Goal: Information Seeking & Learning: Learn about a topic

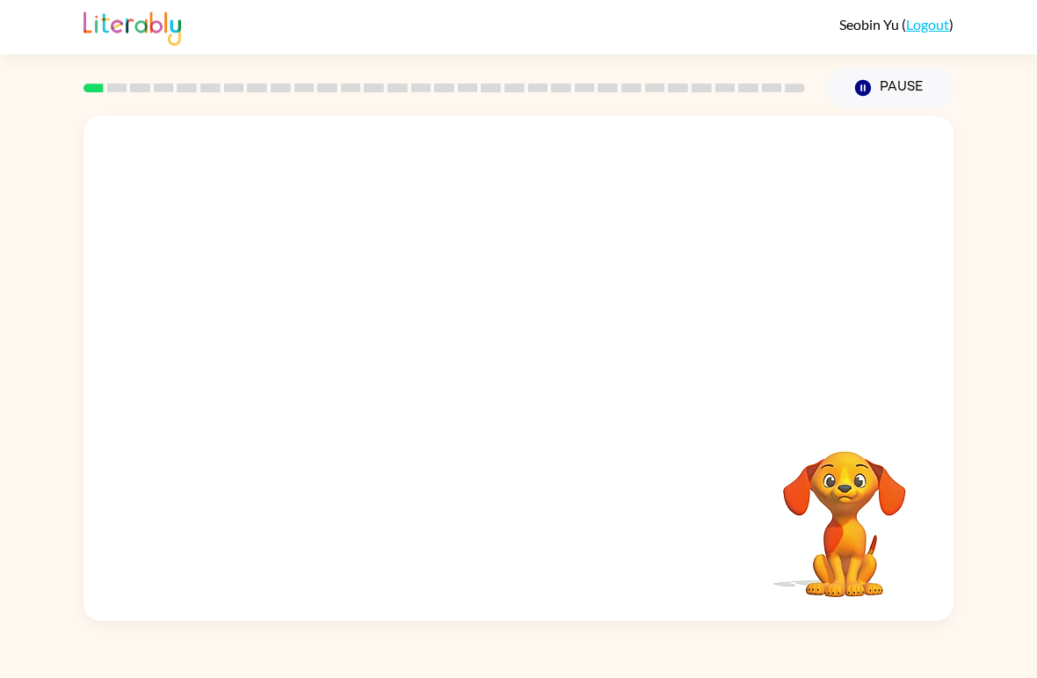
click at [18, 147] on div "Your browser must support playing .mp4 files to use Literably. Please try using…" at bounding box center [518, 364] width 1037 height 513
click at [519, 396] on button "button" at bounding box center [518, 378] width 113 height 64
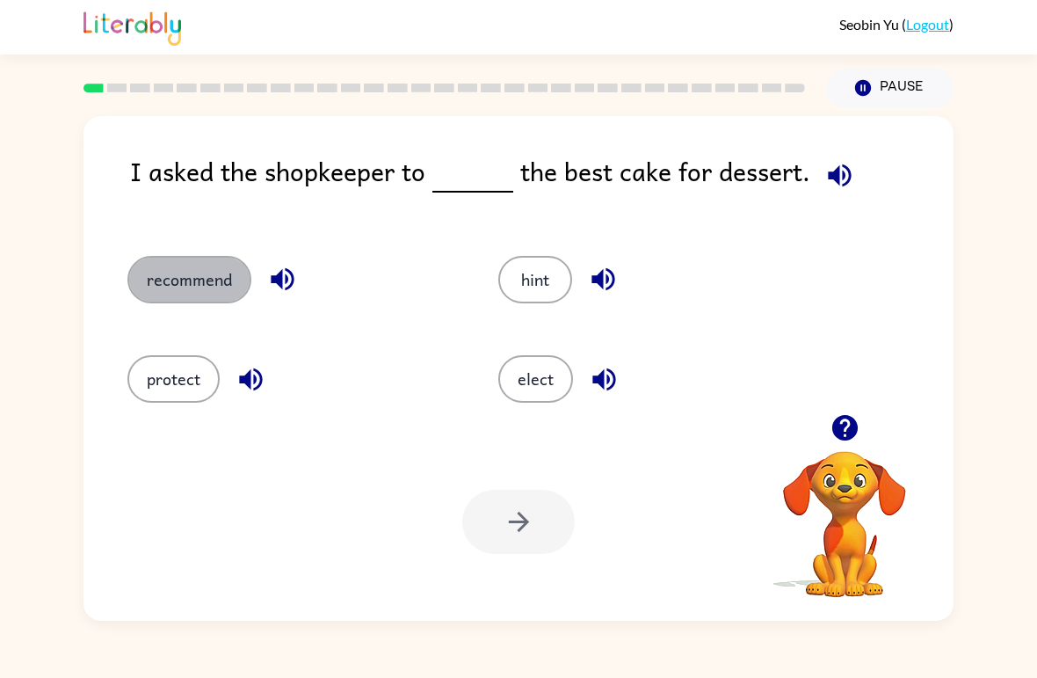
click at [163, 267] on button "recommend" at bounding box center [189, 279] width 124 height 47
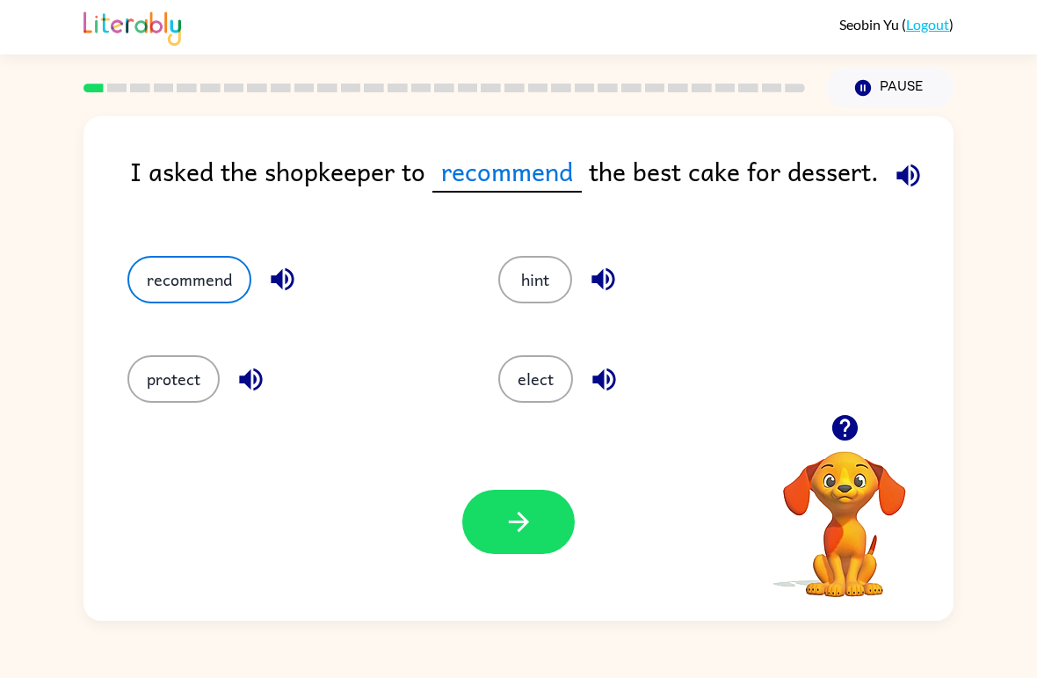
click at [564, 591] on div "Your browser must support playing .mp4 files to use Literably. Please try using…" at bounding box center [519, 522] width 870 height 198
click at [493, 553] on button "button" at bounding box center [518, 522] width 113 height 64
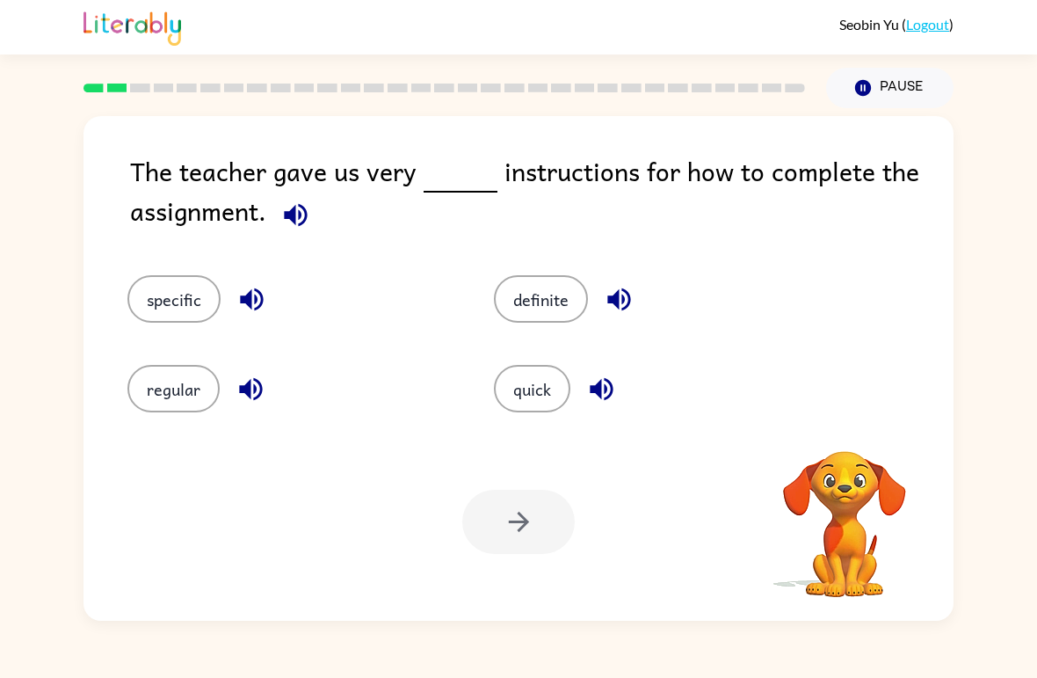
click at [495, 518] on div at bounding box center [518, 522] width 113 height 64
click at [147, 260] on div "specific" at bounding box center [277, 287] width 367 height 90
click at [179, 309] on button "specific" at bounding box center [173, 298] width 93 height 47
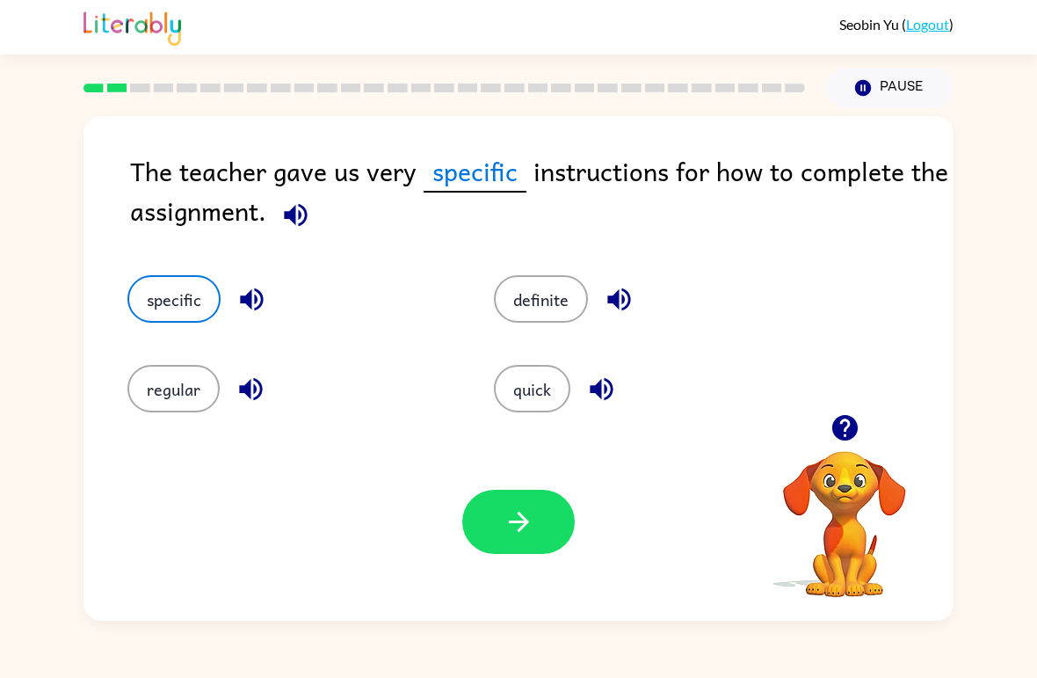
click at [497, 407] on div "quick" at bounding box center [657, 388] width 326 height 47
click at [499, 531] on button "button" at bounding box center [518, 522] width 113 height 64
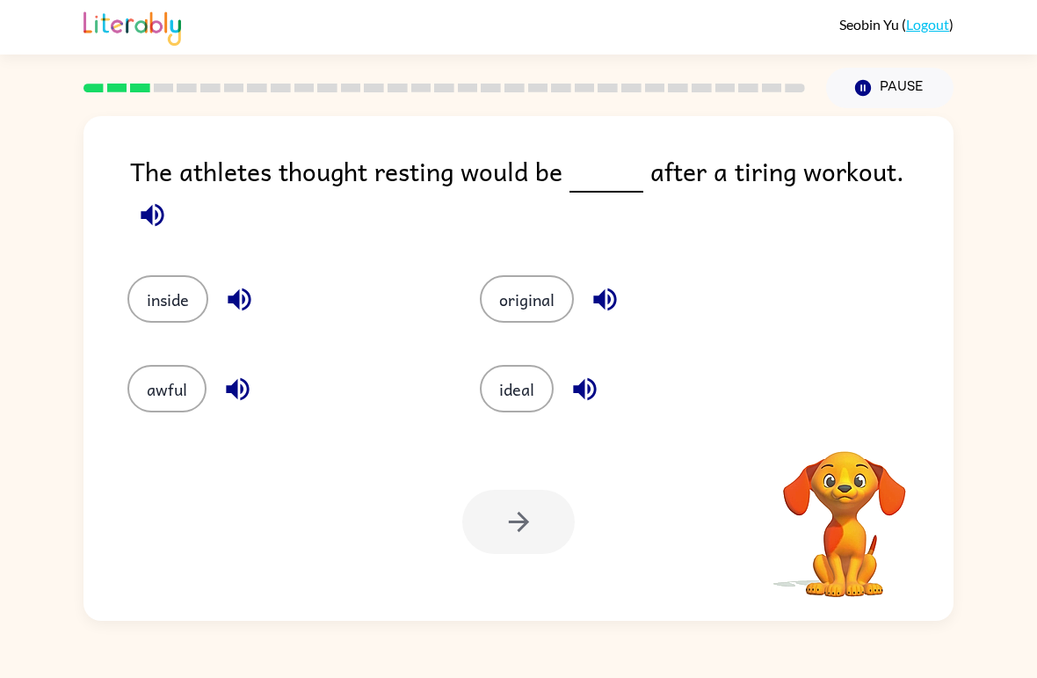
click at [496, 549] on div at bounding box center [518, 522] width 113 height 64
click at [149, 365] on button "awful" at bounding box center [166, 388] width 79 height 47
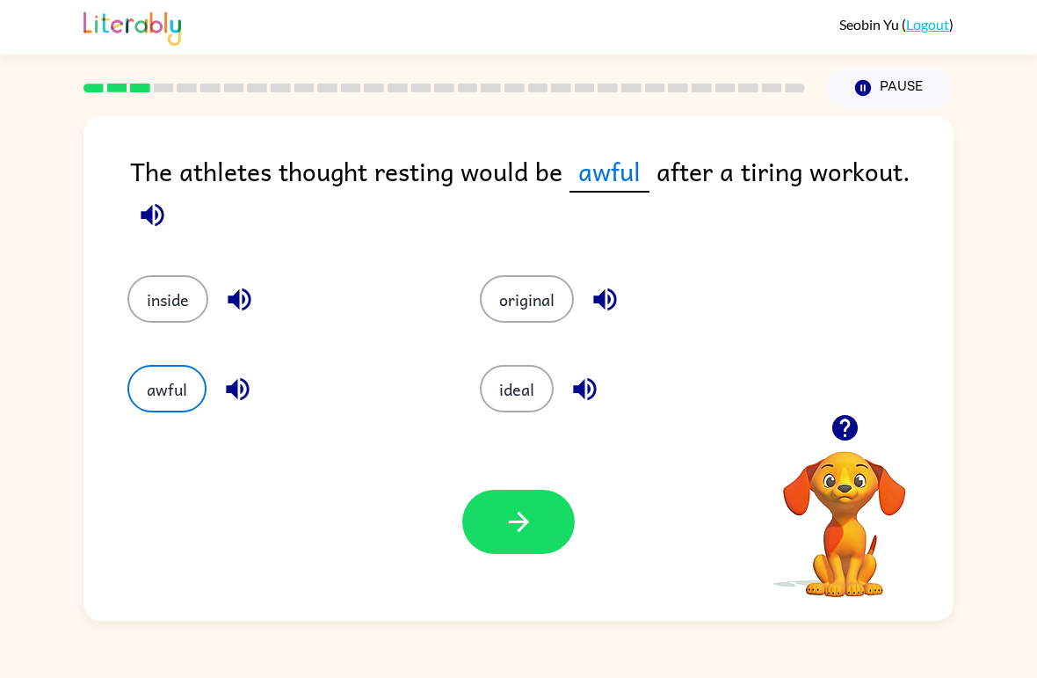
click at [551, 565] on div "Your browser must support playing .mp4 files to use Literably. Please try using…" at bounding box center [519, 522] width 870 height 198
click at [513, 526] on icon "button" at bounding box center [519, 521] width 31 height 31
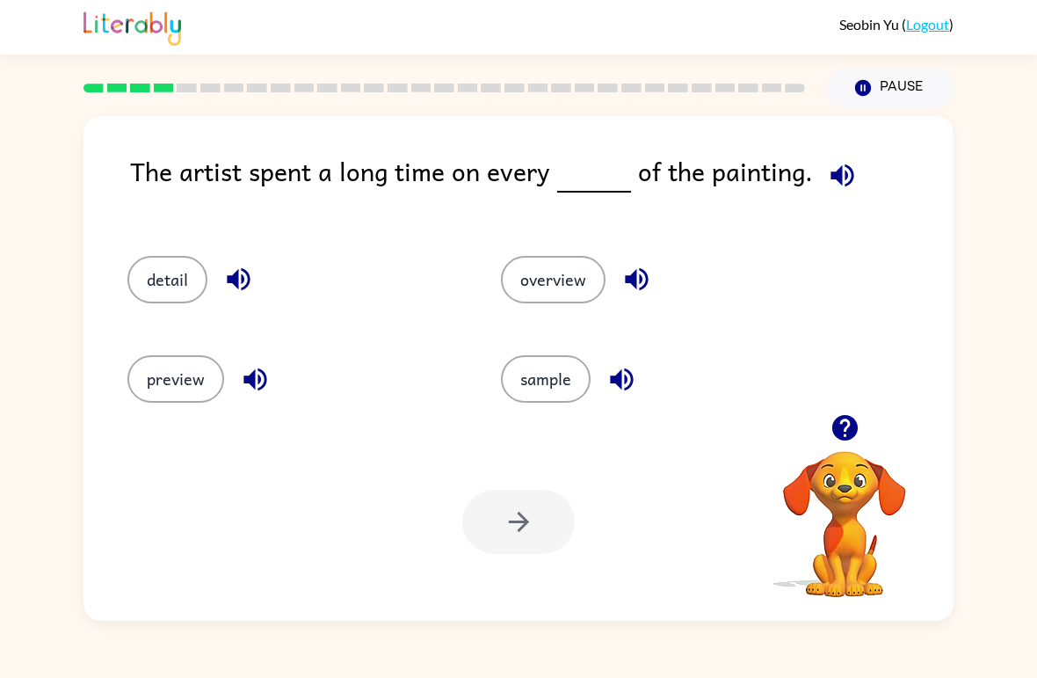
click at [529, 386] on button "sample" at bounding box center [546, 378] width 90 height 47
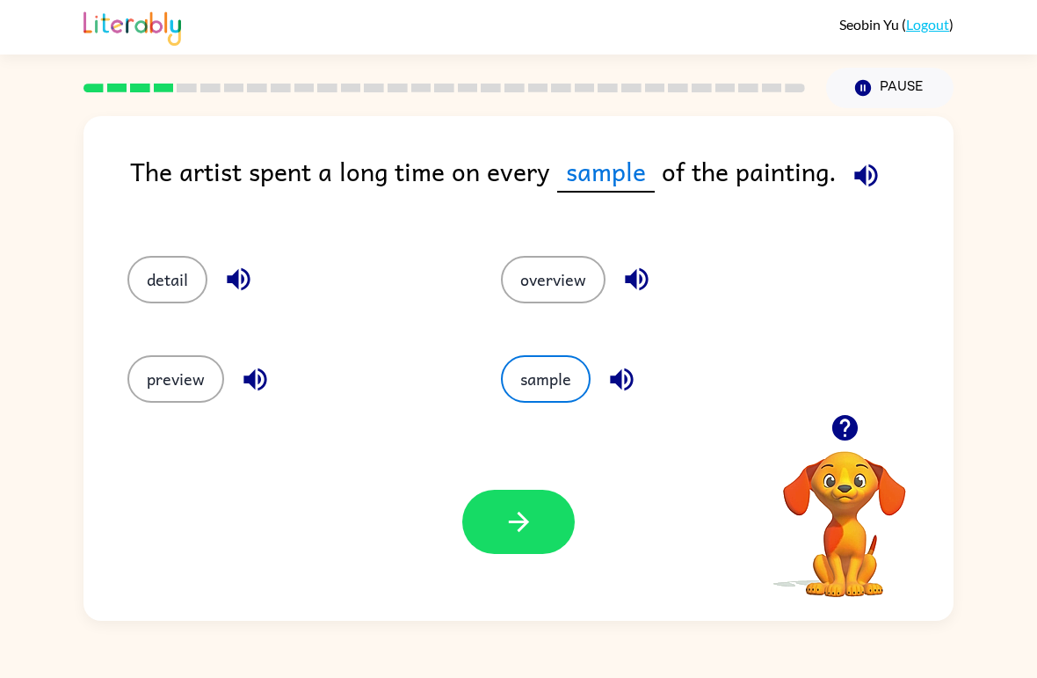
click at [538, 296] on button "overview" at bounding box center [553, 279] width 105 height 47
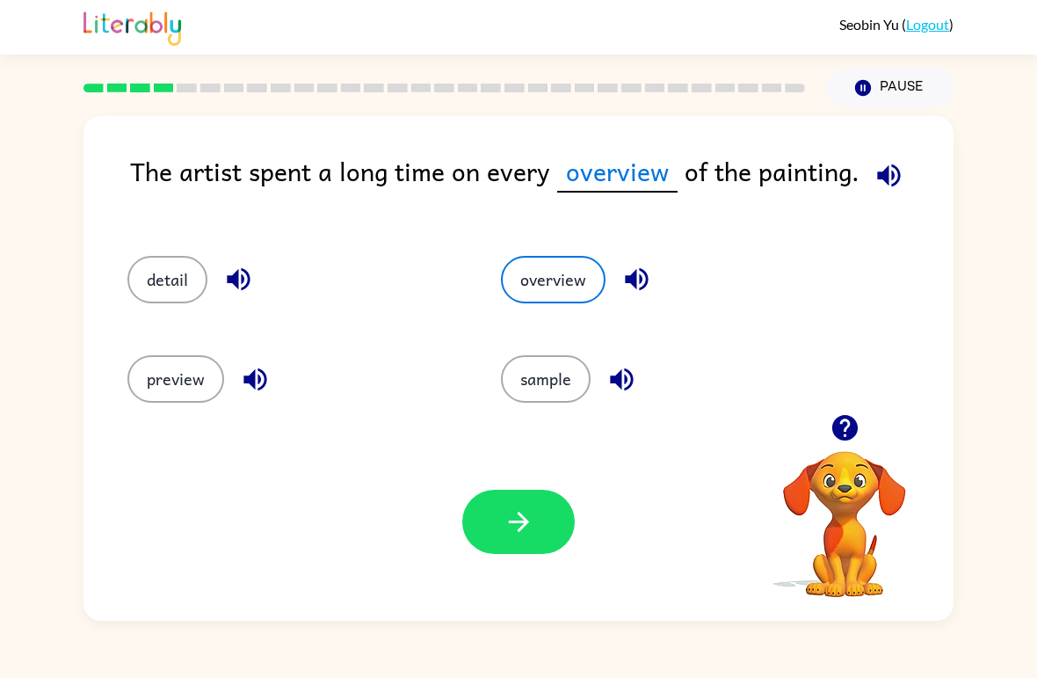
click at [188, 383] on button "preview" at bounding box center [175, 378] width 97 height 47
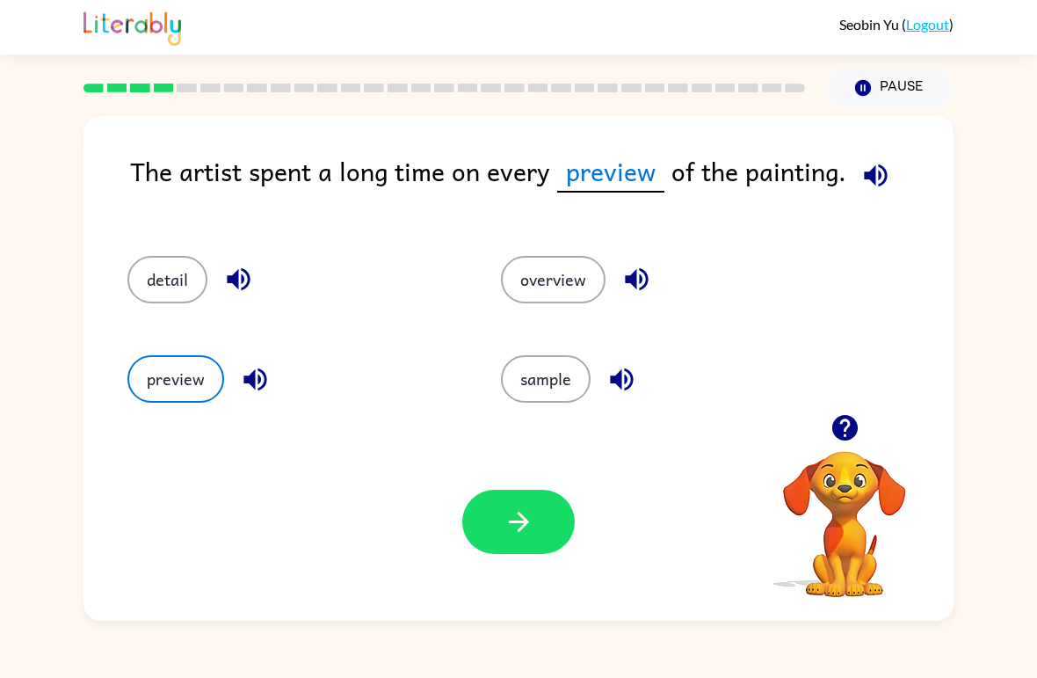
click at [579, 398] on button "sample" at bounding box center [546, 378] width 90 height 47
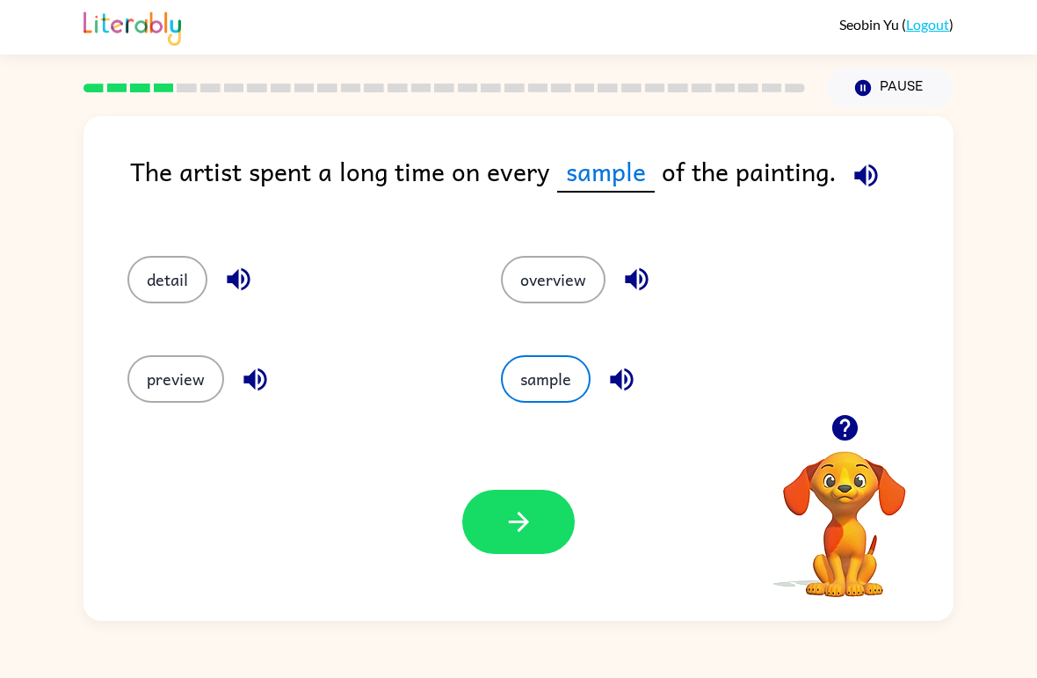
click at [564, 526] on button "button" at bounding box center [518, 522] width 113 height 64
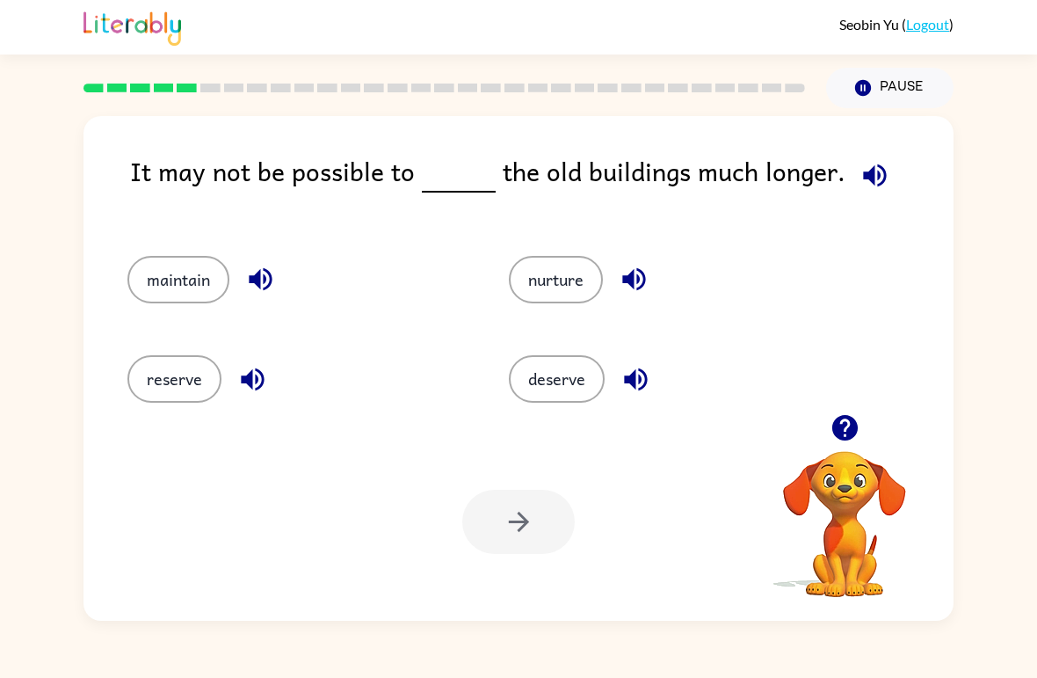
click at [118, 368] on div "reserve" at bounding box center [285, 371] width 382 height 99
click at [144, 385] on button "reserve" at bounding box center [174, 378] width 94 height 47
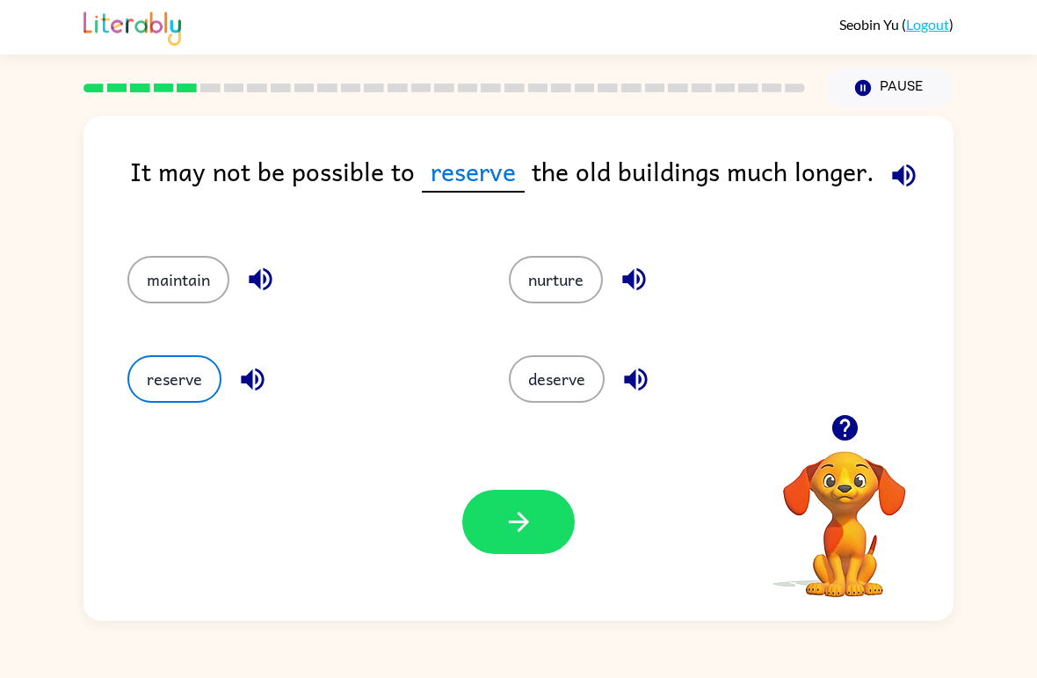
click at [520, 514] on icon "button" at bounding box center [518, 522] width 20 height 20
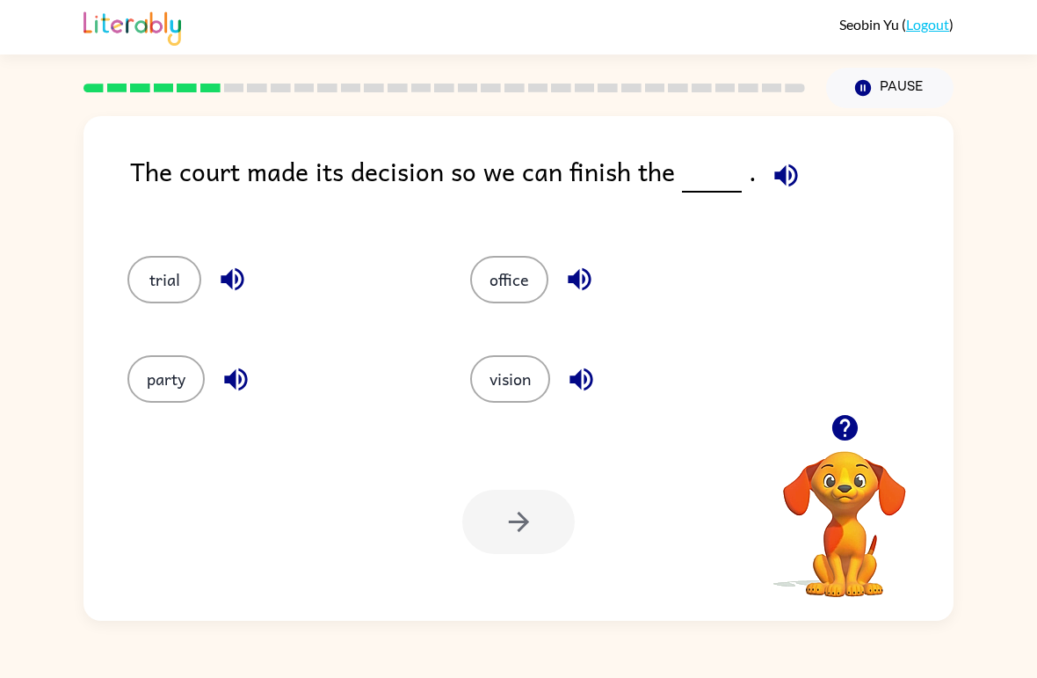
click at [505, 394] on button "vision" at bounding box center [510, 378] width 80 height 47
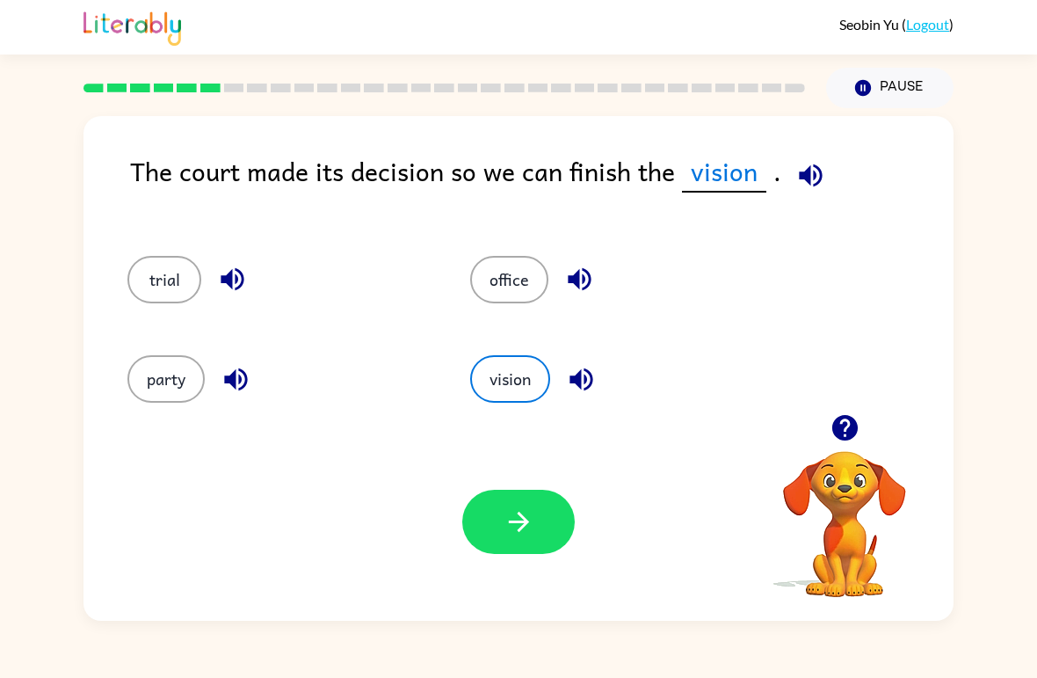
click at [139, 273] on button "trial" at bounding box center [164, 279] width 74 height 47
click at [514, 502] on button "button" at bounding box center [518, 522] width 113 height 64
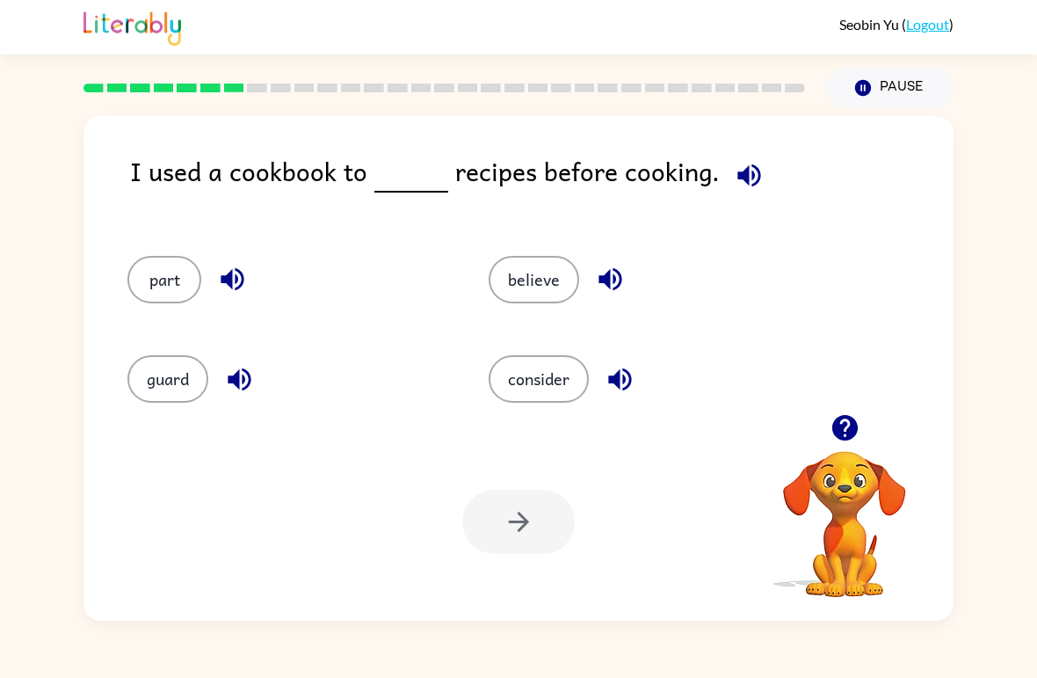
click at [517, 396] on button "consider" at bounding box center [539, 378] width 100 height 47
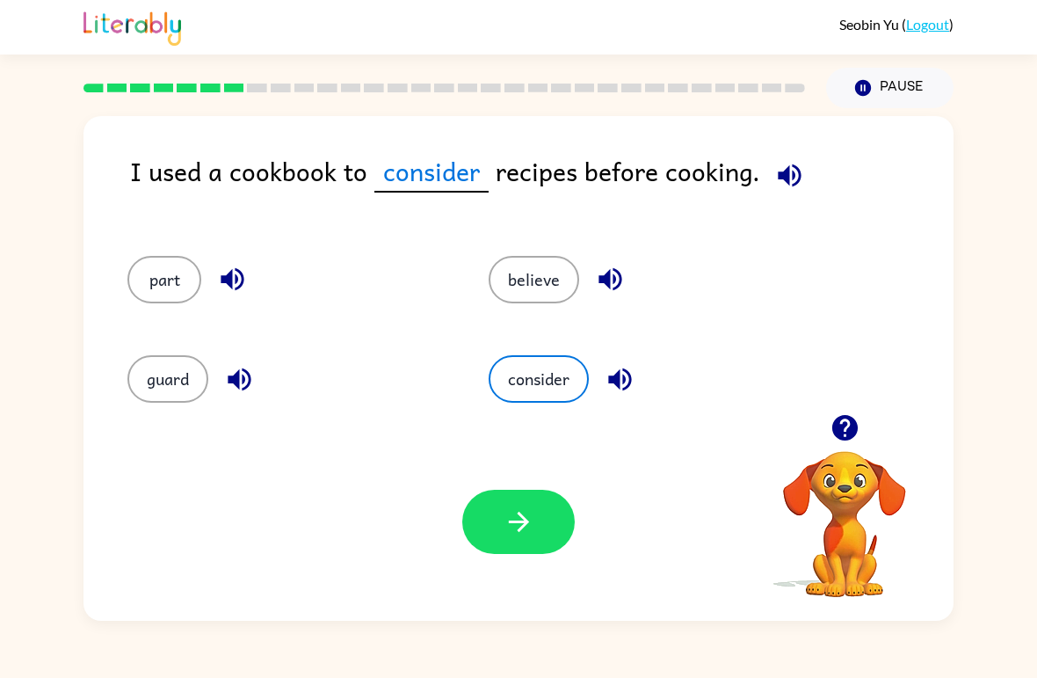
click at [525, 533] on icon "button" at bounding box center [519, 521] width 31 height 31
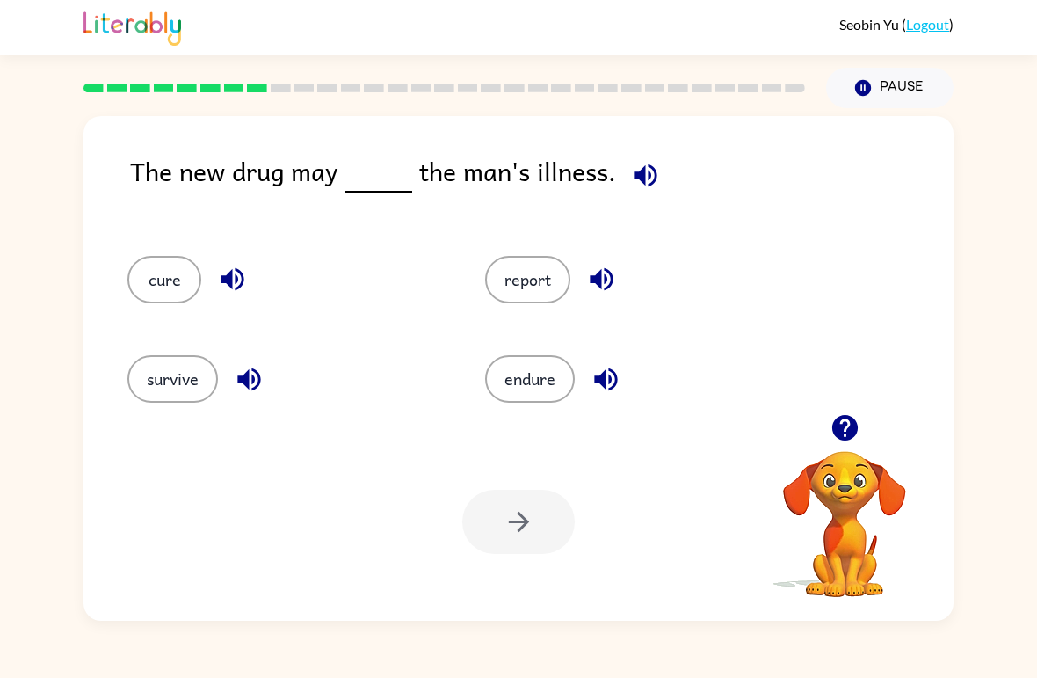
click at [186, 390] on button "survive" at bounding box center [172, 378] width 91 height 47
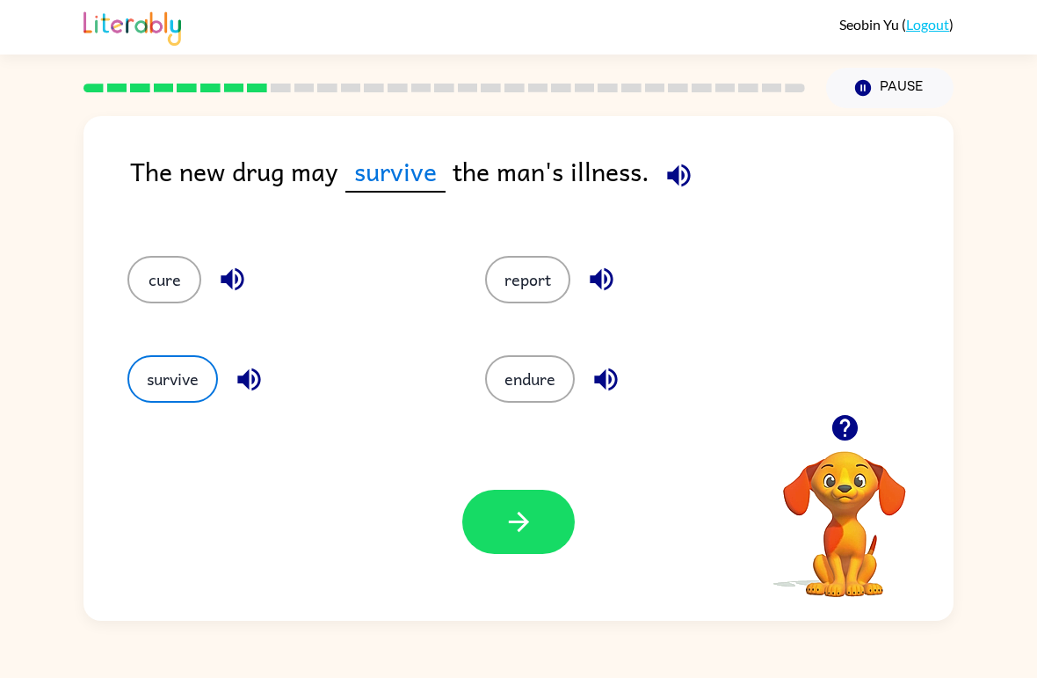
click at [556, 290] on button "report" at bounding box center [527, 279] width 85 height 47
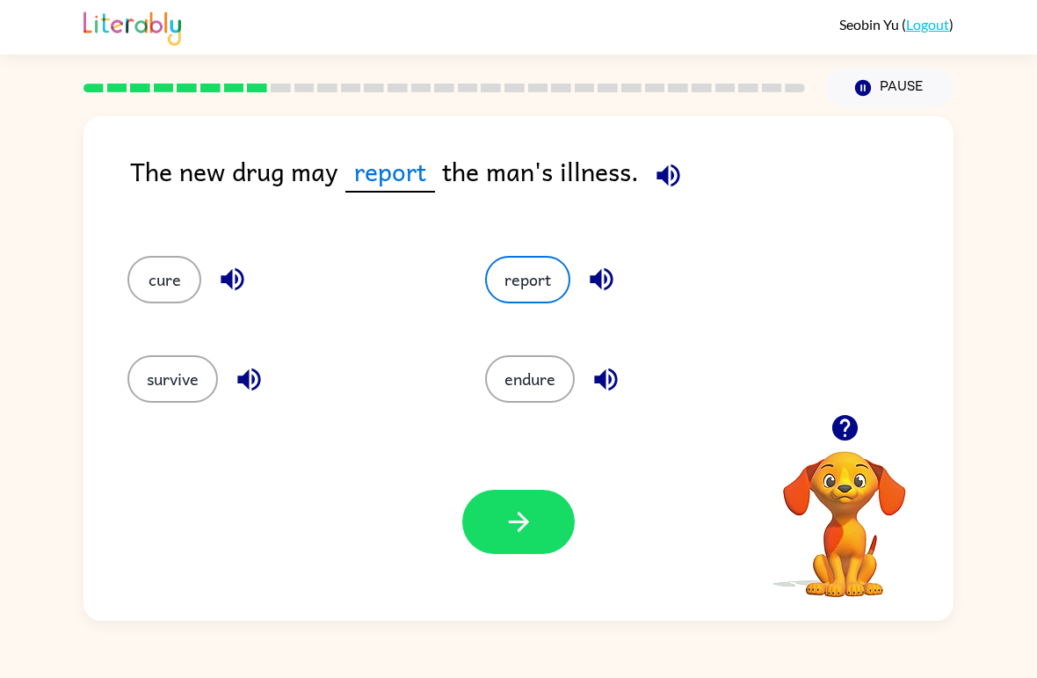
click at [520, 380] on button "endure" at bounding box center [530, 378] width 90 height 47
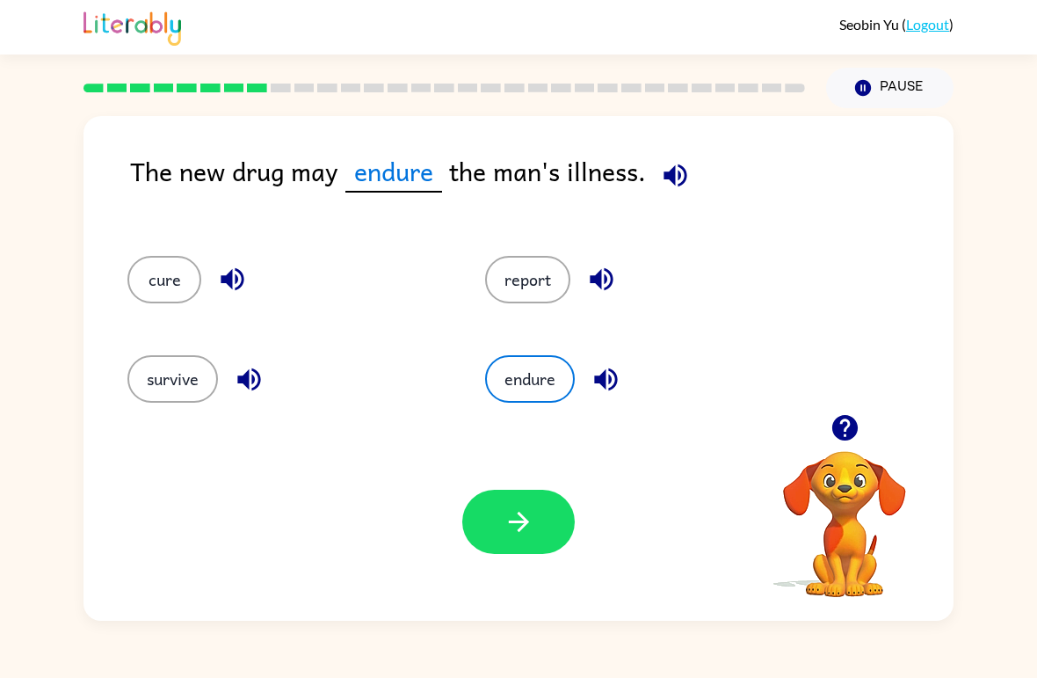
click at [169, 301] on button "cure" at bounding box center [164, 279] width 74 height 47
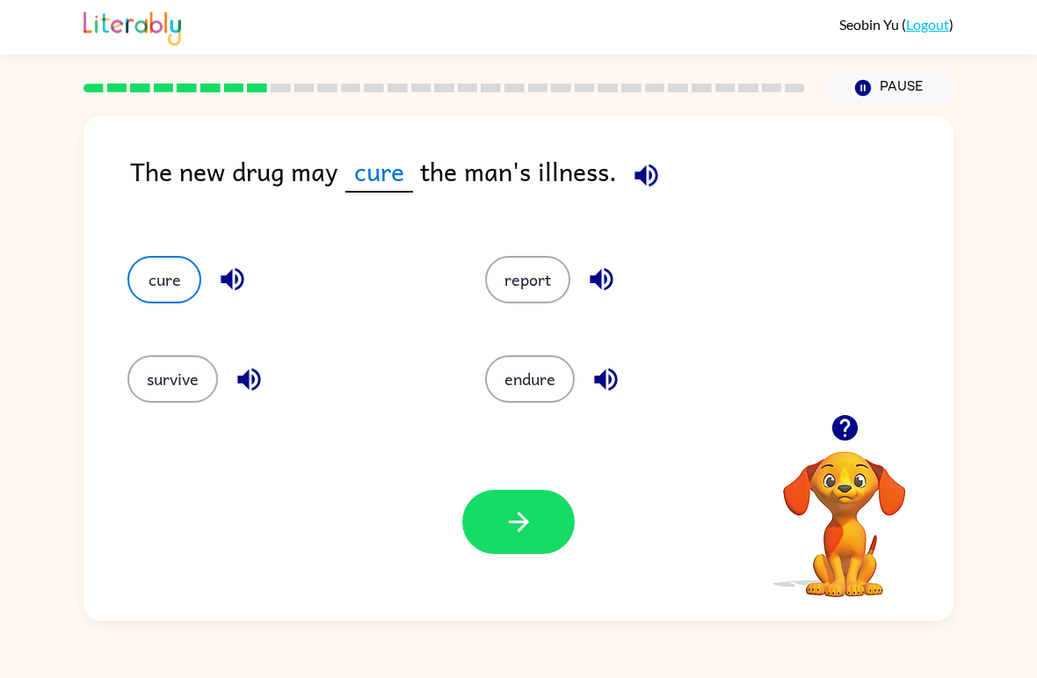
click at [162, 265] on button "cure" at bounding box center [164, 279] width 74 height 47
click at [538, 279] on button "report" at bounding box center [527, 279] width 85 height 47
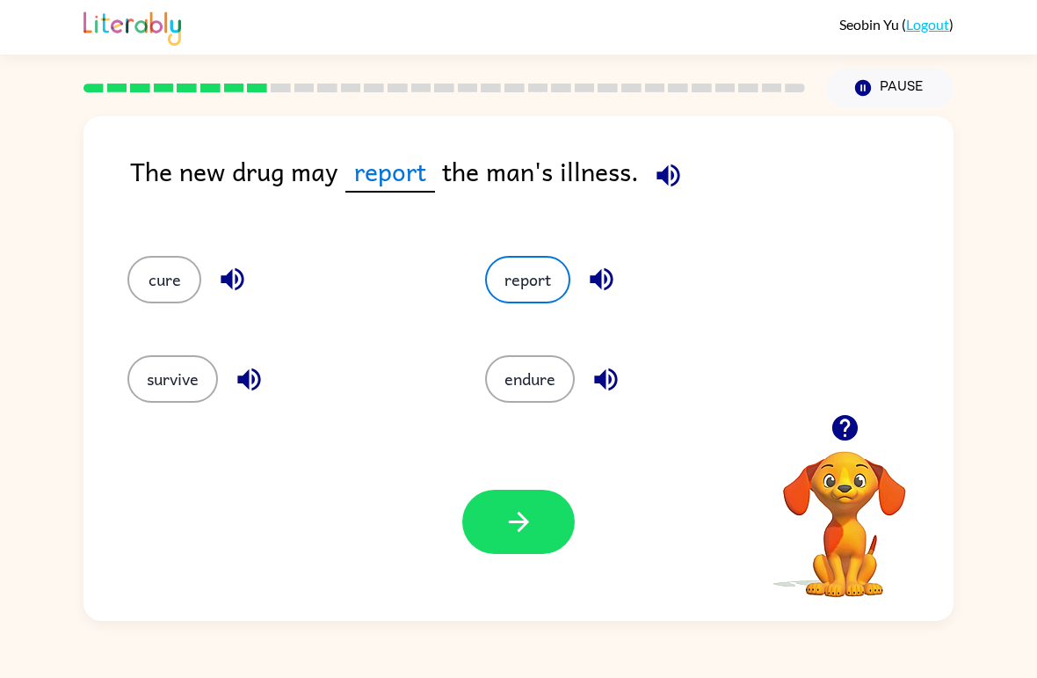
click at [171, 365] on button "survive" at bounding box center [172, 378] width 91 height 47
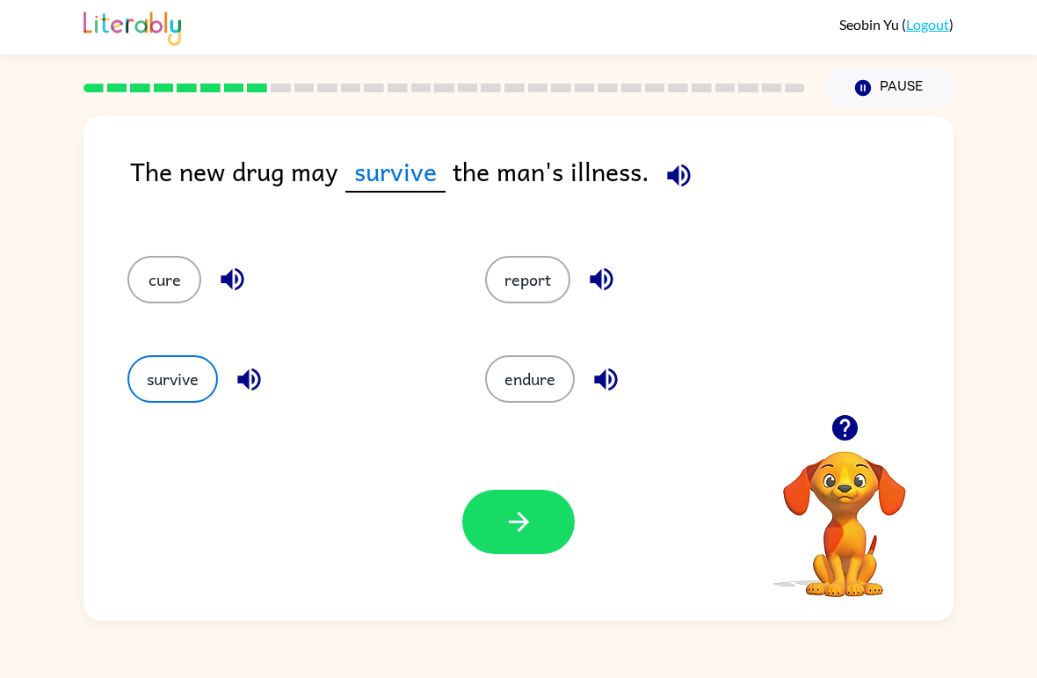
click at [541, 370] on button "endure" at bounding box center [530, 378] width 90 height 47
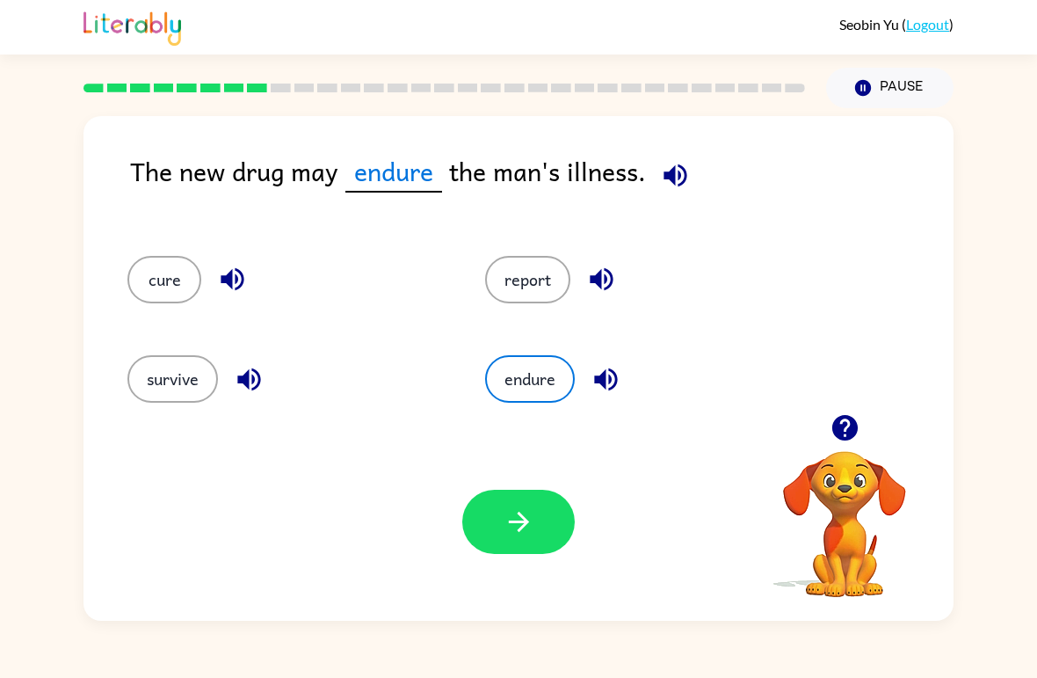
click at [165, 281] on button "cure" at bounding box center [164, 279] width 74 height 47
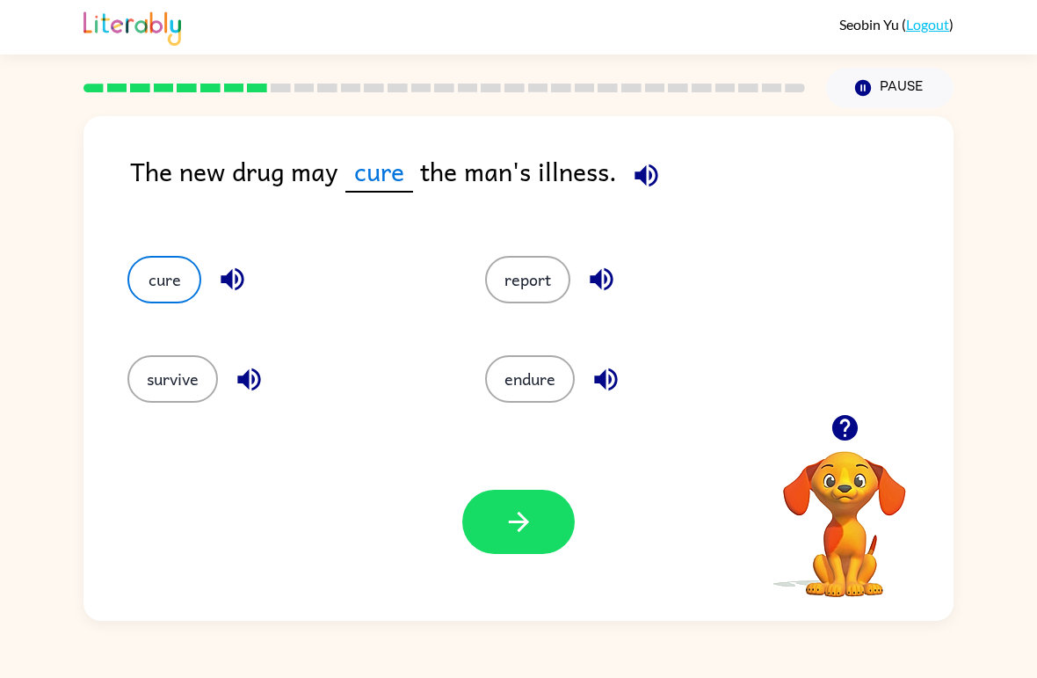
click at [544, 275] on button "report" at bounding box center [527, 279] width 85 height 47
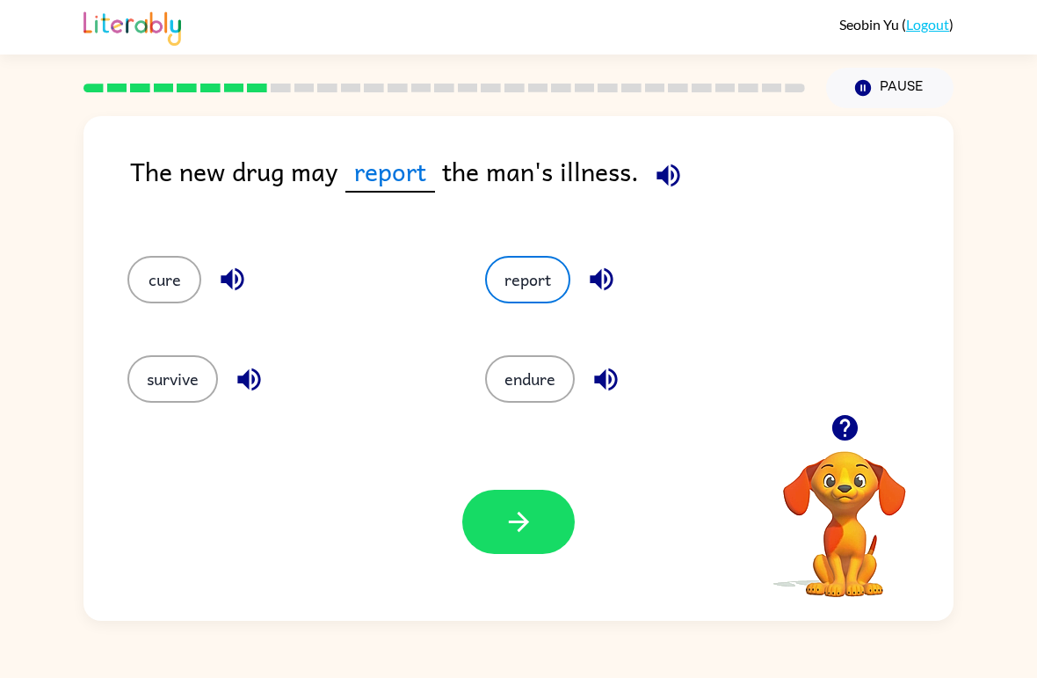
click at [197, 366] on button "survive" at bounding box center [172, 378] width 91 height 47
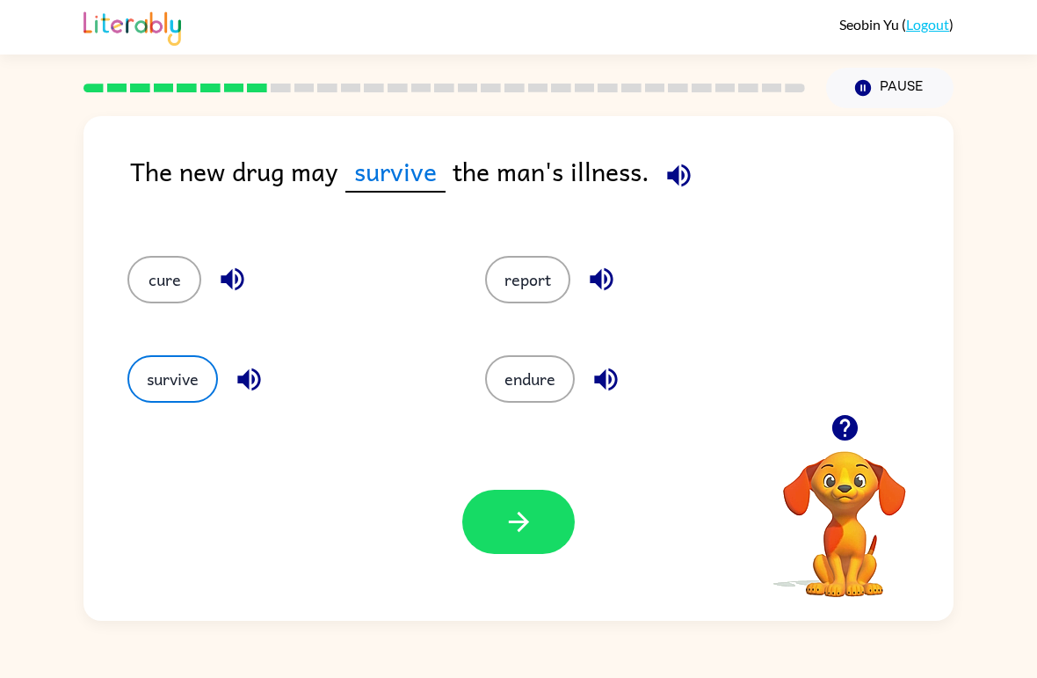
click at [551, 382] on button "endure" at bounding box center [530, 378] width 90 height 47
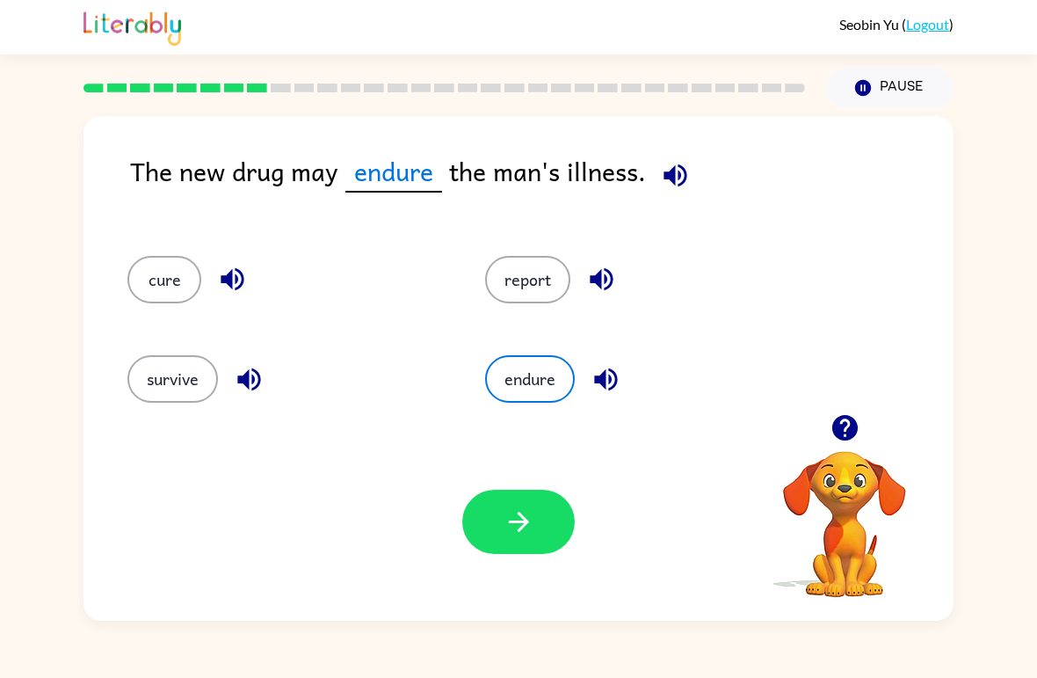
click at [178, 288] on button "cure" at bounding box center [164, 279] width 74 height 47
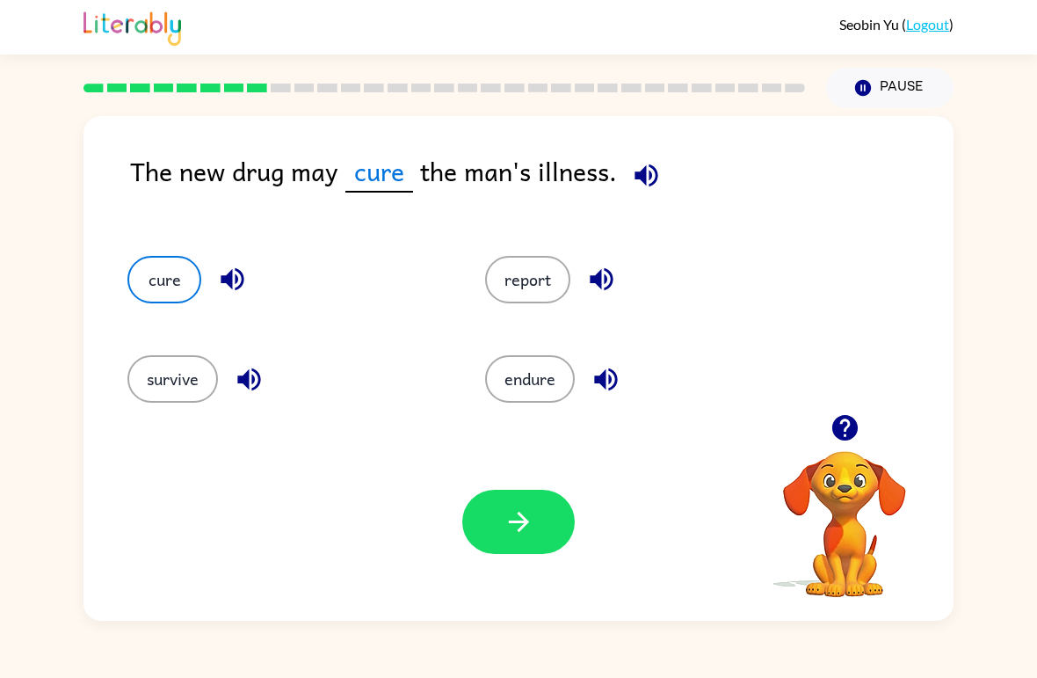
click at [564, 280] on button "report" at bounding box center [527, 279] width 85 height 47
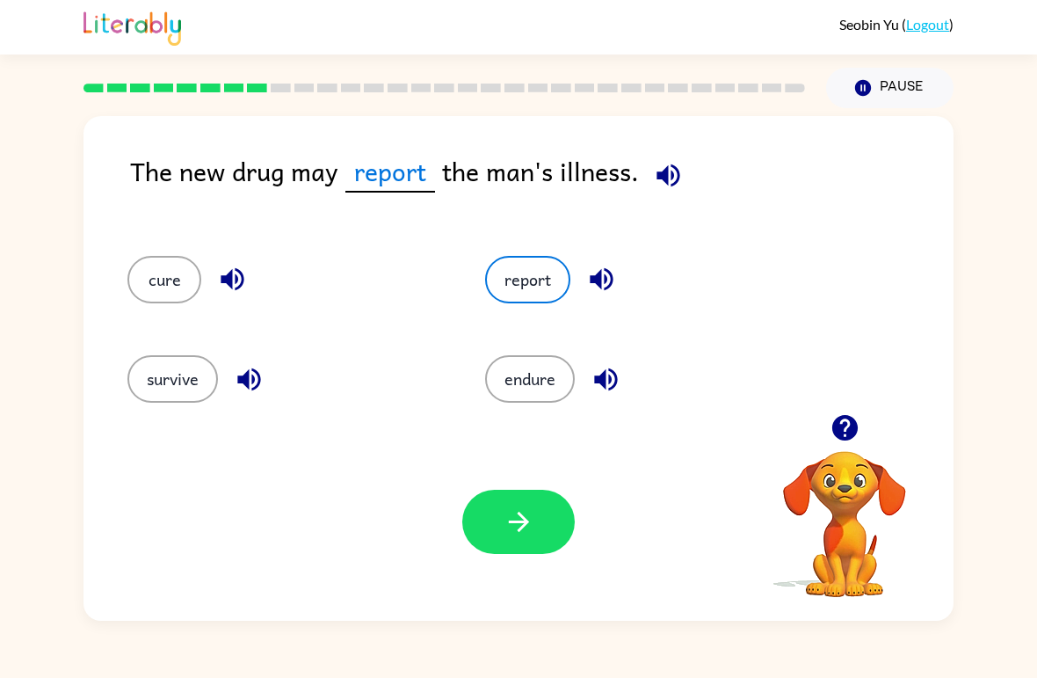
click at [172, 374] on button "survive" at bounding box center [172, 378] width 91 height 47
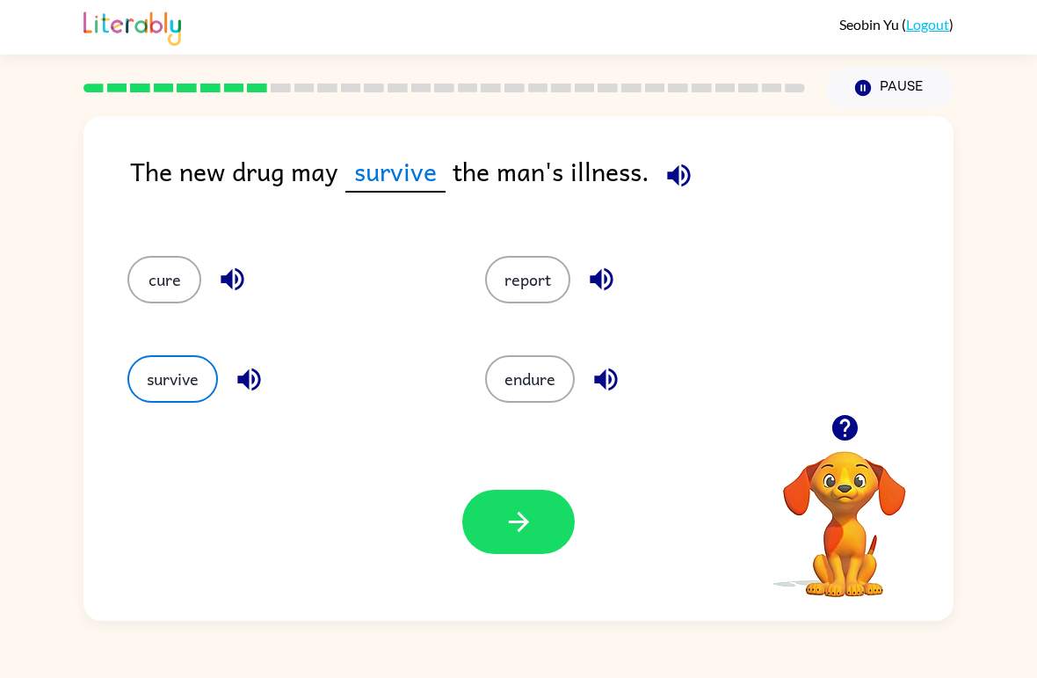
click at [559, 375] on button "endure" at bounding box center [530, 378] width 90 height 47
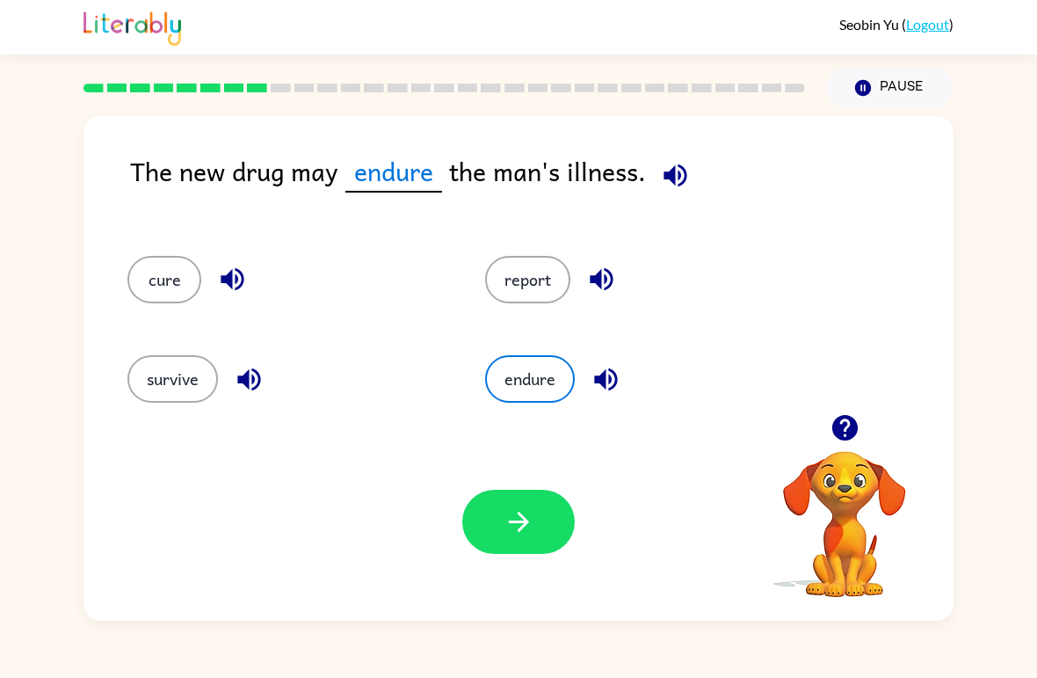
click at [165, 286] on button "cure" at bounding box center [164, 279] width 74 height 47
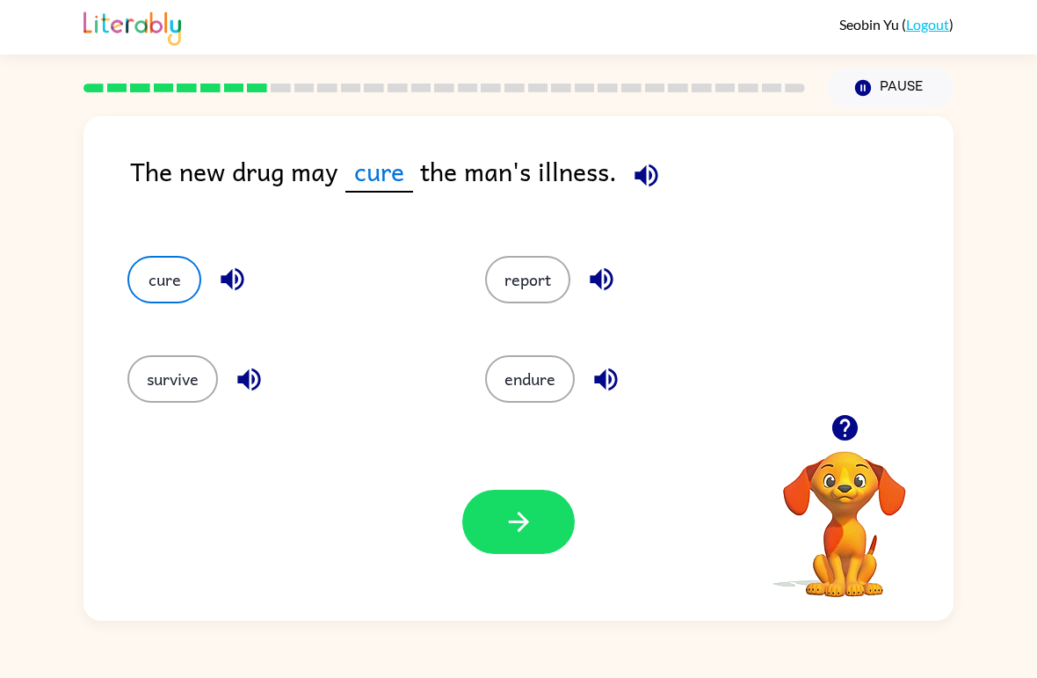
click at [560, 266] on button "report" at bounding box center [527, 279] width 85 height 47
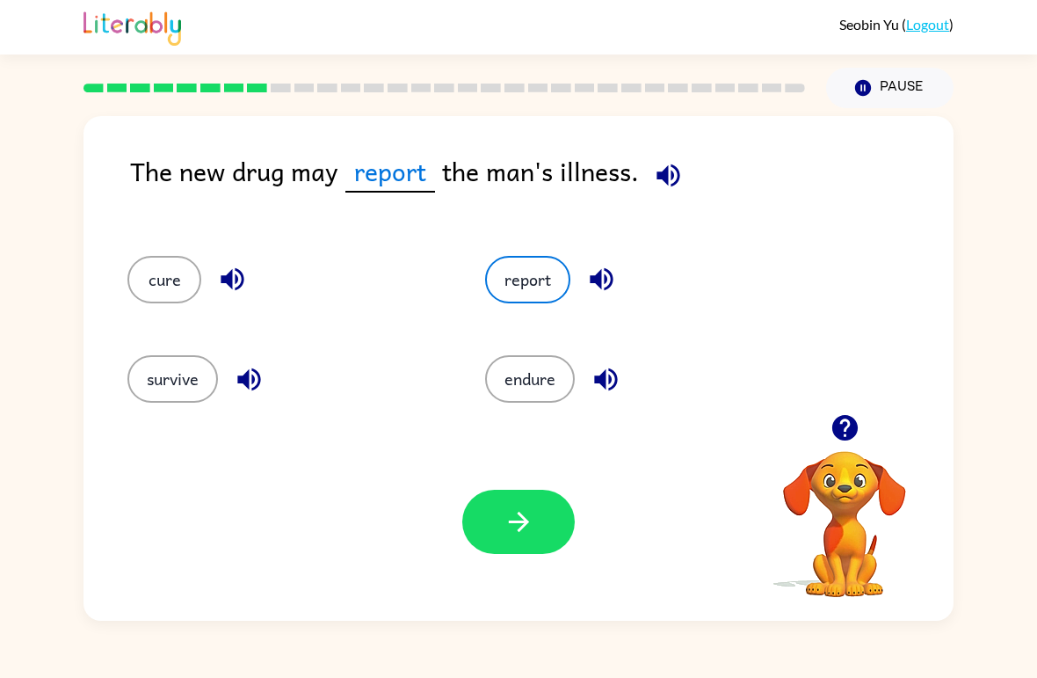
click at [169, 362] on button "survive" at bounding box center [172, 378] width 91 height 47
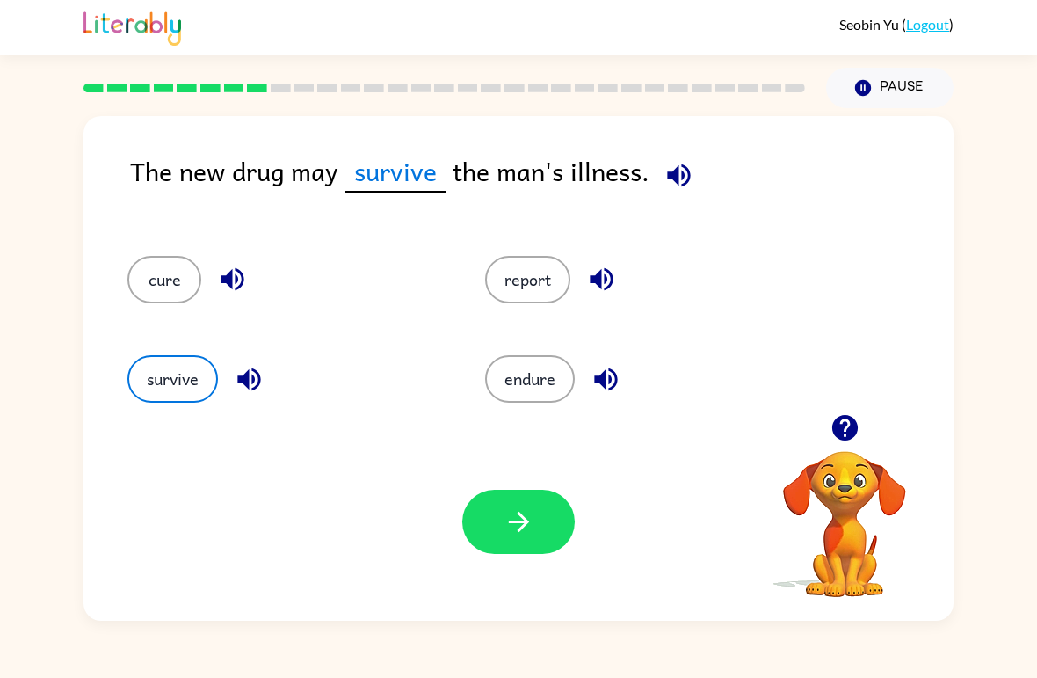
click at [170, 291] on button "cure" at bounding box center [164, 279] width 74 height 47
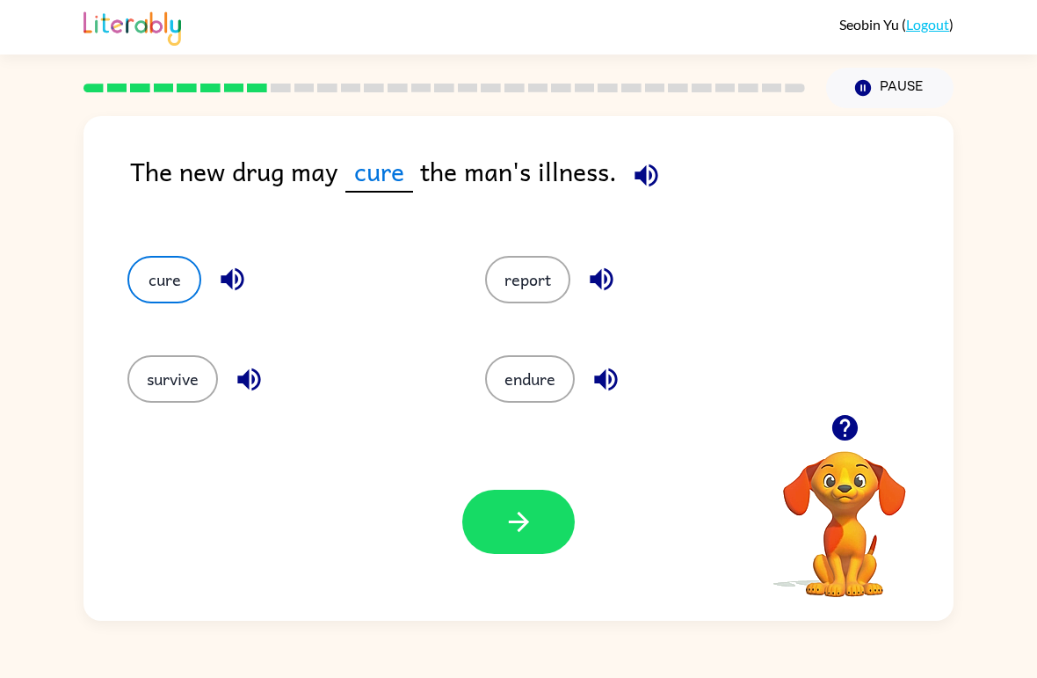
click at [549, 273] on button "report" at bounding box center [527, 279] width 85 height 47
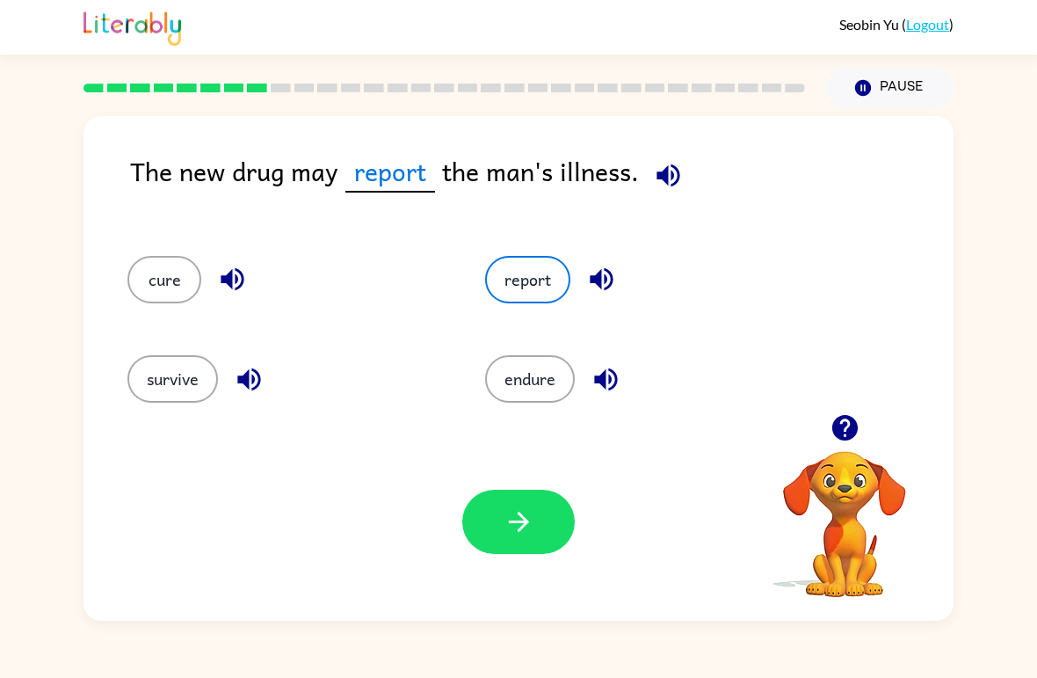
click at [182, 378] on button "survive" at bounding box center [172, 378] width 91 height 47
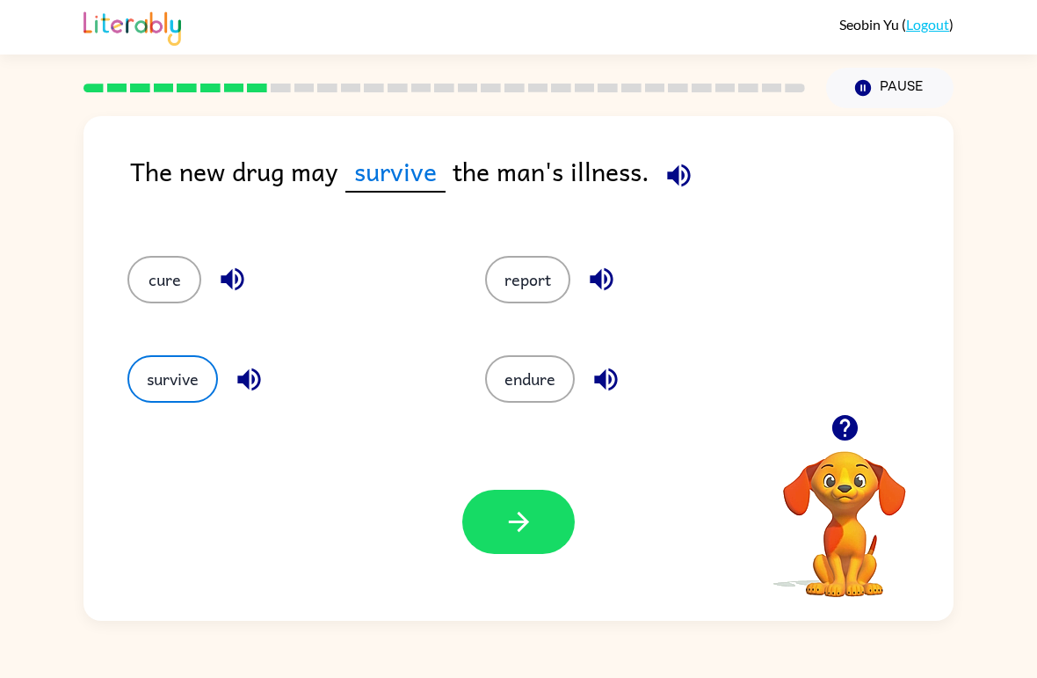
click at [552, 362] on button "endure" at bounding box center [530, 378] width 90 height 47
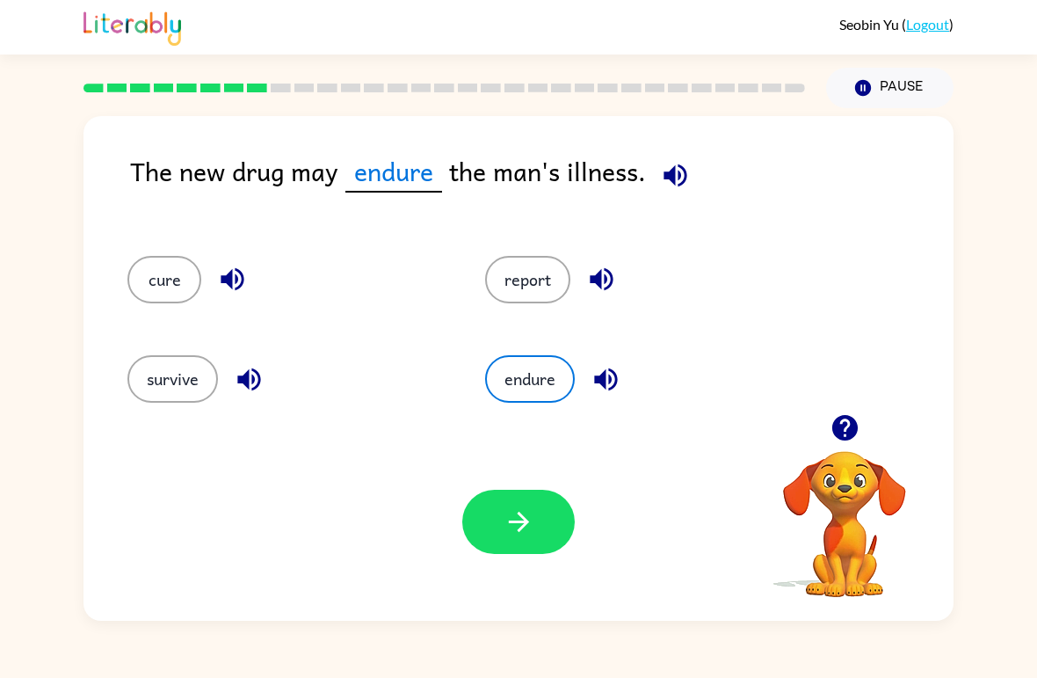
click at [161, 291] on button "cure" at bounding box center [164, 279] width 74 height 47
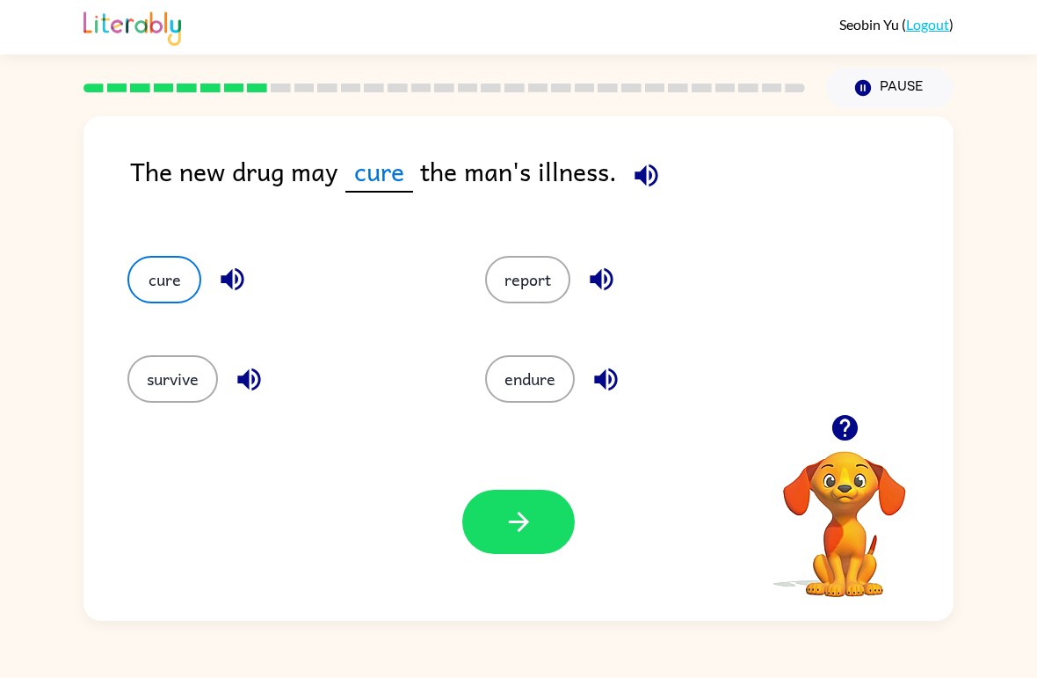
click at [548, 301] on button "report" at bounding box center [527, 279] width 85 height 47
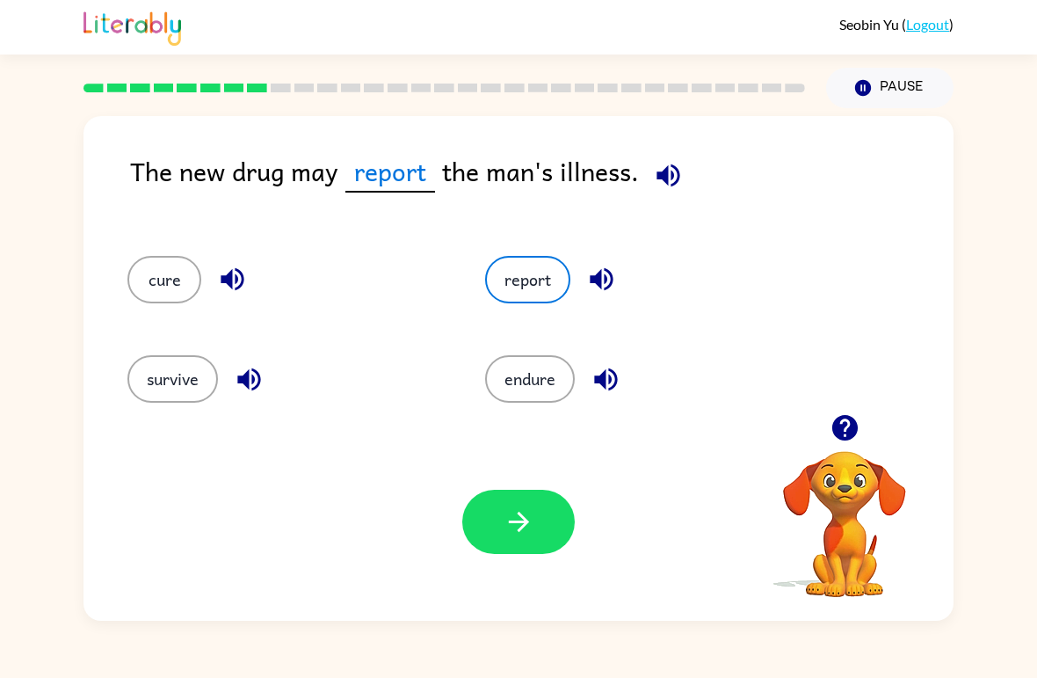
click at [171, 378] on button "survive" at bounding box center [172, 378] width 91 height 47
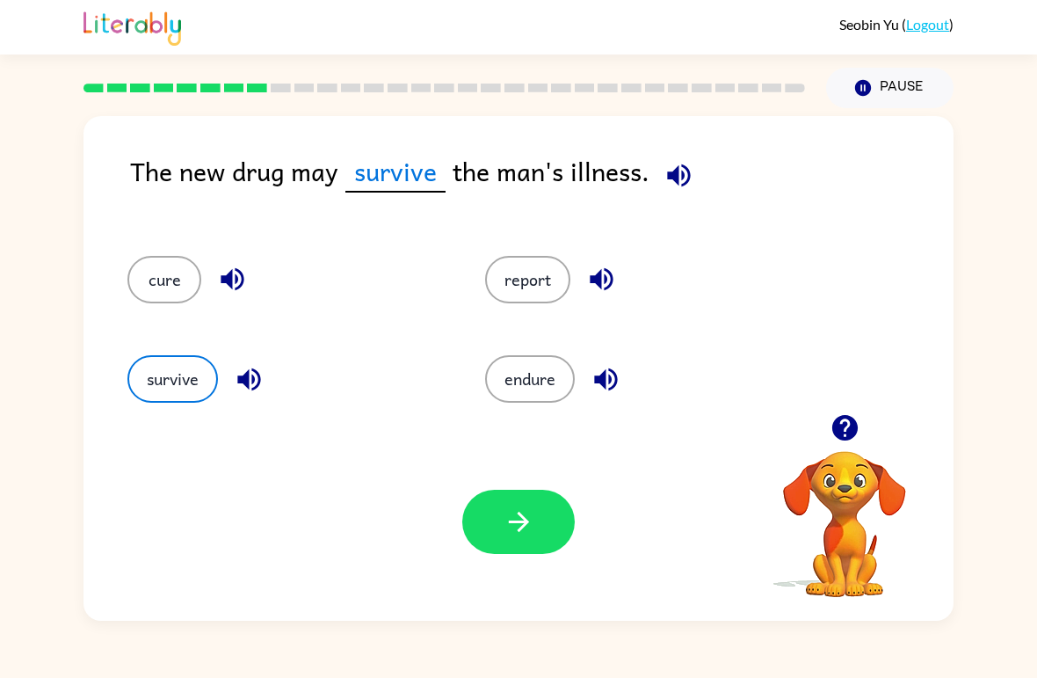
click at [555, 371] on button "endure" at bounding box center [530, 378] width 90 height 47
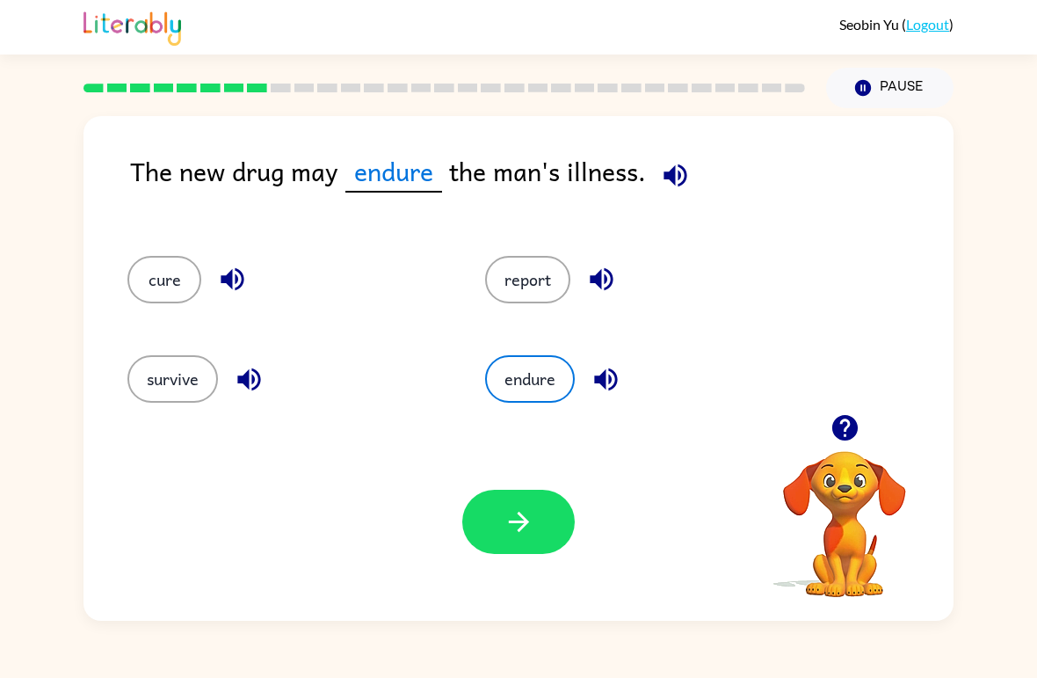
click at [539, 274] on button "report" at bounding box center [527, 279] width 85 height 47
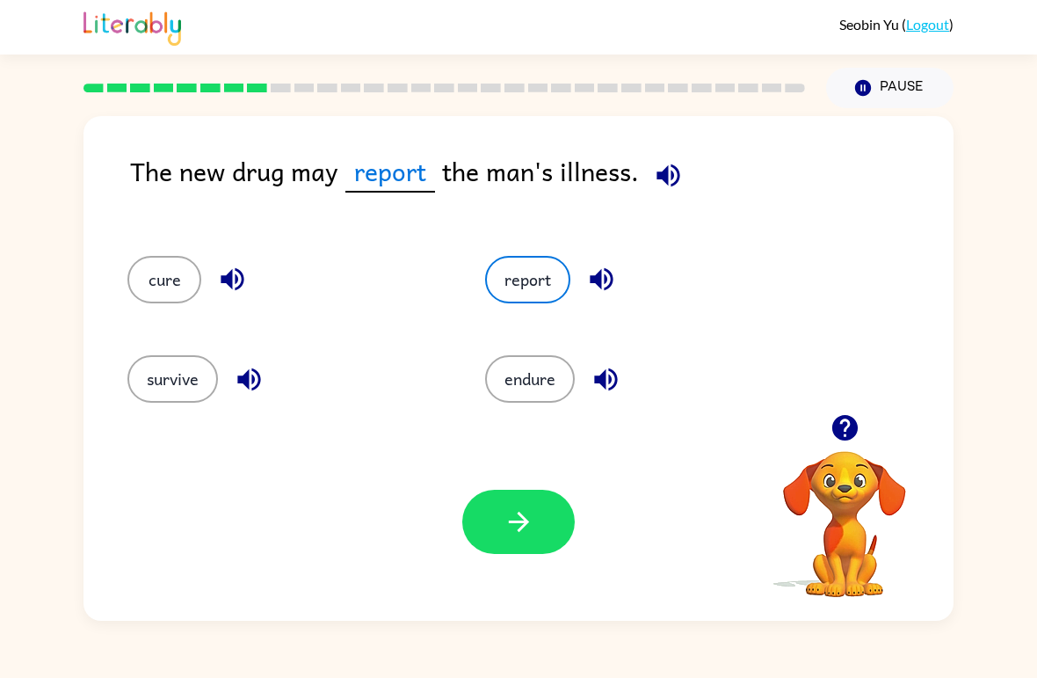
click at [166, 377] on button "survive" at bounding box center [172, 378] width 91 height 47
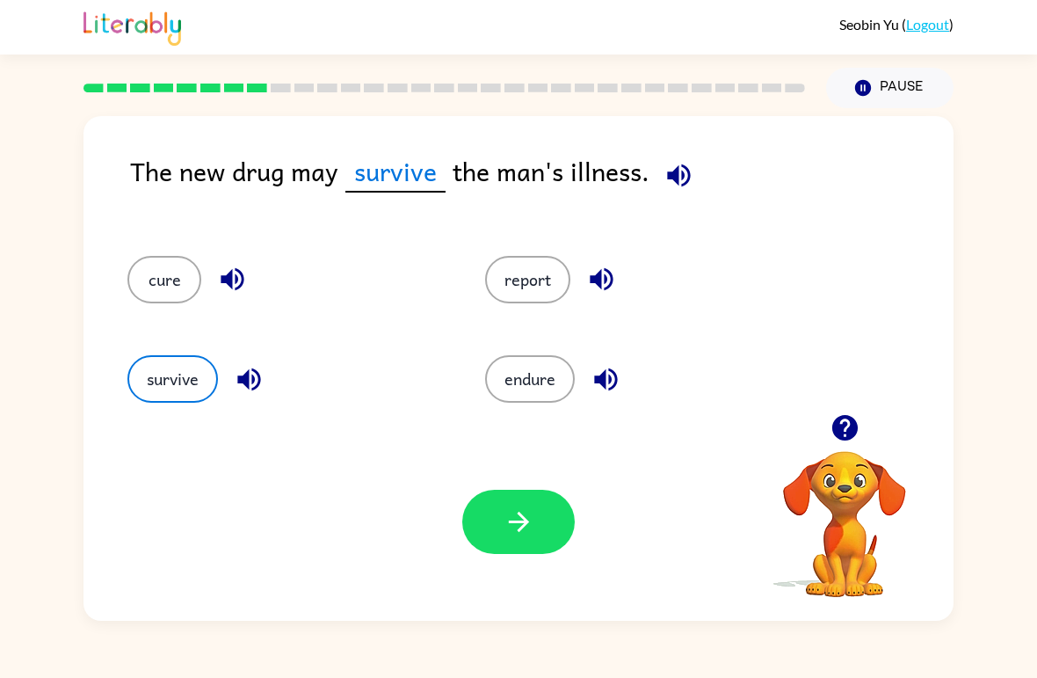
click at [552, 364] on button "endure" at bounding box center [530, 378] width 90 height 47
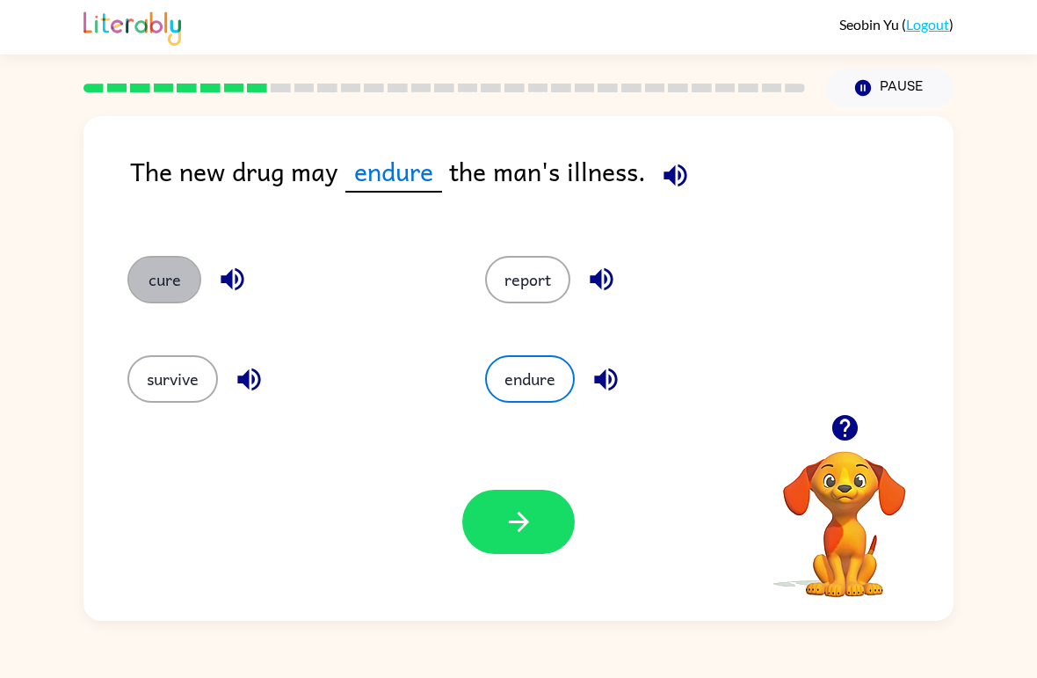
click at [167, 299] on button "cure" at bounding box center [164, 279] width 74 height 47
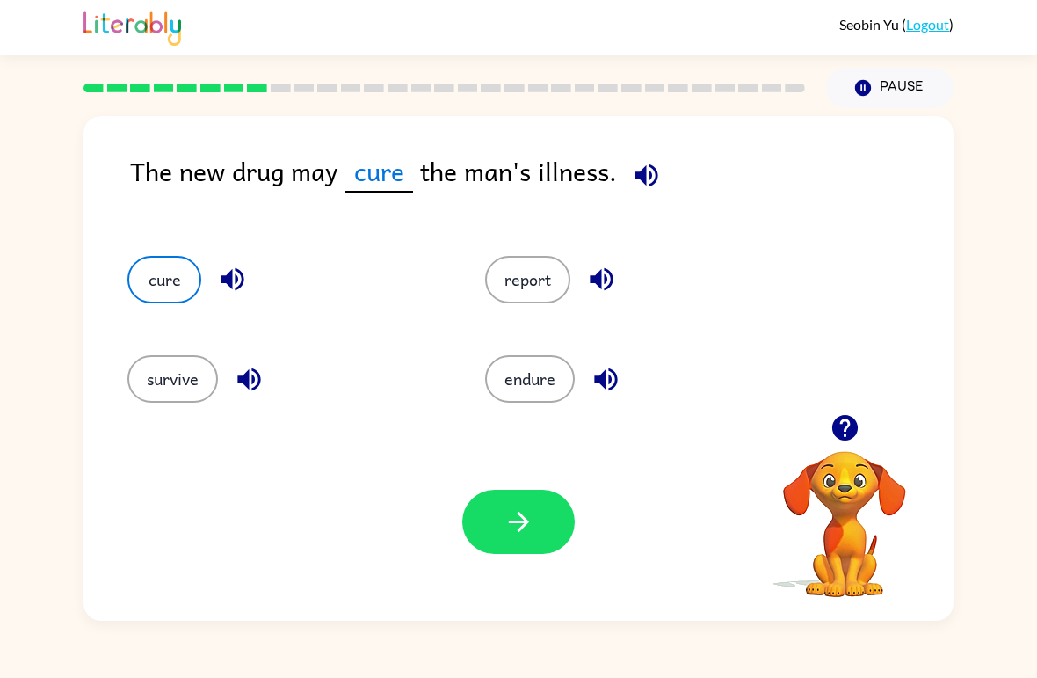
click at [559, 296] on button "report" at bounding box center [527, 279] width 85 height 47
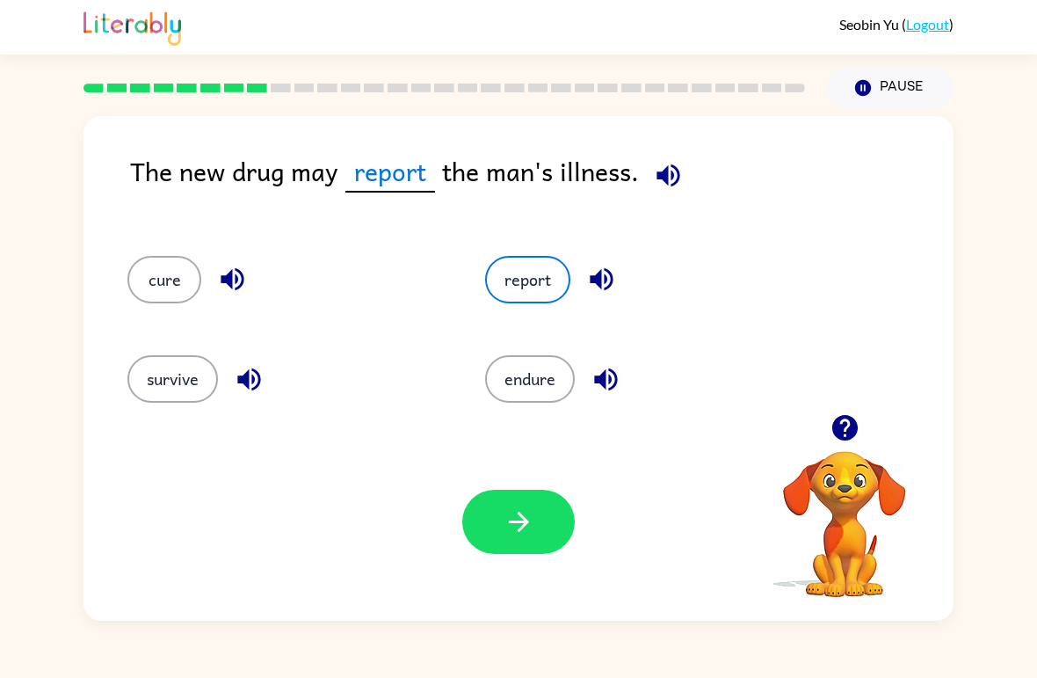
click at [544, 376] on button "endure" at bounding box center [530, 378] width 90 height 47
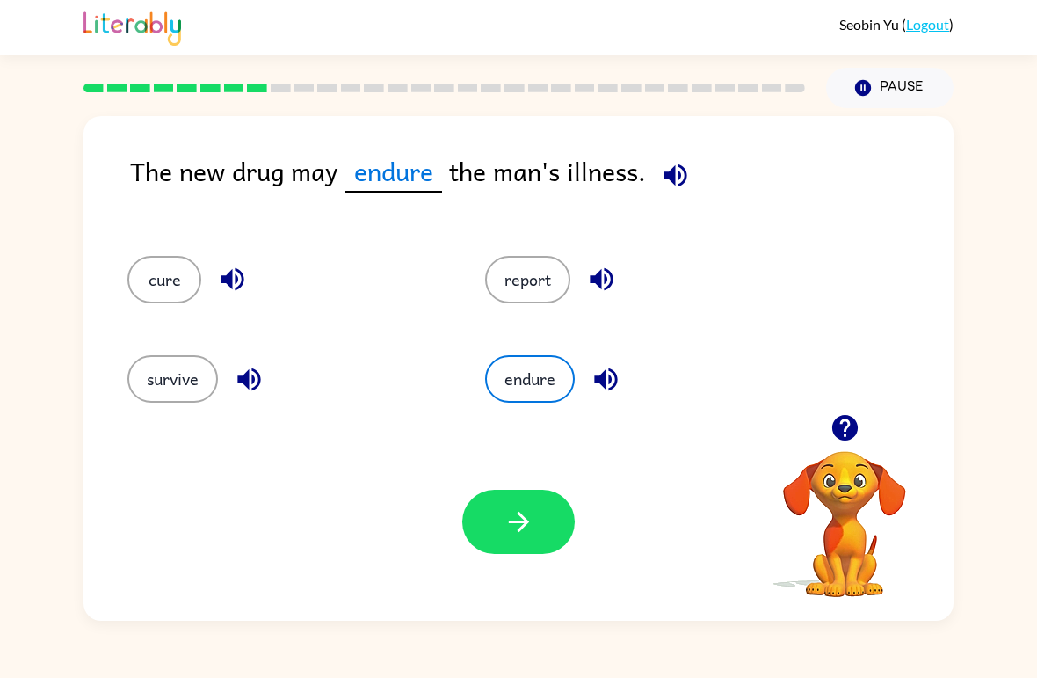
click at [551, 267] on button "report" at bounding box center [527, 279] width 85 height 47
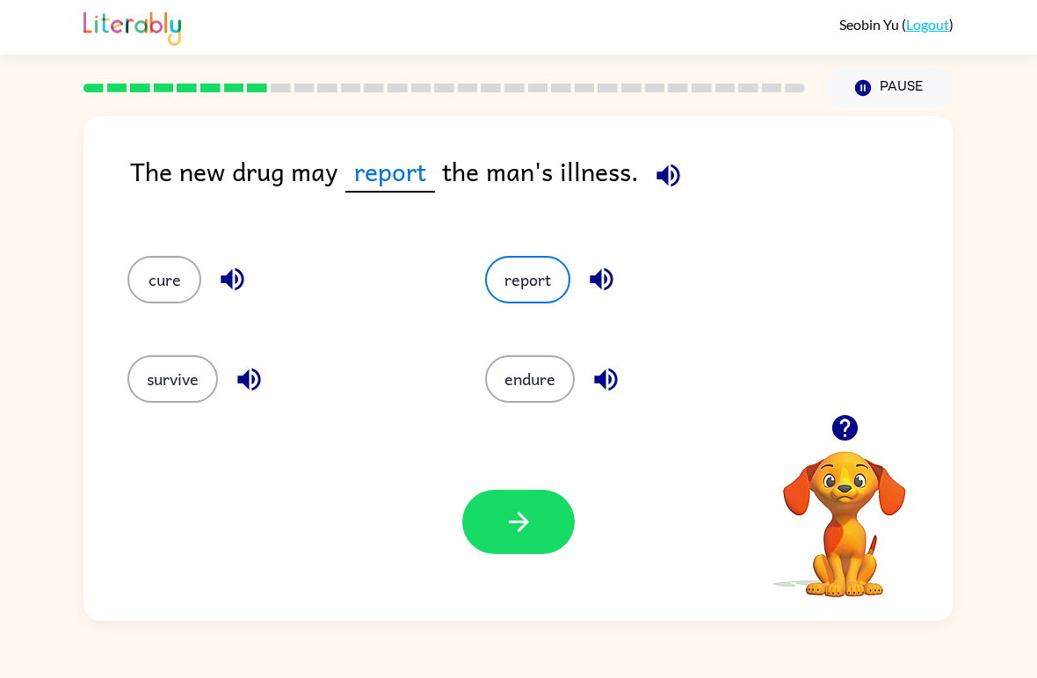
click at [535, 420] on div "endure" at bounding box center [631, 371] width 358 height 99
click at [516, 520] on icon "button" at bounding box center [519, 521] width 31 height 31
click at [515, 519] on div at bounding box center [518, 522] width 113 height 64
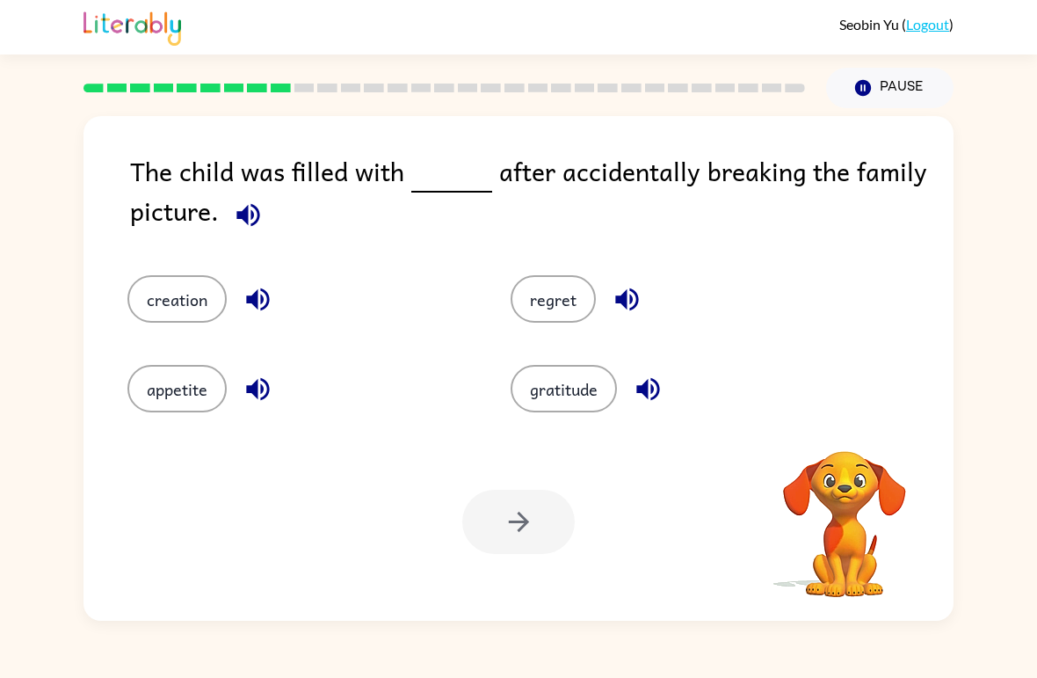
click at [38, 649] on div "[PERSON_NAME] ( Logout ) Pause Pause The child was filled with after accidental…" at bounding box center [518, 339] width 1037 height 678
click at [851, 428] on icon "button" at bounding box center [844, 427] width 25 height 25
click at [854, 421] on icon "button" at bounding box center [844, 427] width 25 height 25
click at [853, 421] on div "gratitude" at bounding box center [668, 376] width 383 height 90
click at [863, 434] on video "Your browser must support playing .mp4 files to use Literably. Please try using…" at bounding box center [845, 512] width 176 height 176
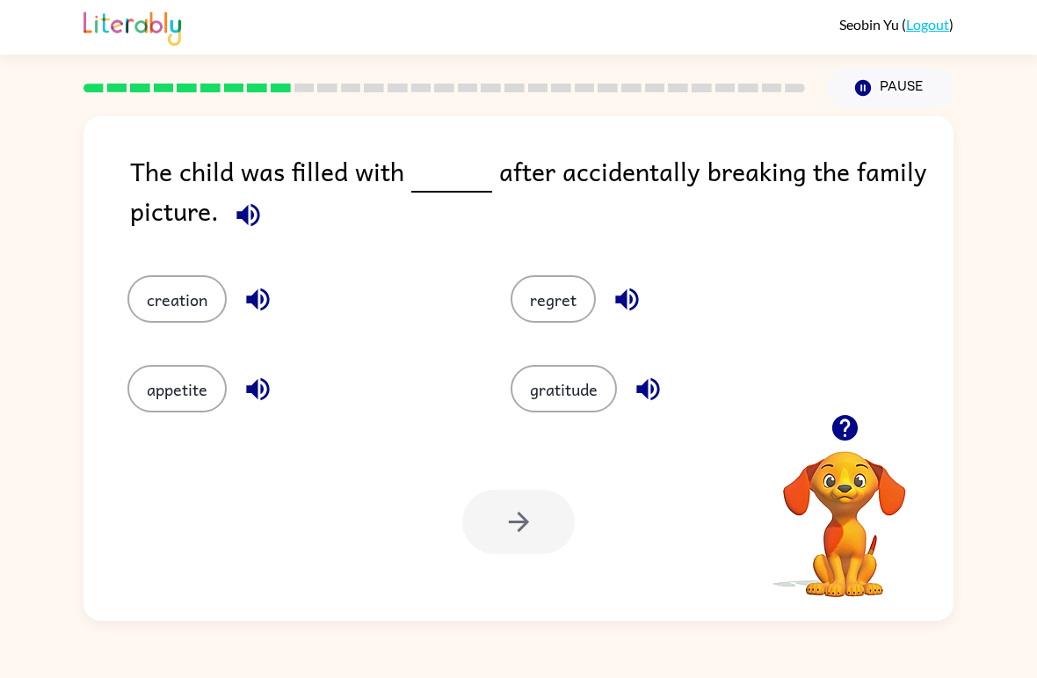
click at [175, 382] on button "appetite" at bounding box center [176, 388] width 99 height 47
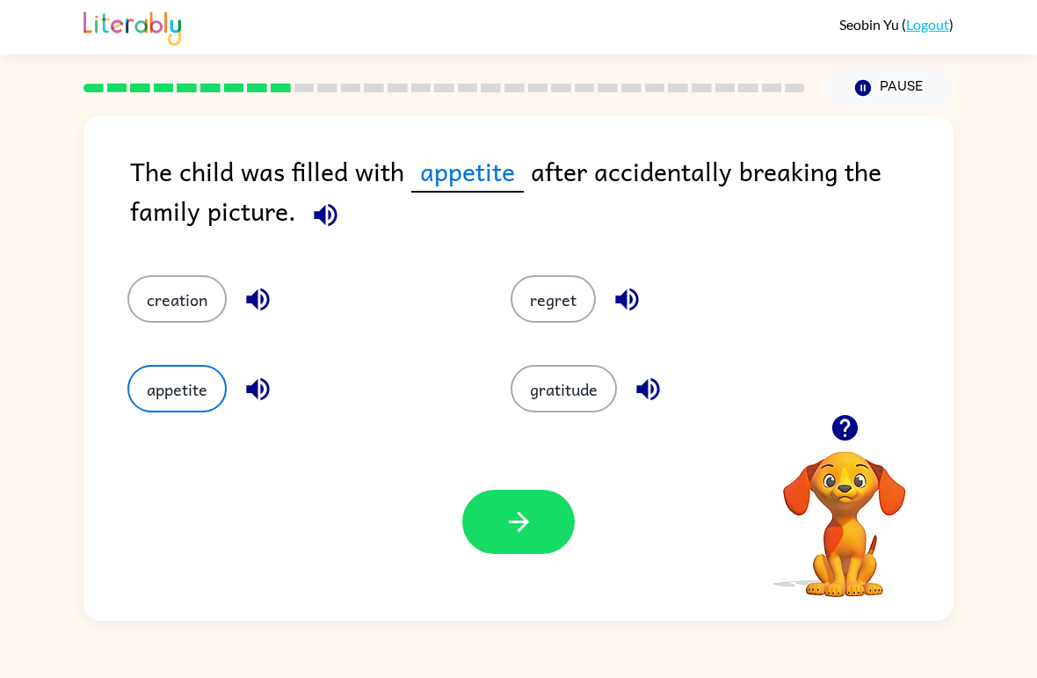
click at [453, 585] on div "Your browser must support playing .mp4 files to use Literably. Please try using…" at bounding box center [519, 522] width 870 height 198
click at [531, 508] on icon "button" at bounding box center [519, 521] width 31 height 31
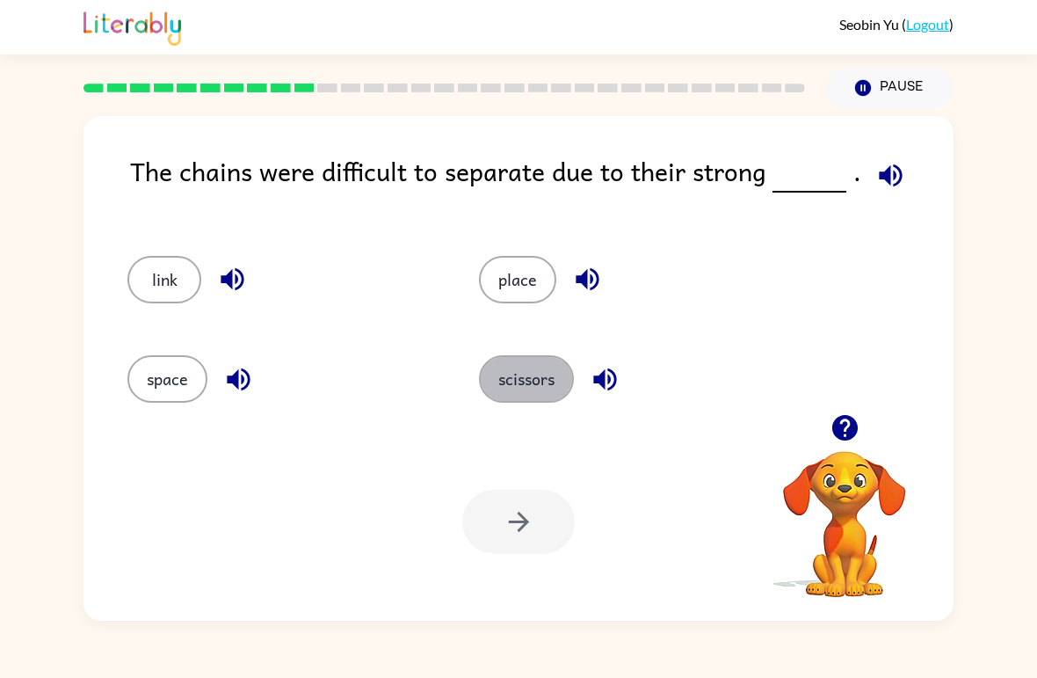
click at [491, 396] on button "scissors" at bounding box center [526, 378] width 95 height 47
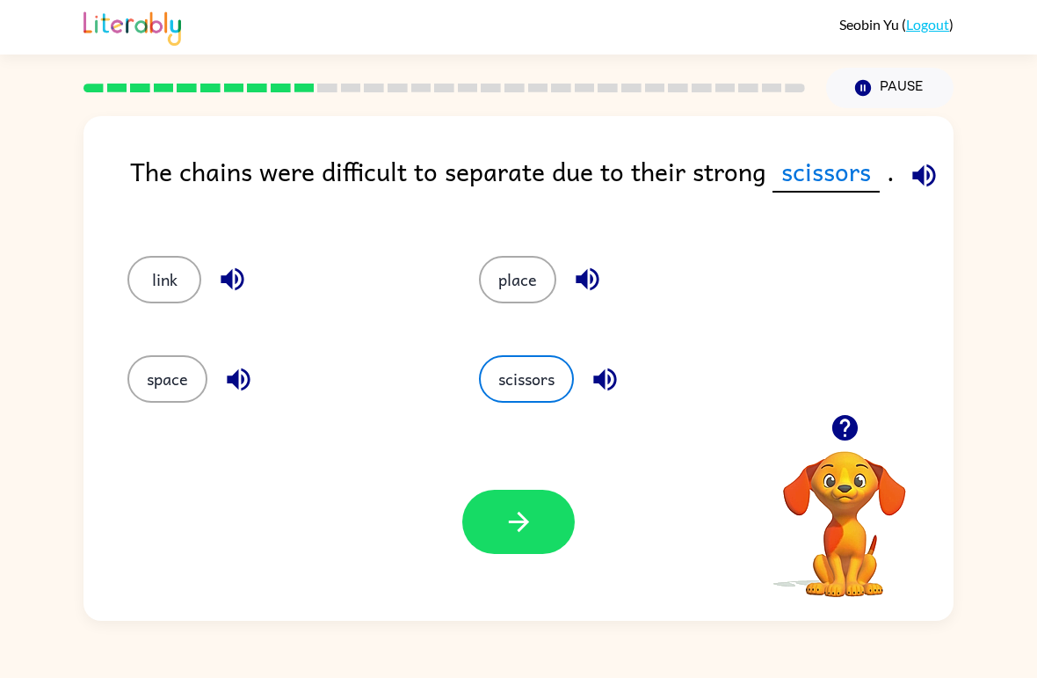
click at [555, 552] on button "button" at bounding box center [518, 522] width 113 height 64
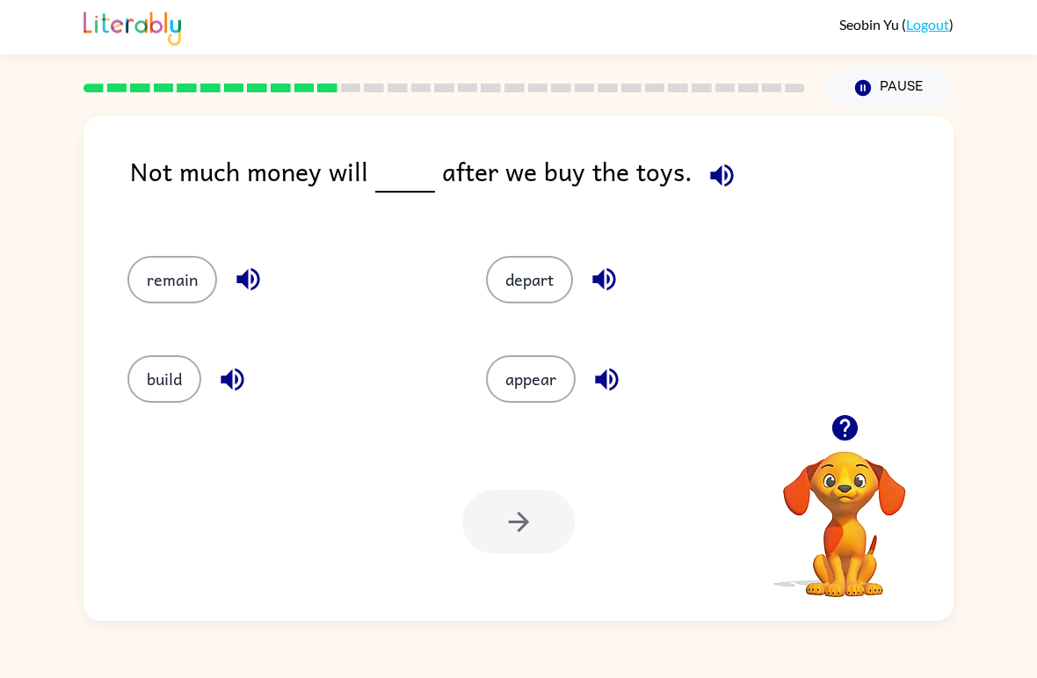
click at [499, 378] on button "appear" at bounding box center [531, 378] width 90 height 47
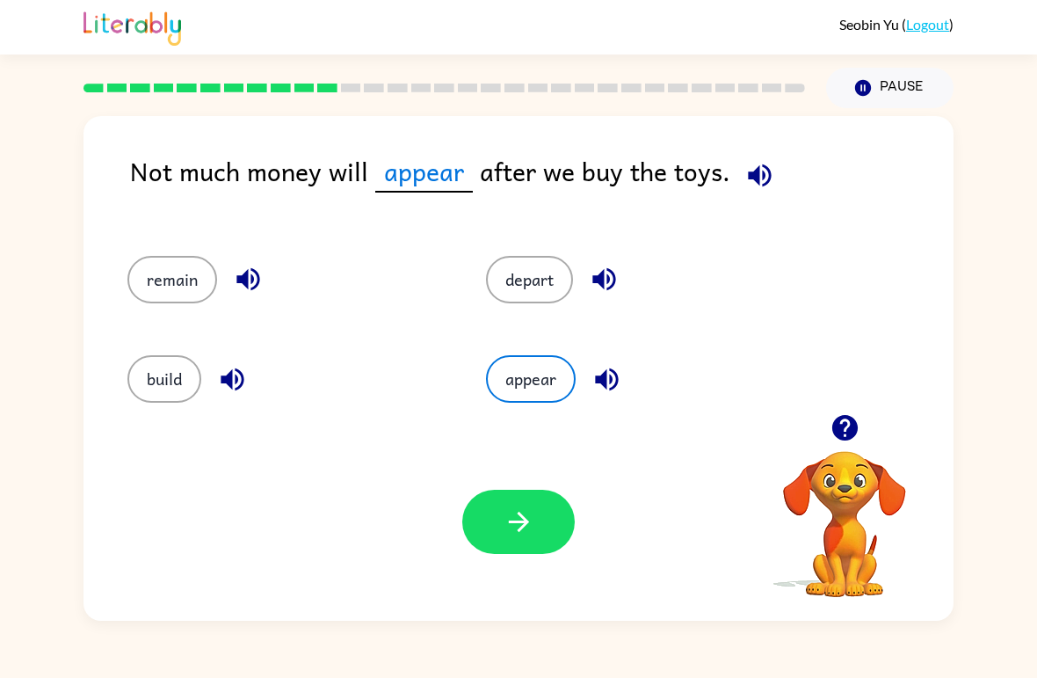
click at [513, 533] on icon "button" at bounding box center [519, 521] width 31 height 31
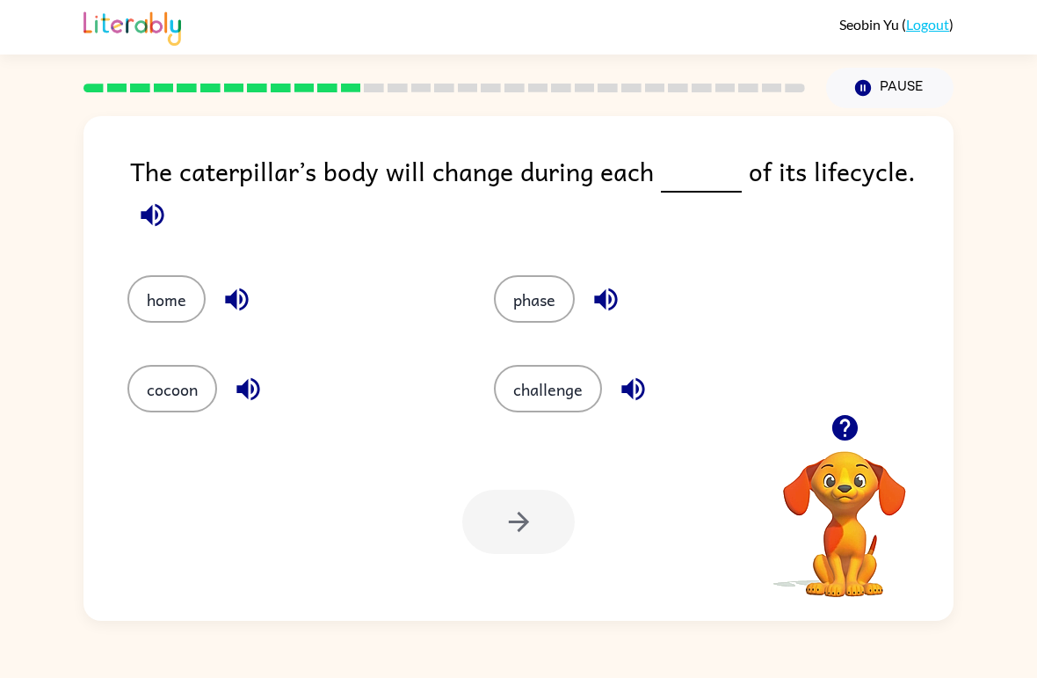
click at [995, 367] on div "The caterpillar’s body will change during each of its lifecycle. home phase coc…" at bounding box center [518, 364] width 1037 height 513
click at [511, 288] on button "phase" at bounding box center [534, 298] width 81 height 47
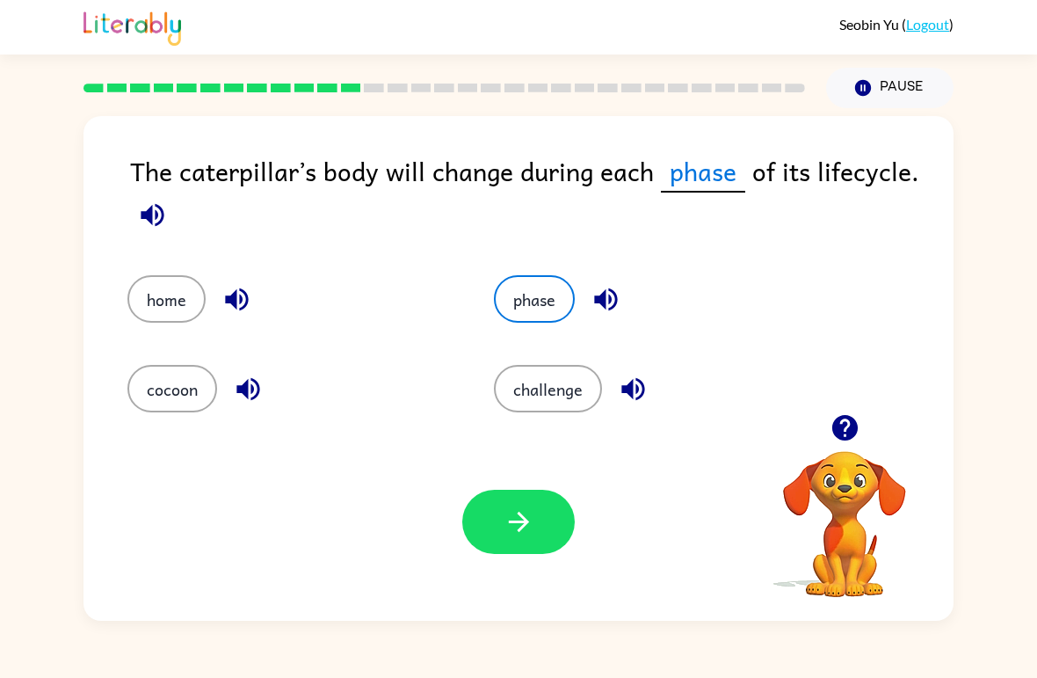
click at [501, 504] on button "button" at bounding box center [518, 522] width 113 height 64
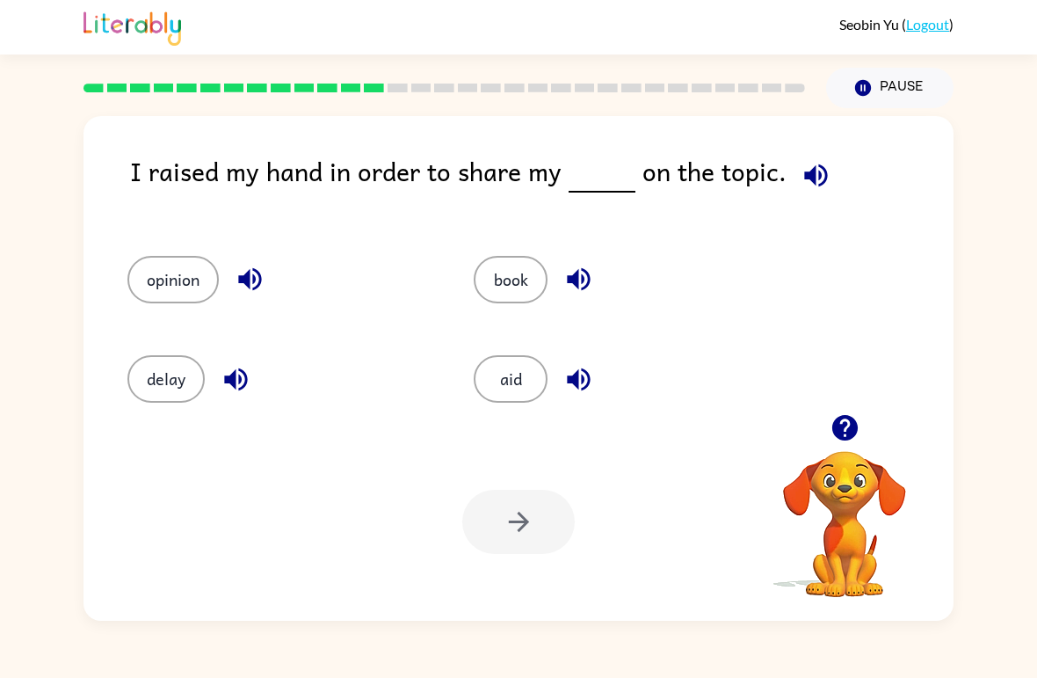
click at [165, 263] on button "opinion" at bounding box center [172, 279] width 91 height 47
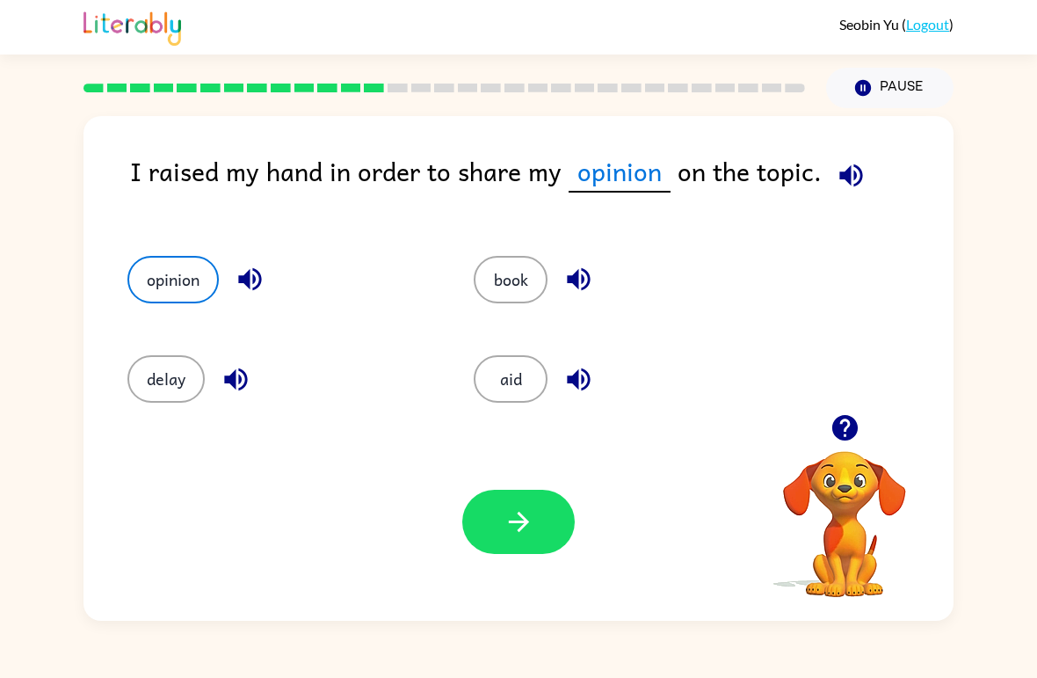
click at [540, 528] on button "button" at bounding box center [518, 522] width 113 height 64
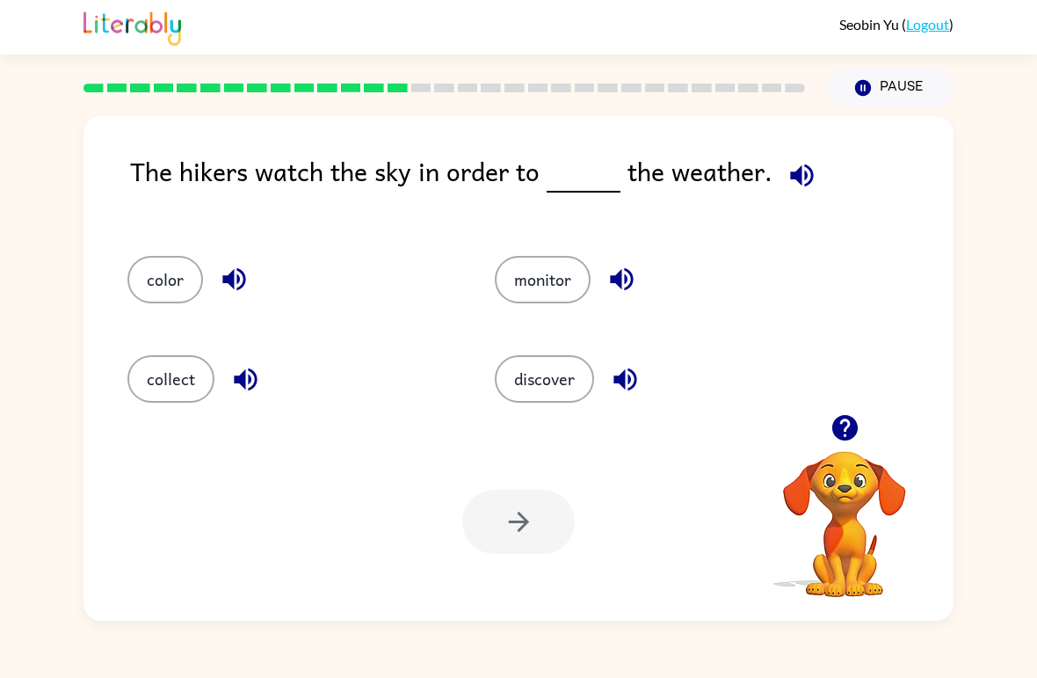
click at [544, 384] on button "discover" at bounding box center [544, 378] width 99 height 47
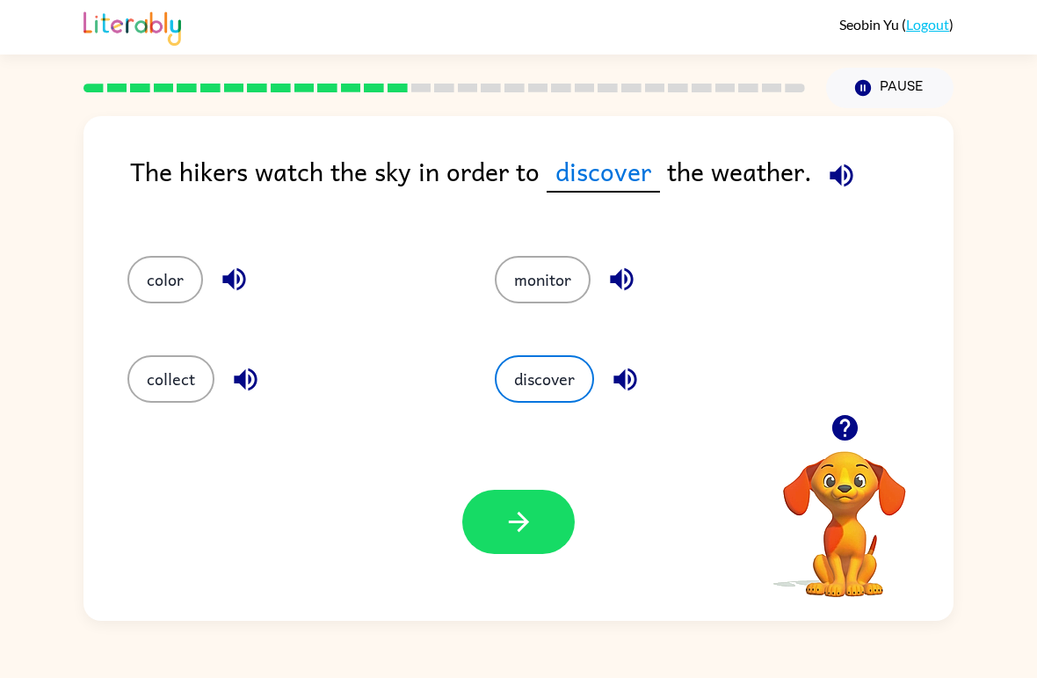
click at [465, 568] on div "Your browser must support playing .mp4 files to use Literably. Please try using…" at bounding box center [519, 522] width 870 height 198
click at [516, 519] on icon "button" at bounding box center [519, 521] width 31 height 31
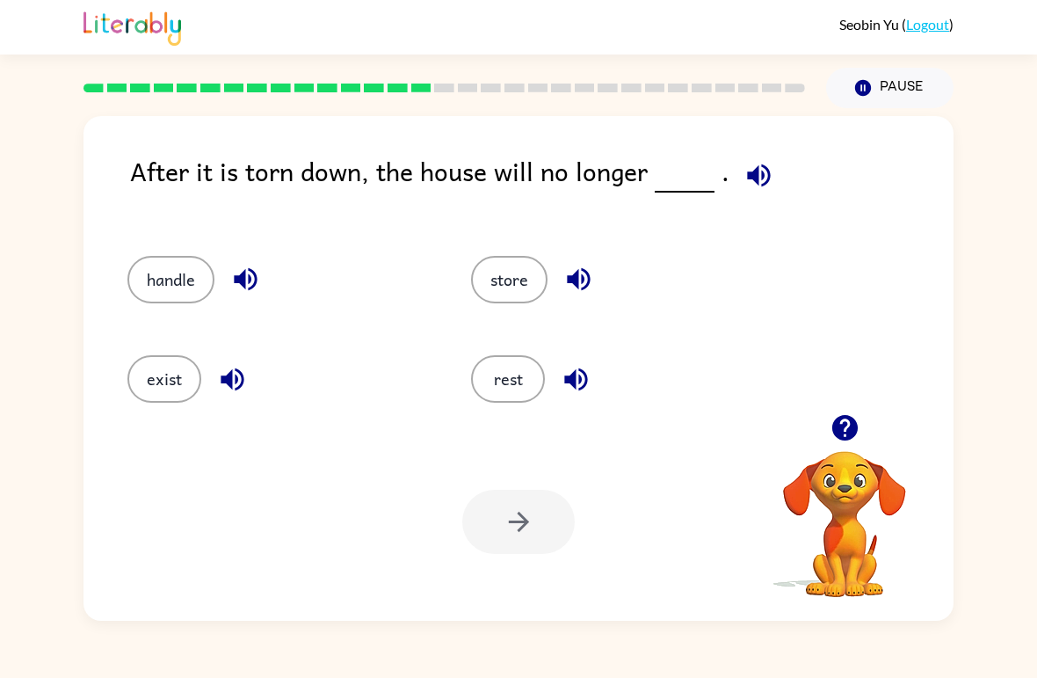
click at [127, 399] on div "exist" at bounding box center [278, 378] width 303 height 47
click at [557, 549] on div at bounding box center [518, 522] width 113 height 64
click at [144, 384] on button "exist" at bounding box center [164, 378] width 74 height 47
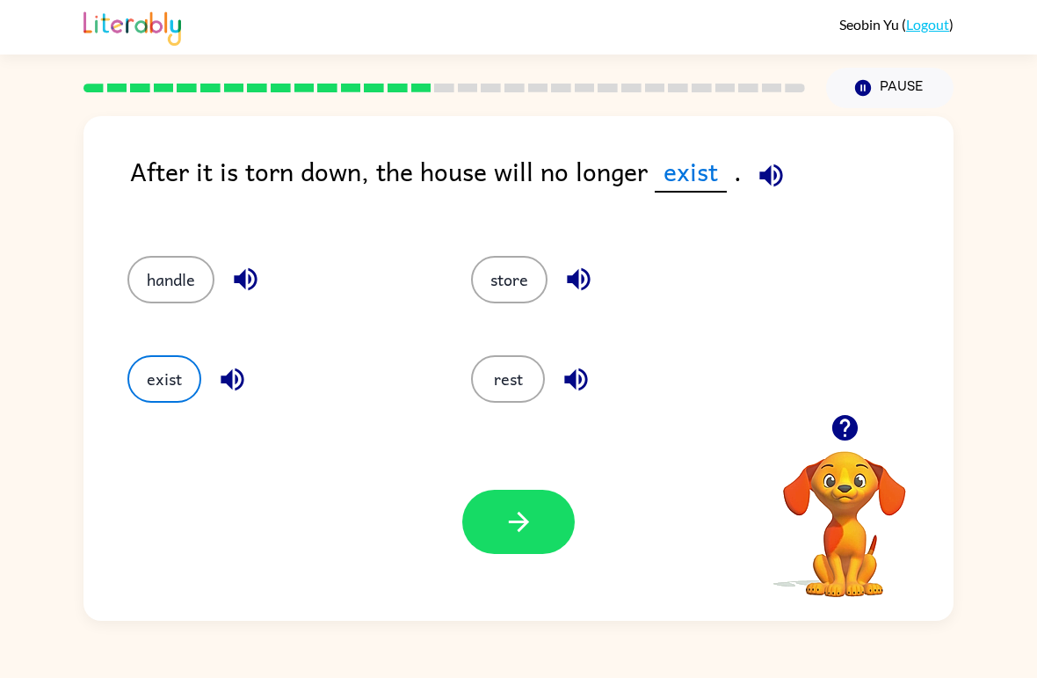
click at [131, 272] on button "handle" at bounding box center [170, 279] width 87 height 47
click at [508, 537] on icon "button" at bounding box center [519, 521] width 31 height 31
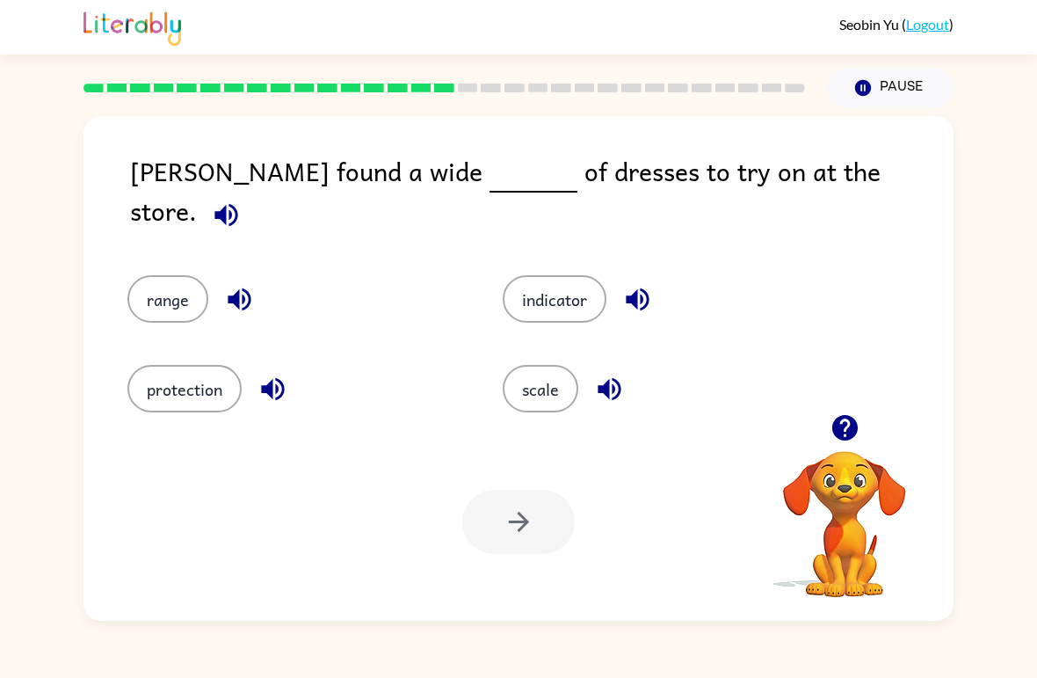
click at [546, 388] on button "scale" at bounding box center [541, 388] width 76 height 47
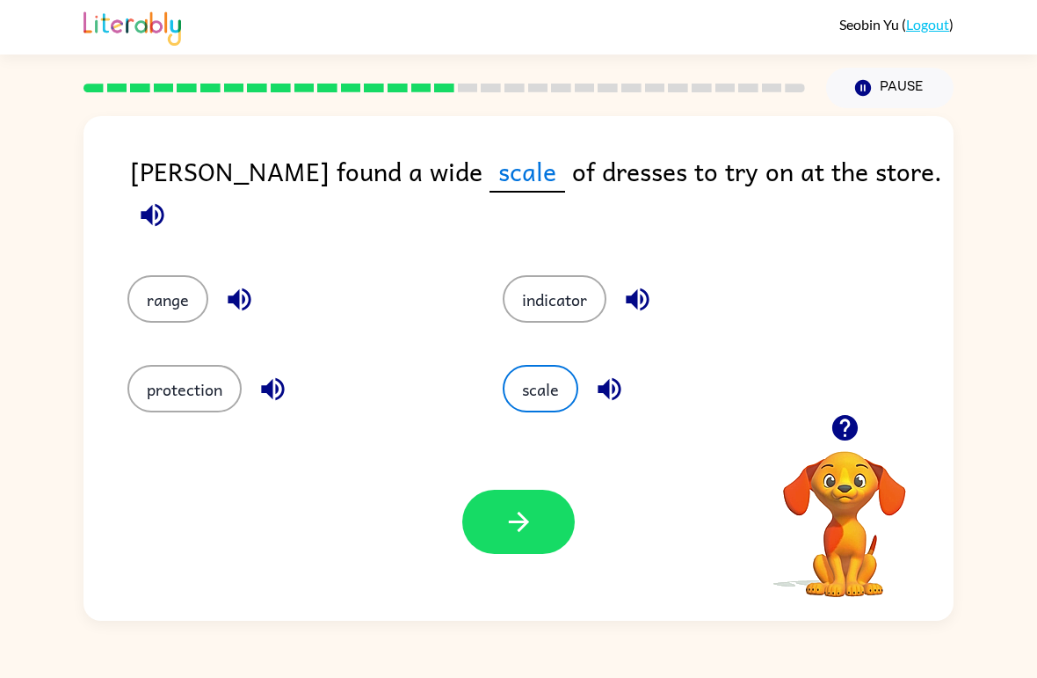
click at [531, 523] on icon "button" at bounding box center [519, 521] width 31 height 31
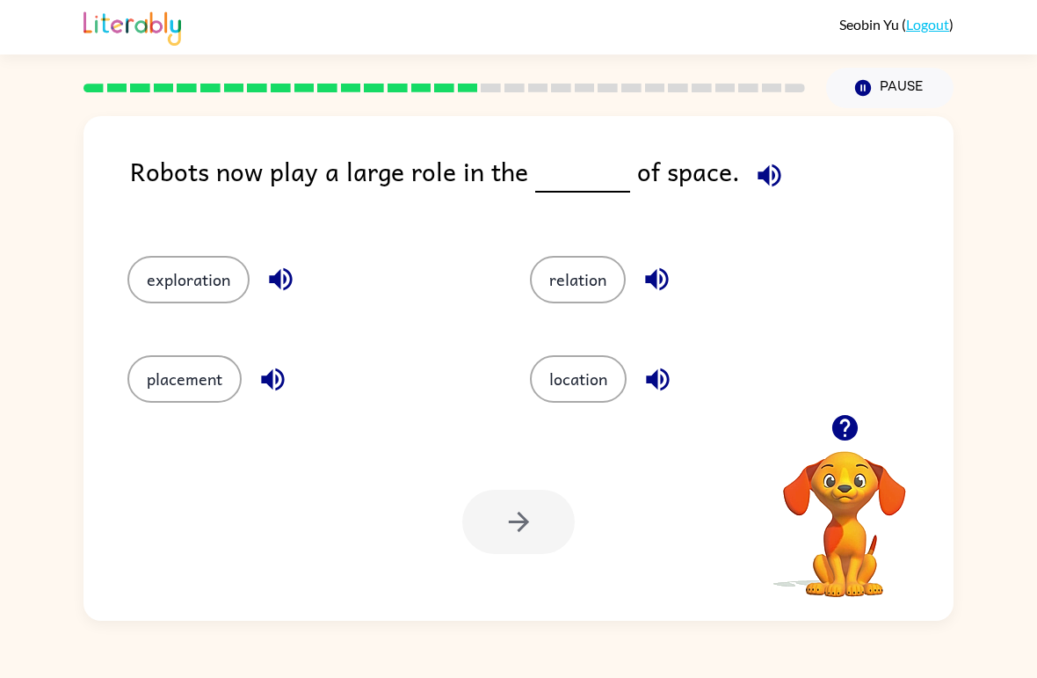
click at [944, 630] on div "[PERSON_NAME] ( Logout ) Pause Pause Robots now play a large role in the of spa…" at bounding box center [518, 339] width 1037 height 678
click at [185, 274] on button "exploration" at bounding box center [188, 279] width 122 height 47
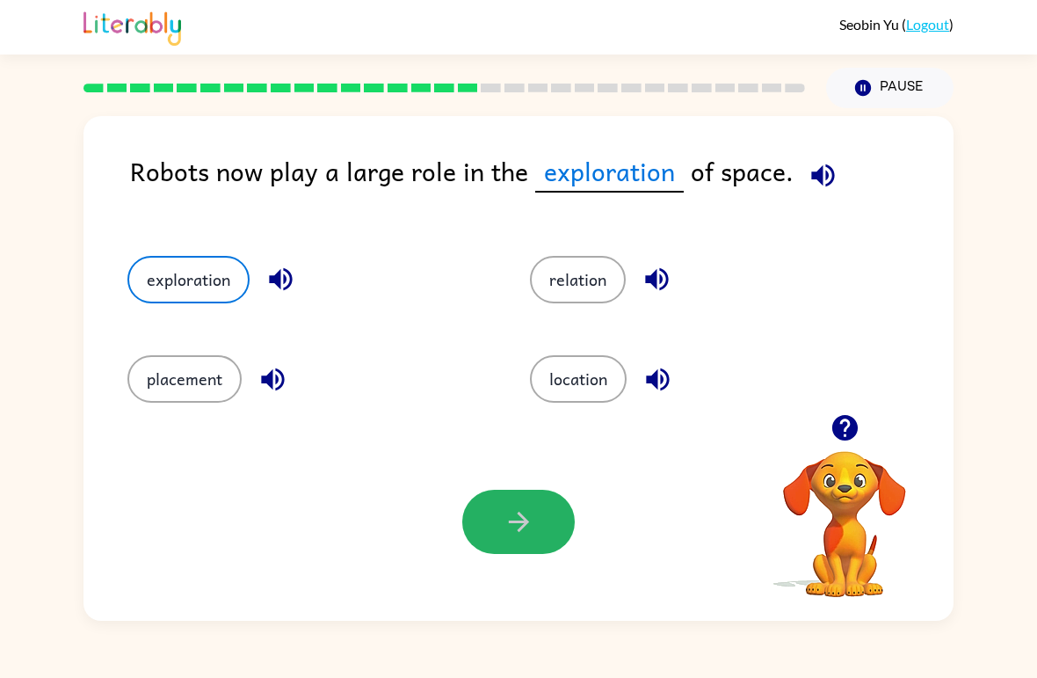
click at [491, 524] on button "button" at bounding box center [518, 522] width 113 height 64
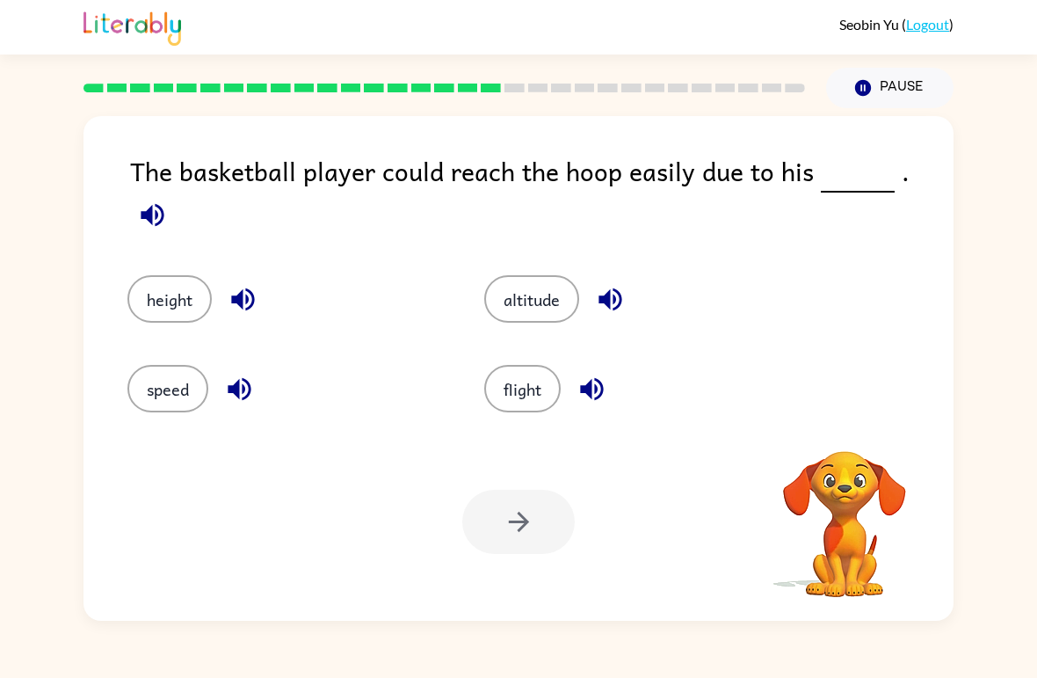
click at [535, 676] on div "[PERSON_NAME] ( Logout ) Pause Pause The basketball player could reach the hoop…" at bounding box center [518, 339] width 1037 height 678
click at [178, 289] on button "height" at bounding box center [169, 298] width 84 height 47
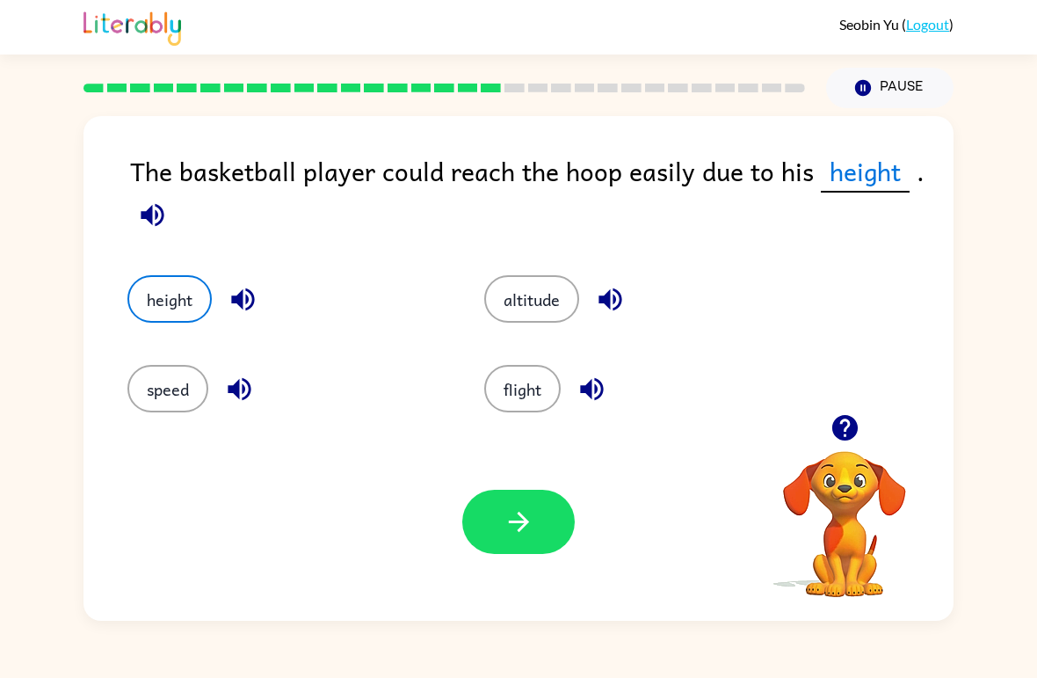
click at [618, 534] on div "Your browser must support playing .mp4 files to use Literably. Please try using…" at bounding box center [519, 522] width 870 height 198
click at [561, 507] on button "button" at bounding box center [518, 522] width 113 height 64
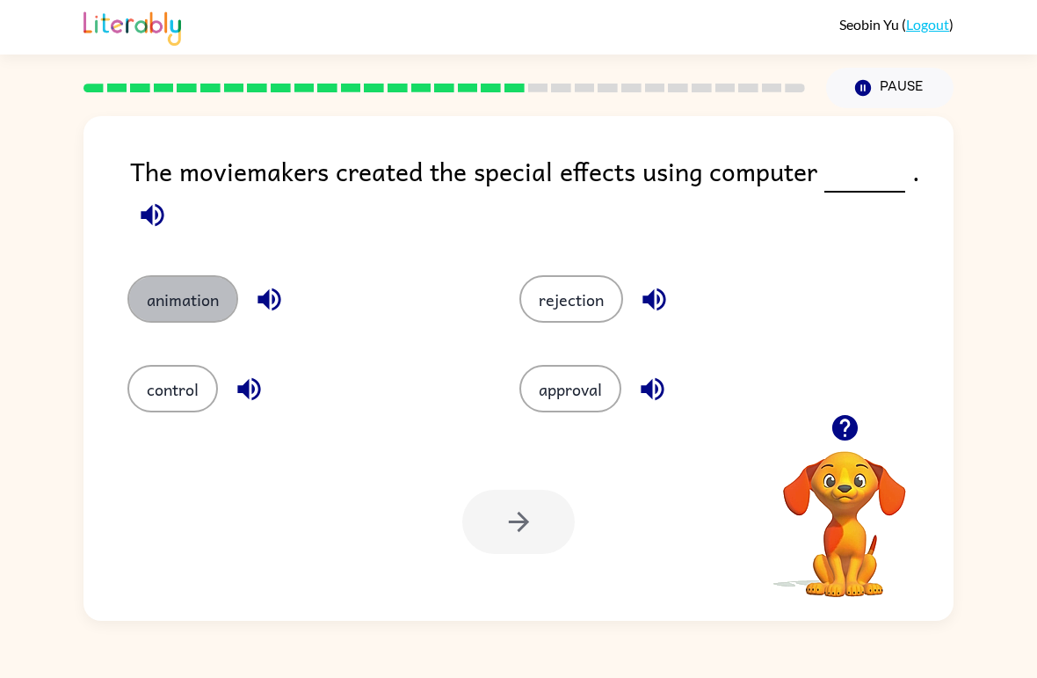
click at [185, 307] on button "animation" at bounding box center [182, 298] width 111 height 47
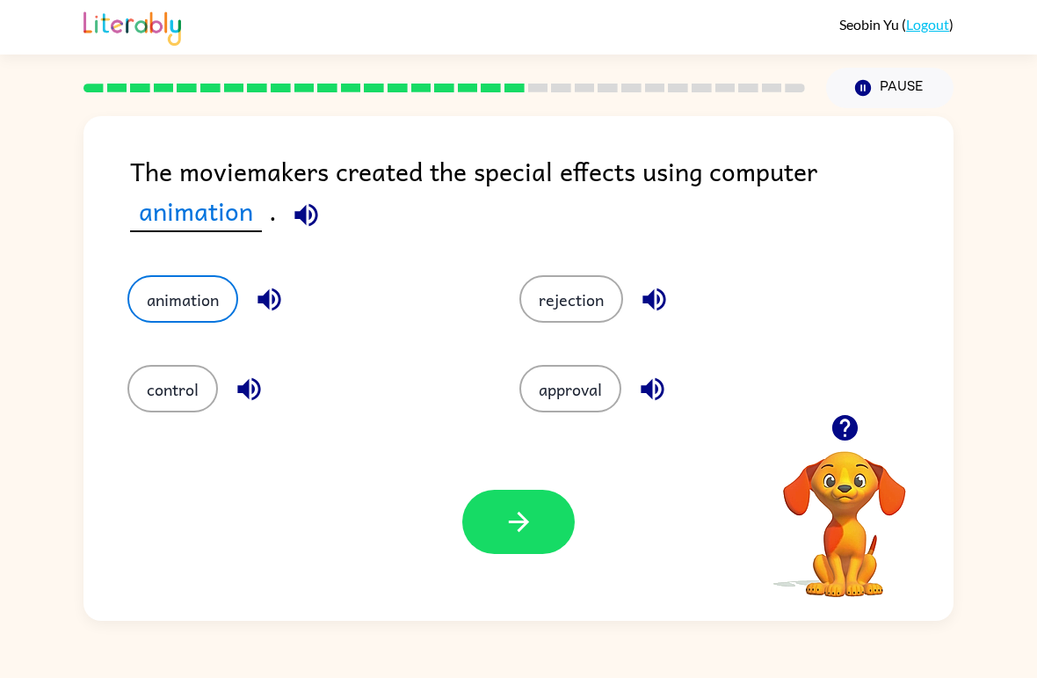
click at [545, 528] on button "button" at bounding box center [518, 522] width 113 height 64
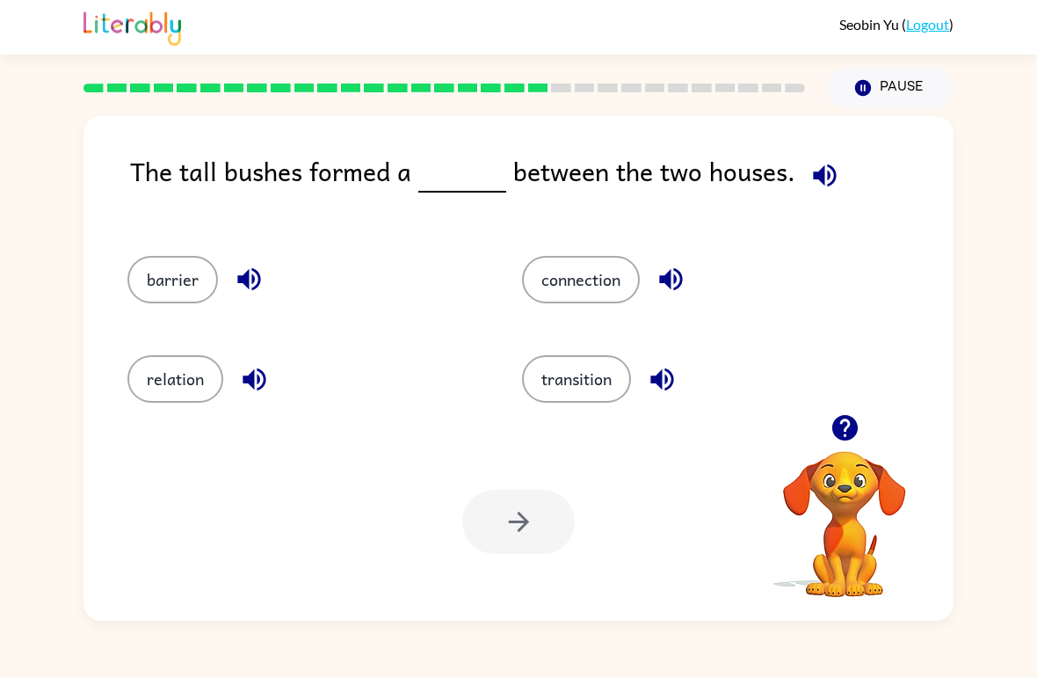
click at [525, 253] on div "connection" at bounding box center [686, 271] width 395 height 99
click at [554, 286] on button "connection" at bounding box center [581, 279] width 118 height 47
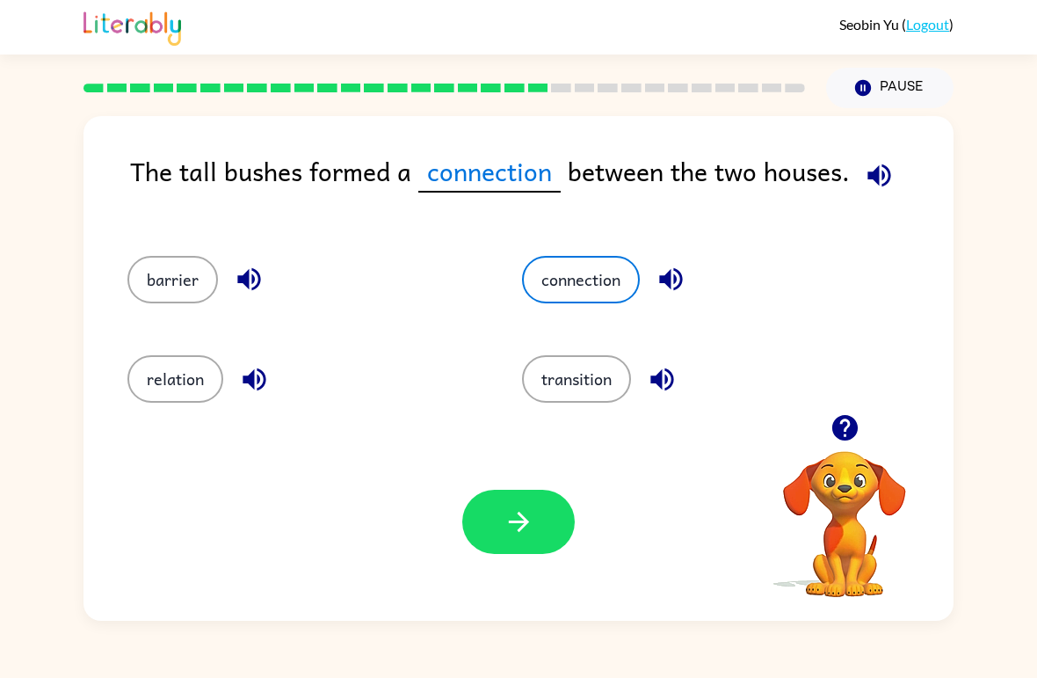
click at [544, 553] on button "button" at bounding box center [518, 522] width 113 height 64
click at [544, 553] on div at bounding box center [518, 522] width 113 height 64
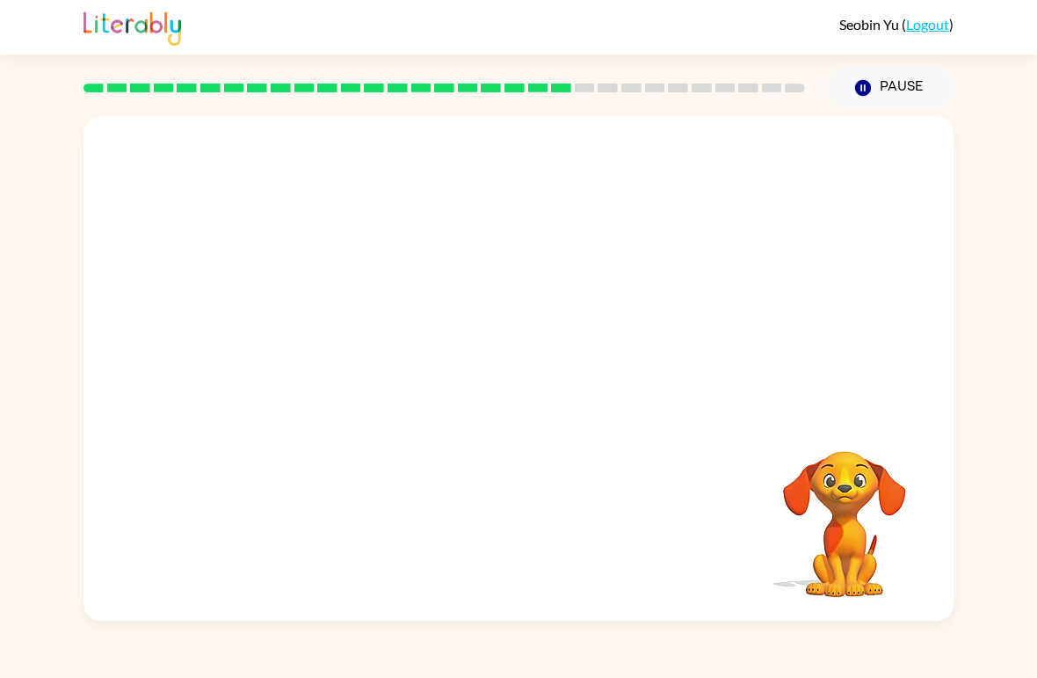
click at [649, 269] on video "Your browser must support playing .mp4 files to use Literably. Please try using…" at bounding box center [519, 265] width 870 height 298
click at [496, 392] on div at bounding box center [518, 378] width 113 height 64
click at [524, 360] on button "button" at bounding box center [518, 378] width 113 height 64
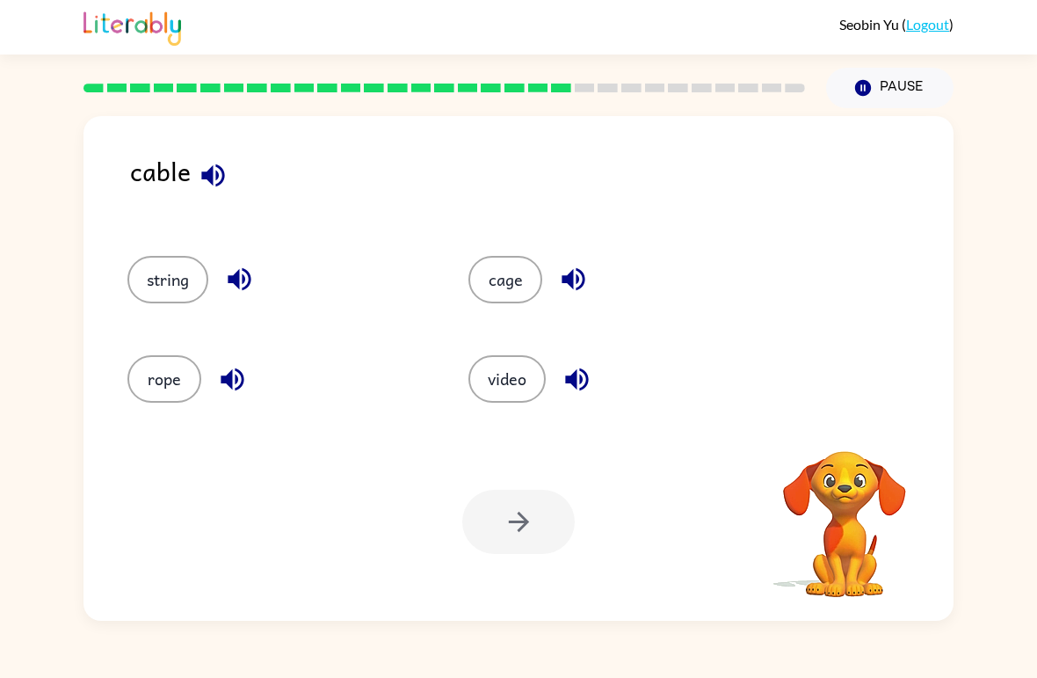
click at [167, 300] on button "string" at bounding box center [167, 279] width 81 height 47
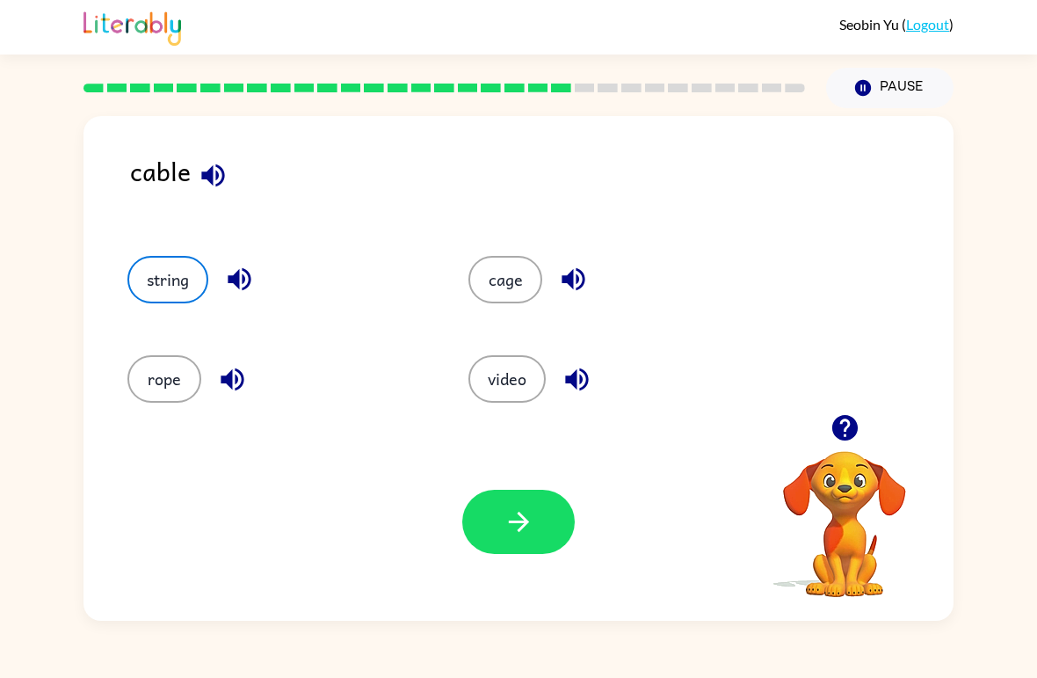
click at [157, 393] on button "rope" at bounding box center [164, 378] width 74 height 47
click at [510, 520] on icon "button" at bounding box center [519, 521] width 31 height 31
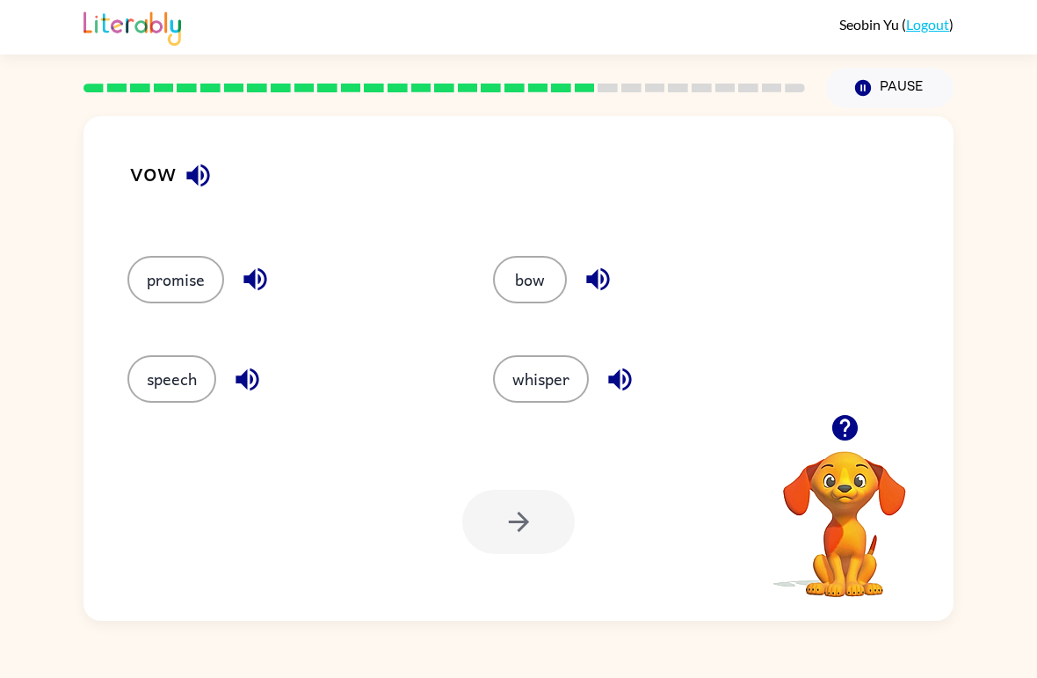
click at [147, 356] on button "speech" at bounding box center [171, 378] width 89 height 47
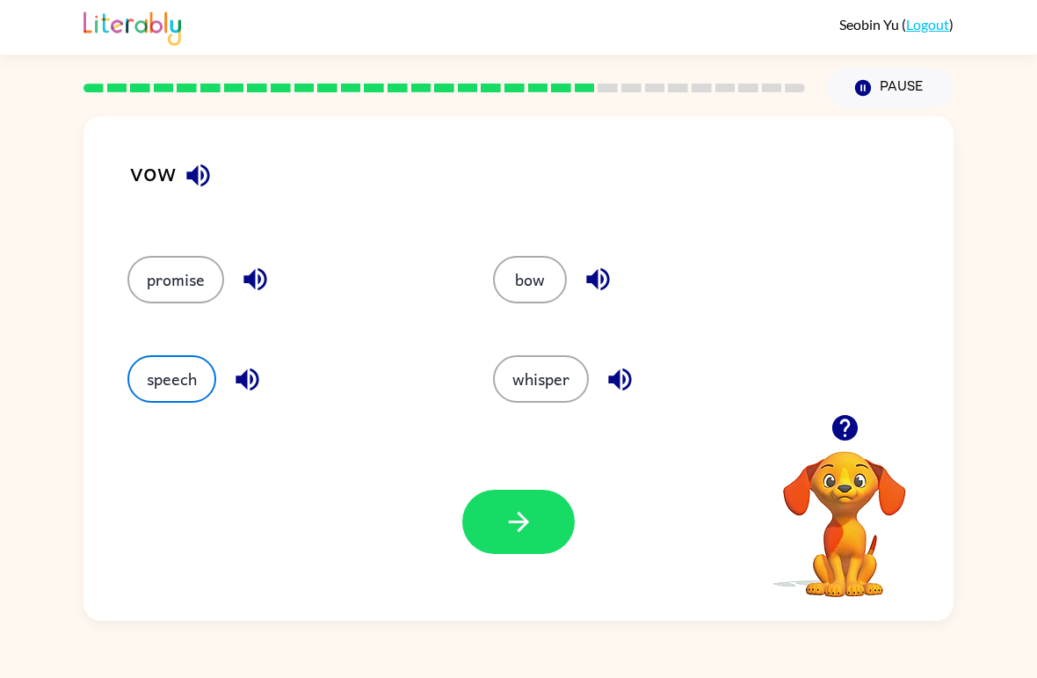
click at [547, 531] on button "button" at bounding box center [518, 522] width 113 height 64
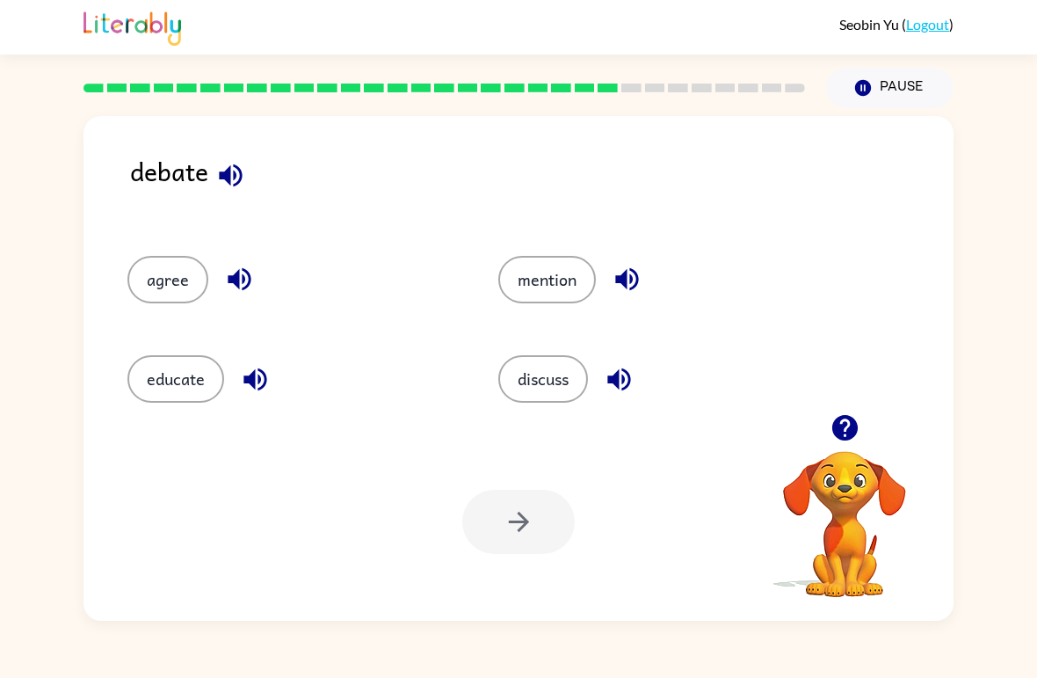
click at [182, 386] on button "educate" at bounding box center [175, 378] width 97 height 47
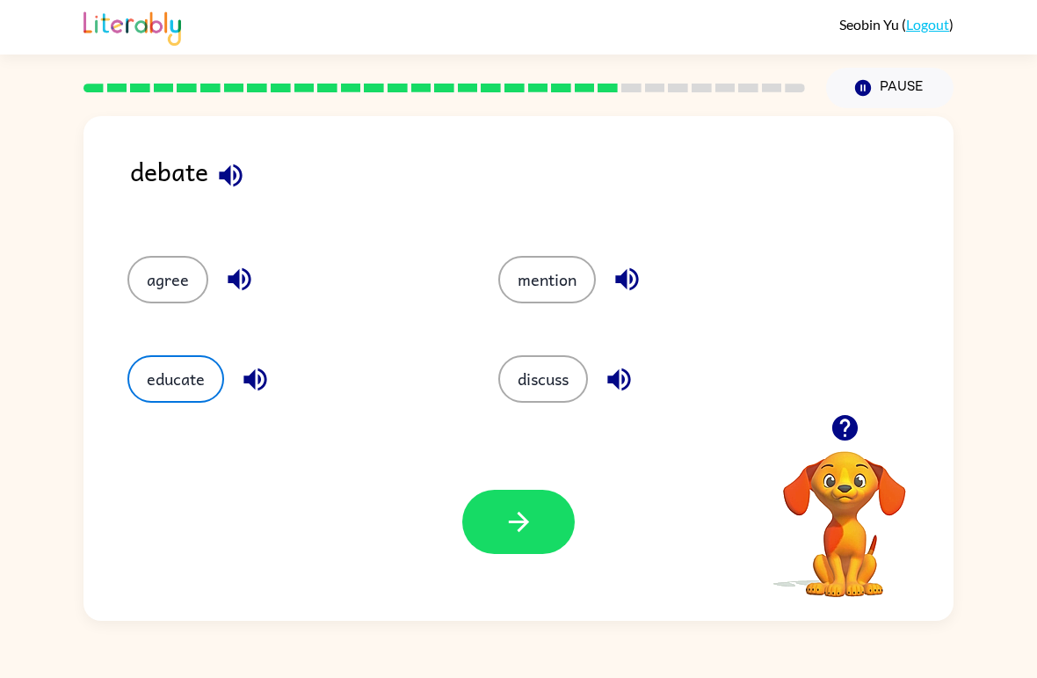
click at [518, 528] on icon "button" at bounding box center [519, 521] width 31 height 31
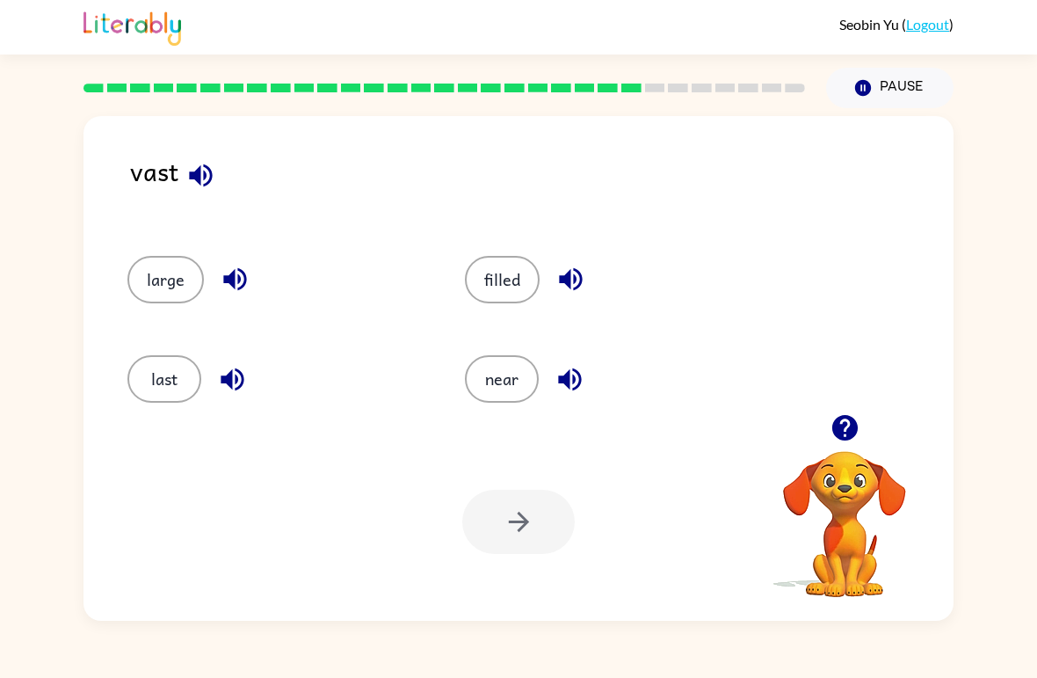
click at [510, 303] on button "filled" at bounding box center [502, 279] width 75 height 47
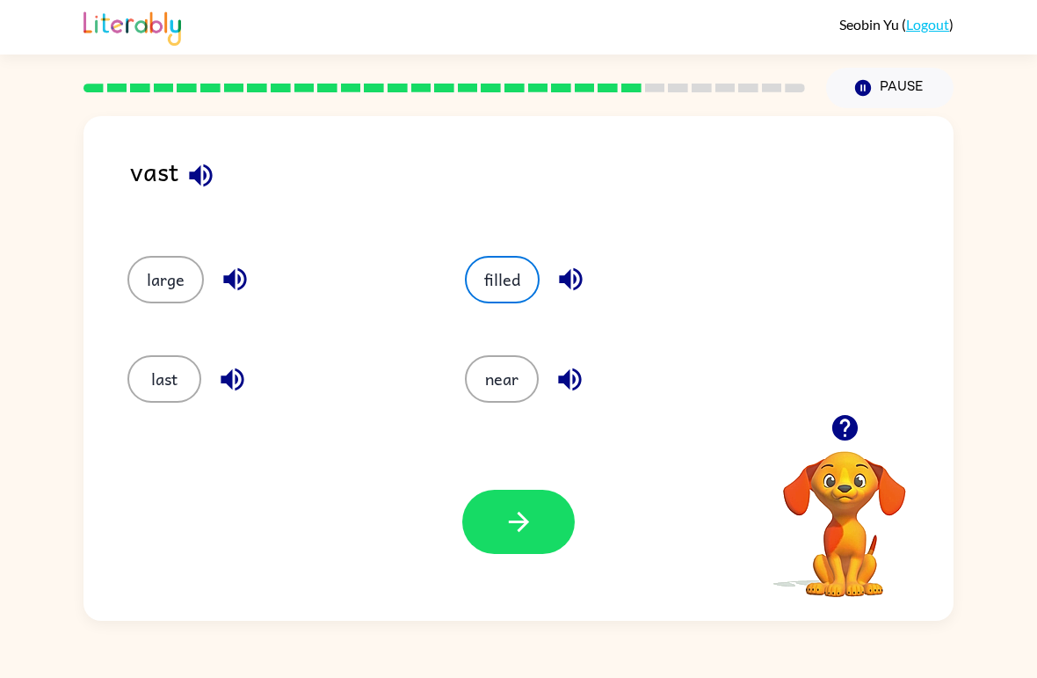
click at [525, 370] on button "near" at bounding box center [502, 378] width 74 height 47
click at [523, 288] on button "filled" at bounding box center [502, 279] width 75 height 47
click at [506, 389] on button "near" at bounding box center [502, 378] width 74 height 47
click at [513, 272] on button "filled" at bounding box center [502, 279] width 75 height 47
click at [511, 375] on button "near" at bounding box center [502, 378] width 74 height 47
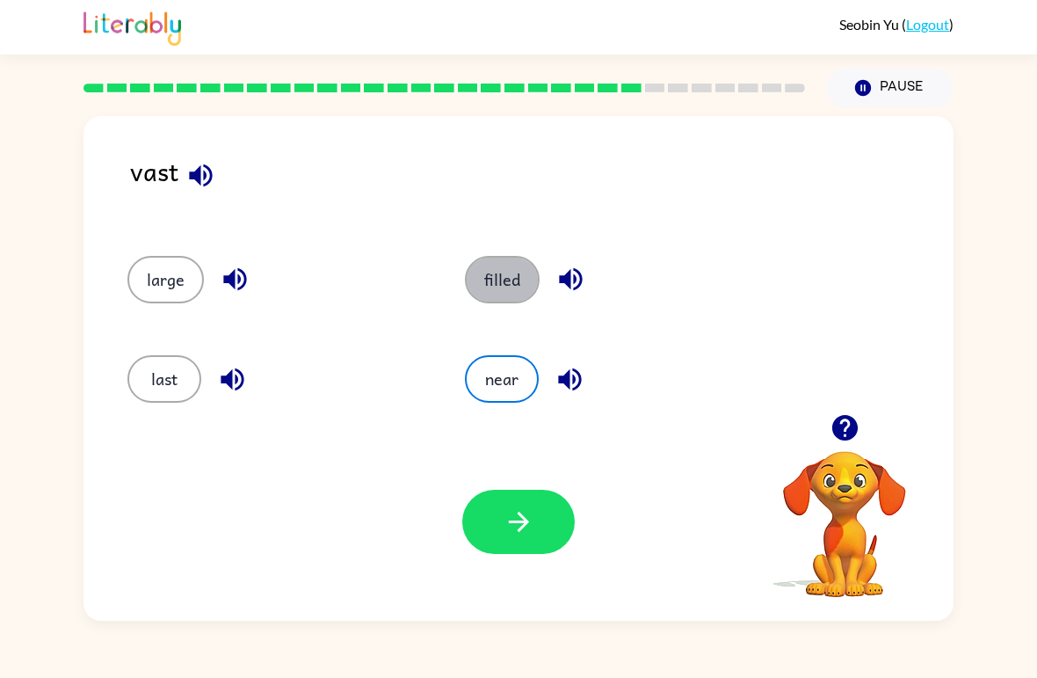
click at [498, 299] on button "filled" at bounding box center [502, 279] width 75 height 47
click at [500, 394] on button "near" at bounding box center [502, 378] width 74 height 47
click at [504, 292] on button "filled" at bounding box center [502, 279] width 75 height 47
click at [499, 402] on button "near" at bounding box center [502, 378] width 74 height 47
click at [517, 277] on button "filled" at bounding box center [502, 279] width 75 height 47
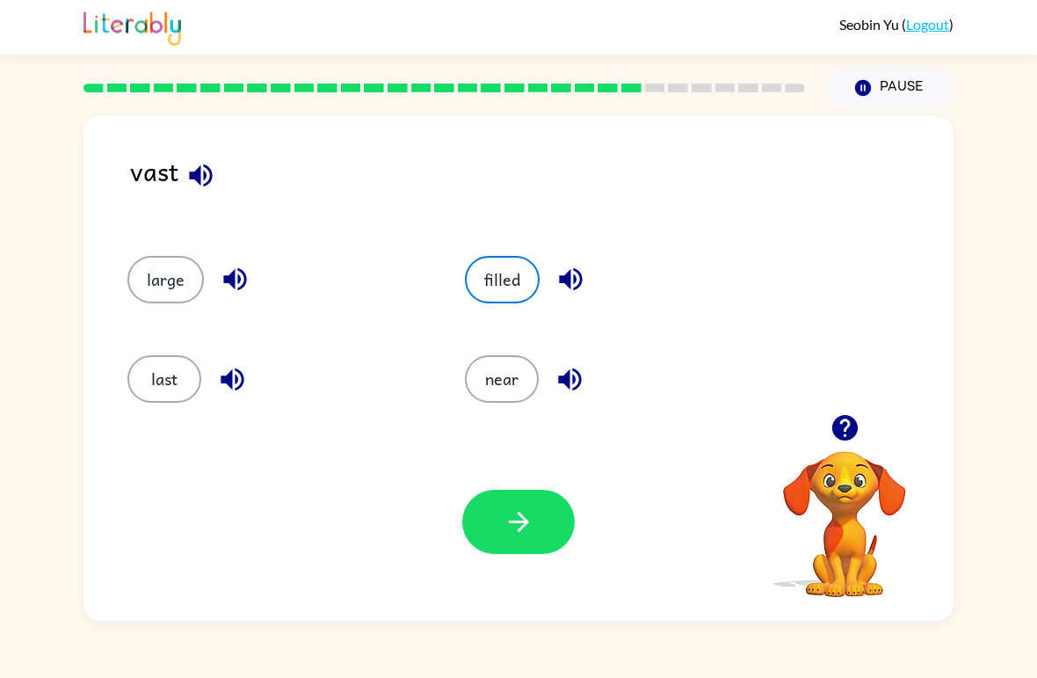
click at [521, 272] on button "filled" at bounding box center [502, 279] width 75 height 47
click at [519, 272] on button "filled" at bounding box center [502, 279] width 75 height 47
click at [498, 384] on button "near" at bounding box center [502, 378] width 74 height 47
click at [514, 285] on button "filled" at bounding box center [502, 279] width 75 height 47
click at [501, 383] on button "near" at bounding box center [502, 378] width 74 height 47
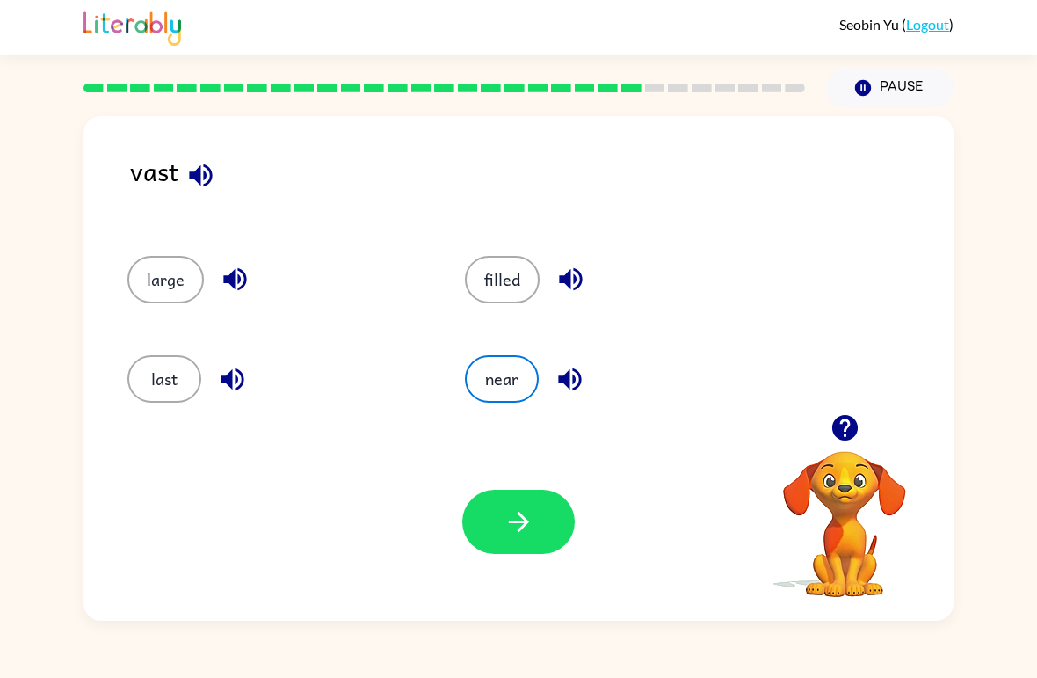
click at [523, 301] on button "filled" at bounding box center [502, 279] width 75 height 47
click at [507, 365] on button "near" at bounding box center [502, 378] width 74 height 47
click at [535, 518] on button "button" at bounding box center [518, 522] width 113 height 64
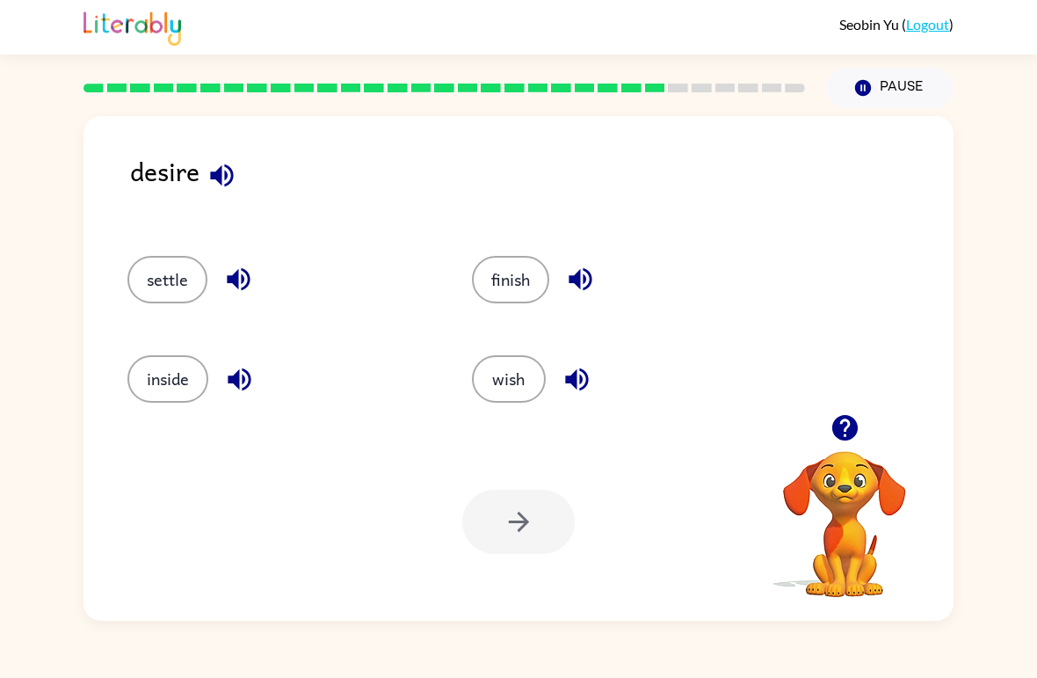
click at [504, 385] on button "wish" at bounding box center [509, 378] width 74 height 47
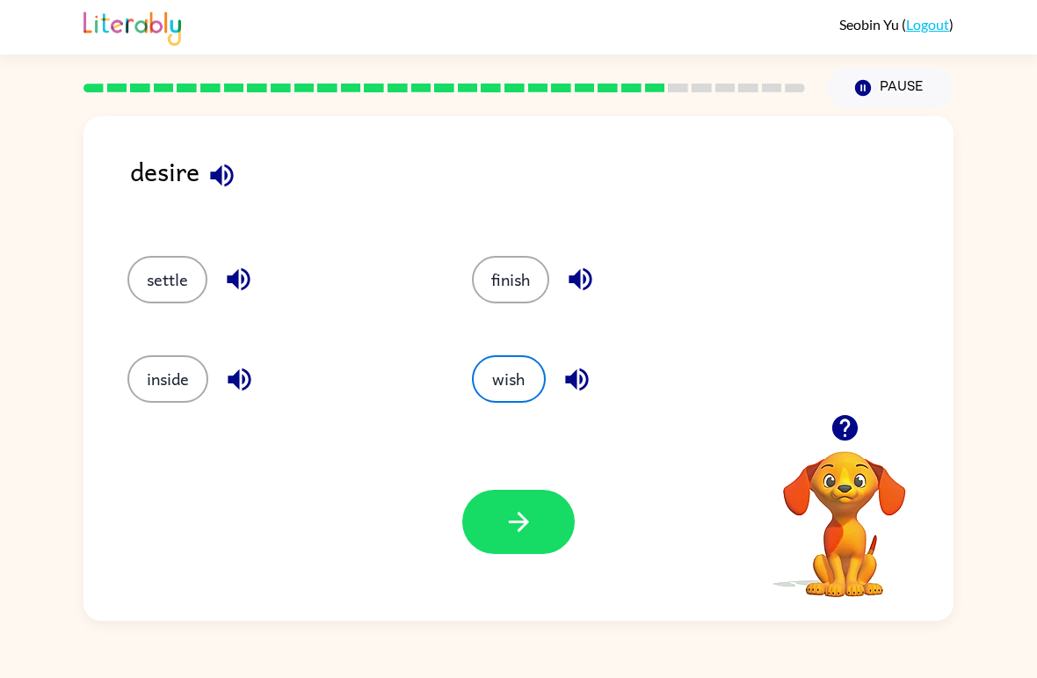
click at [525, 507] on icon "button" at bounding box center [519, 521] width 31 height 31
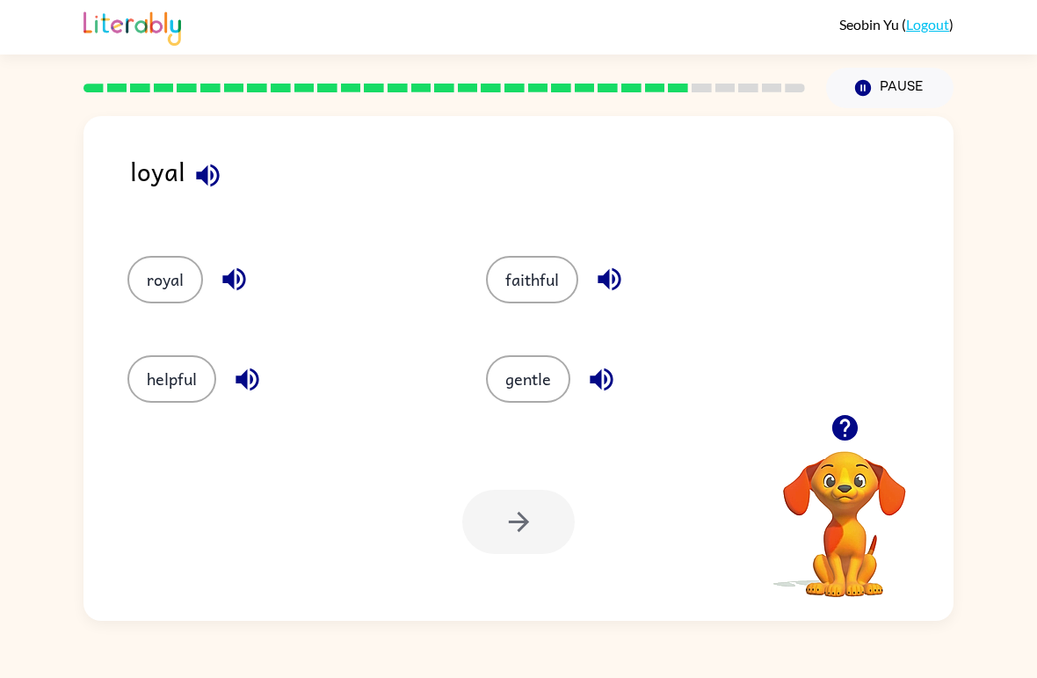
click at [156, 385] on button "helpful" at bounding box center [171, 378] width 89 height 47
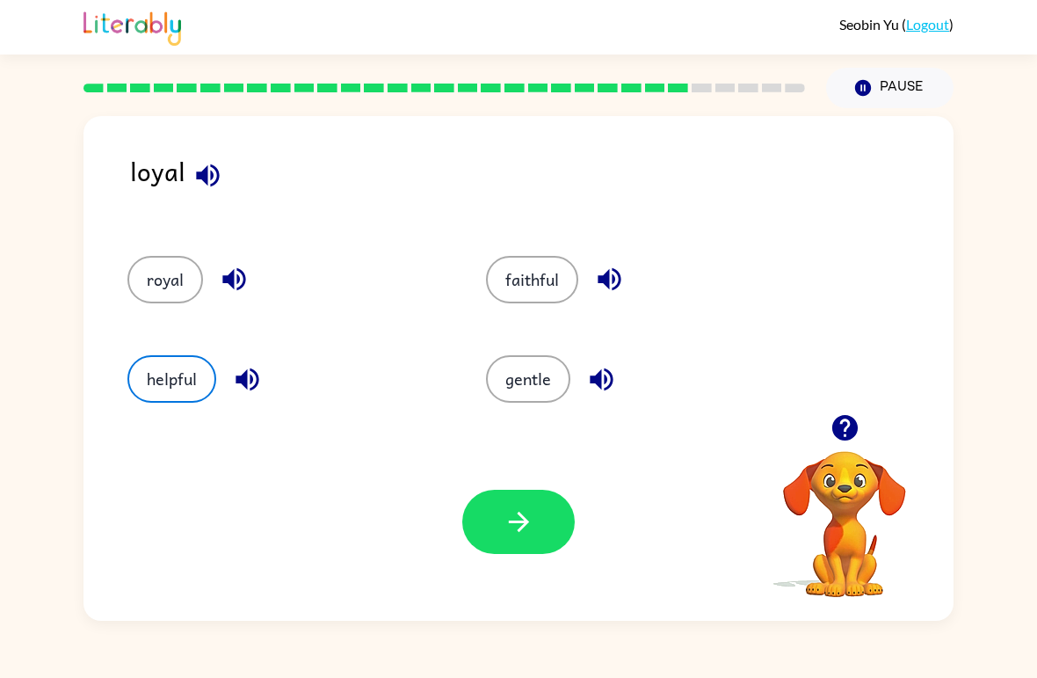
click at [434, 483] on div "Your browser must support playing .mp4 files to use Literably. Please try using…" at bounding box center [519, 522] width 870 height 198
click at [526, 531] on icon "button" at bounding box center [519, 521] width 31 height 31
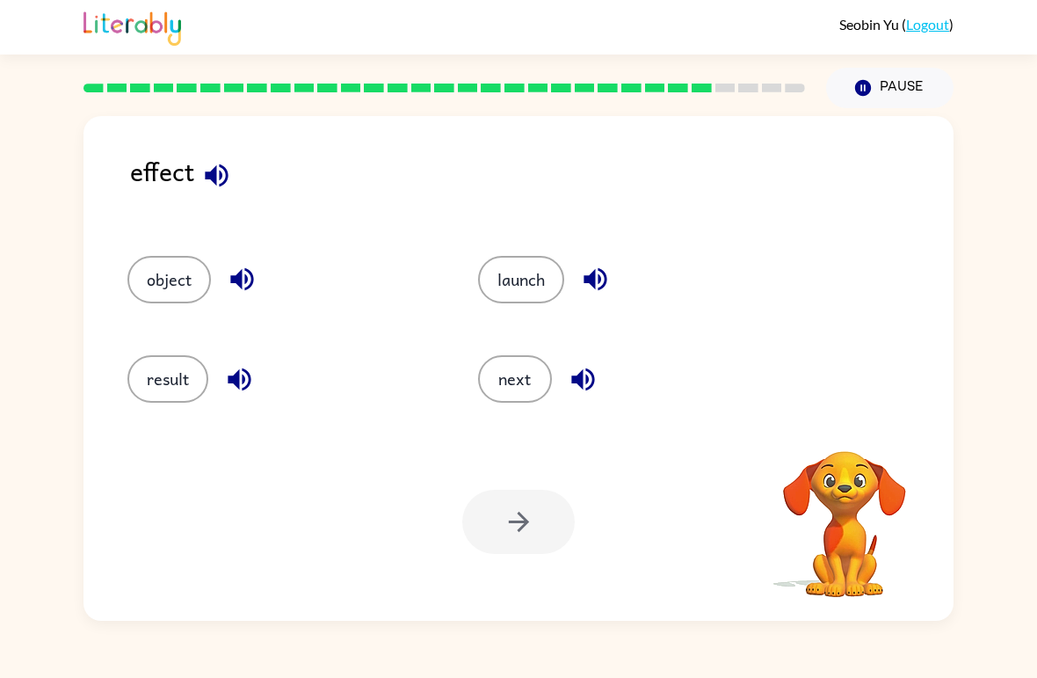
click at [142, 374] on button "result" at bounding box center [167, 378] width 81 height 47
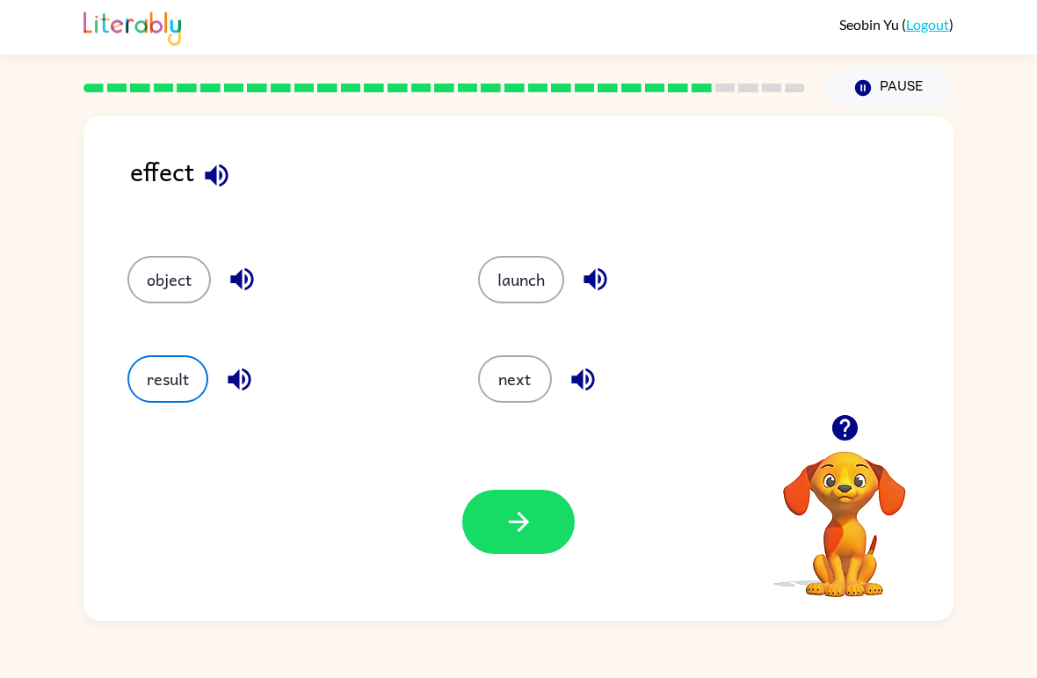
click at [540, 491] on button "button" at bounding box center [518, 522] width 113 height 64
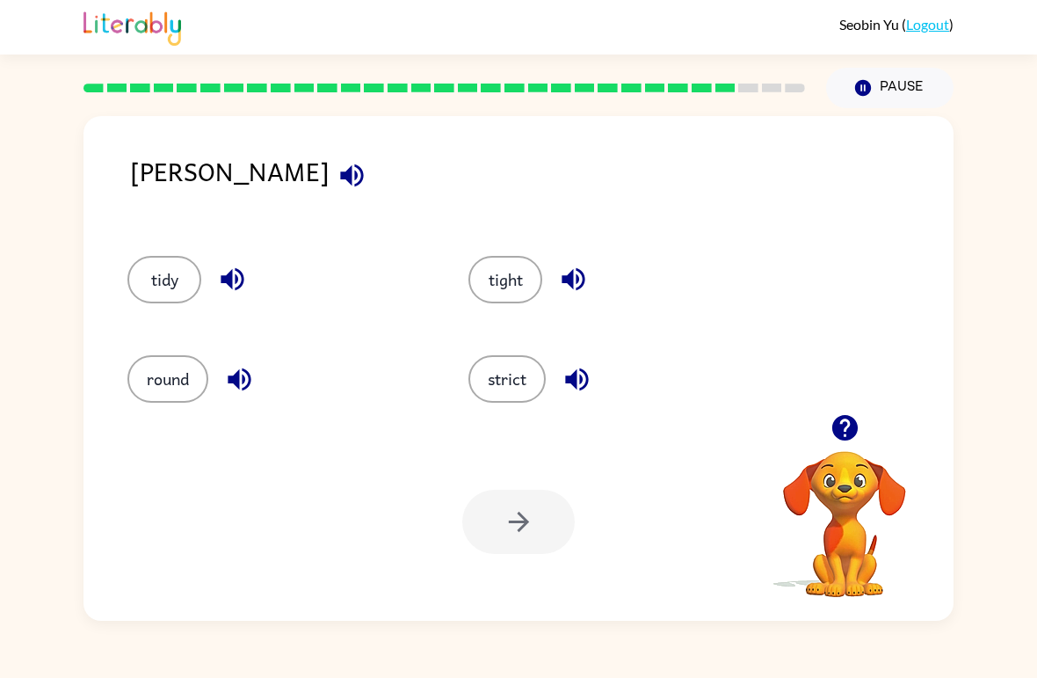
click at [176, 278] on button "tidy" at bounding box center [164, 279] width 74 height 47
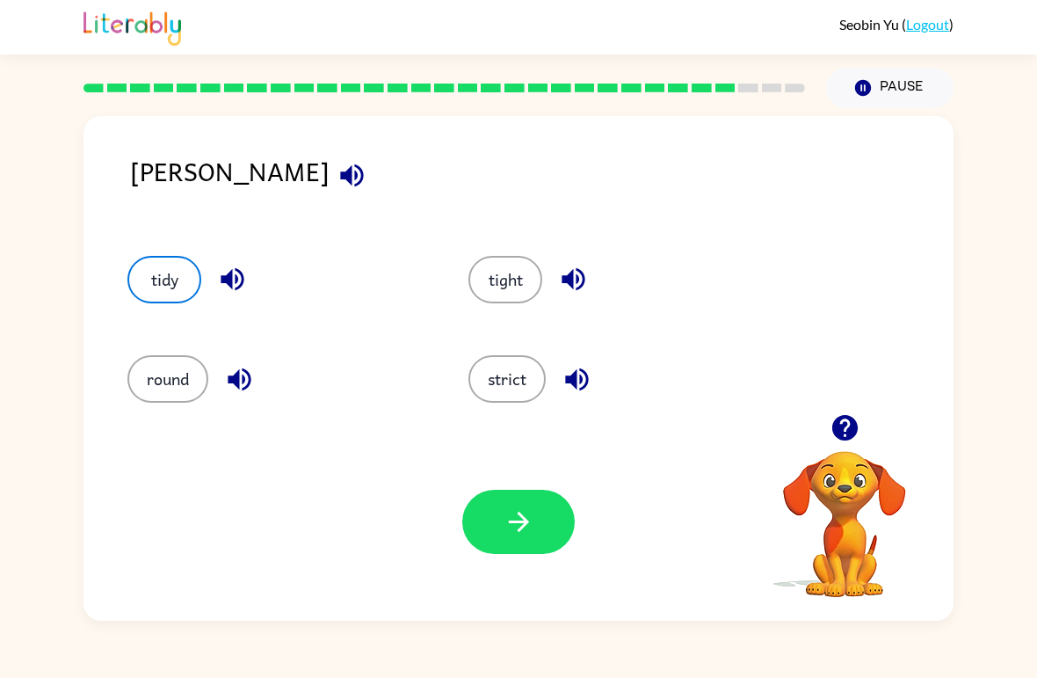
click at [537, 535] on button "button" at bounding box center [518, 522] width 113 height 64
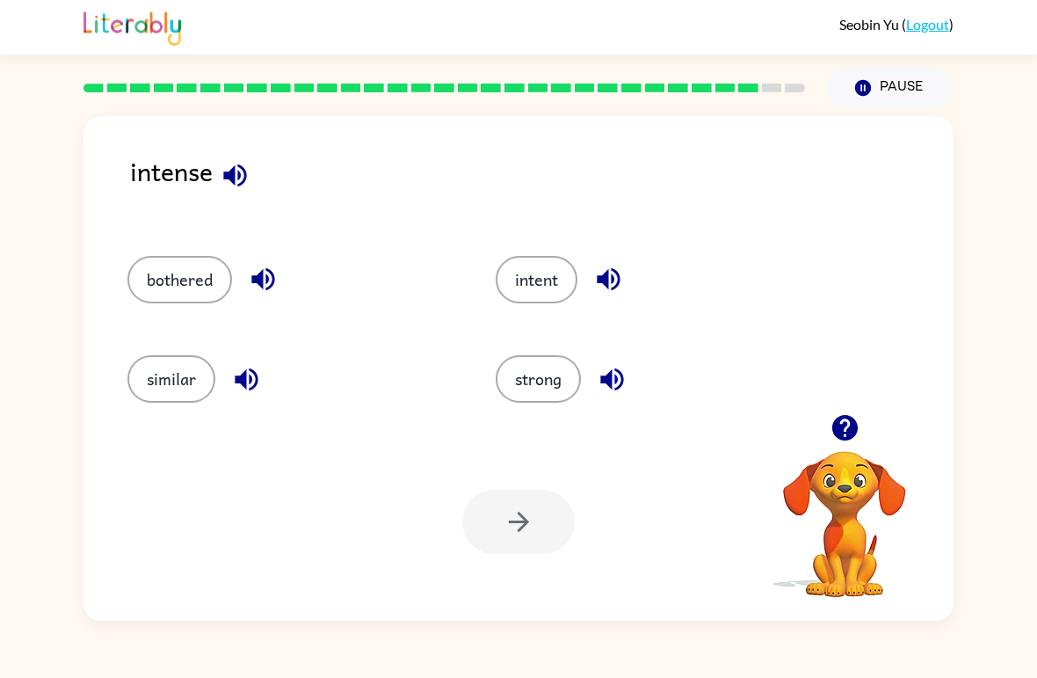
click at [491, 276] on div "intent" at bounding box center [646, 271] width 368 height 99
click at [513, 285] on button "intent" at bounding box center [537, 279] width 82 height 47
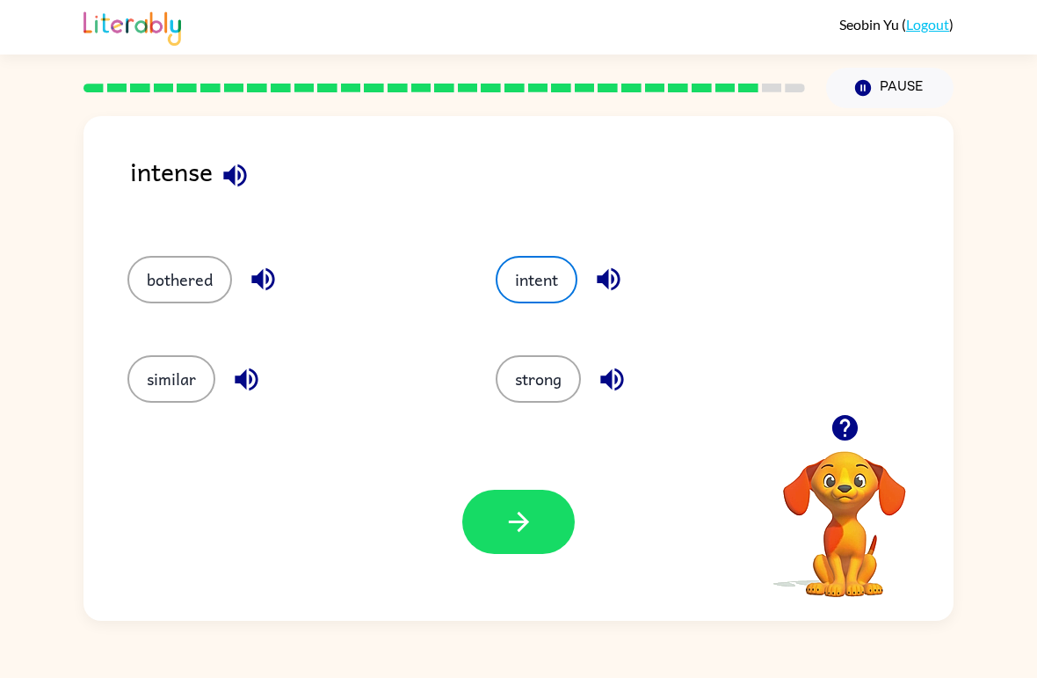
click at [557, 514] on button "button" at bounding box center [518, 522] width 113 height 64
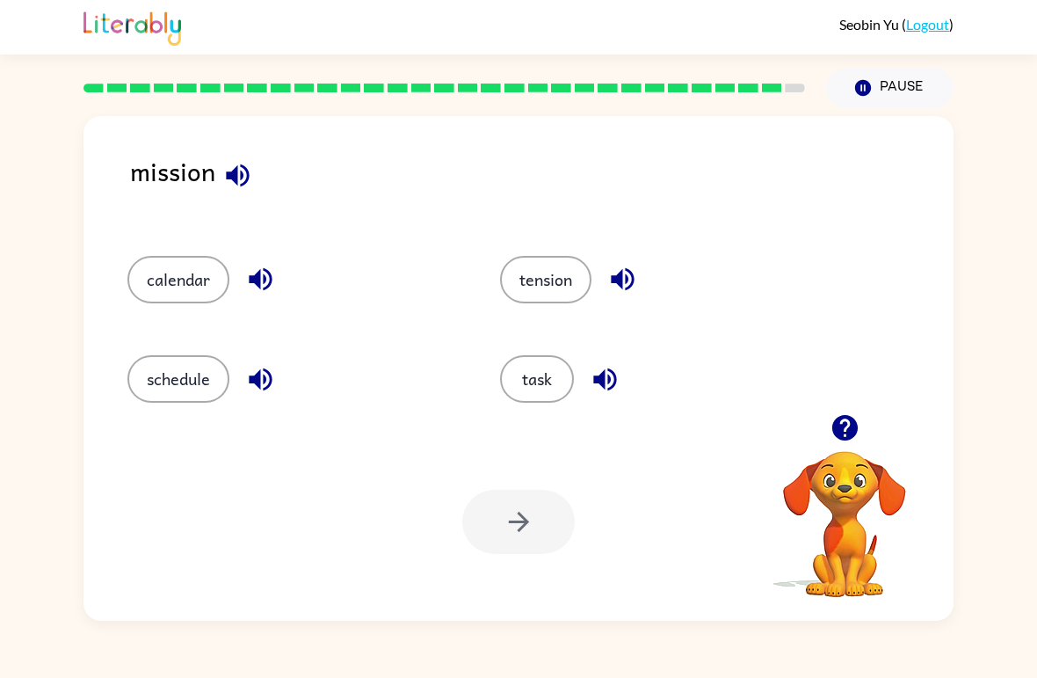
click at [545, 375] on button "task" at bounding box center [537, 378] width 74 height 47
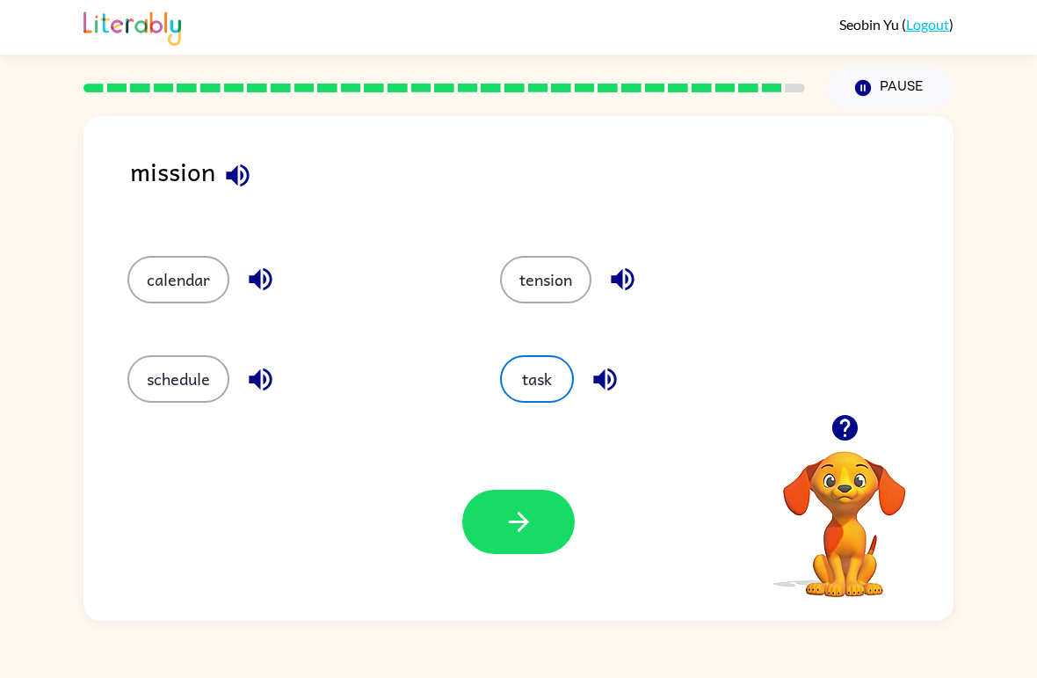
click at [512, 513] on icon "button" at bounding box center [519, 521] width 31 height 31
